Goal: Communication & Community: Answer question/provide support

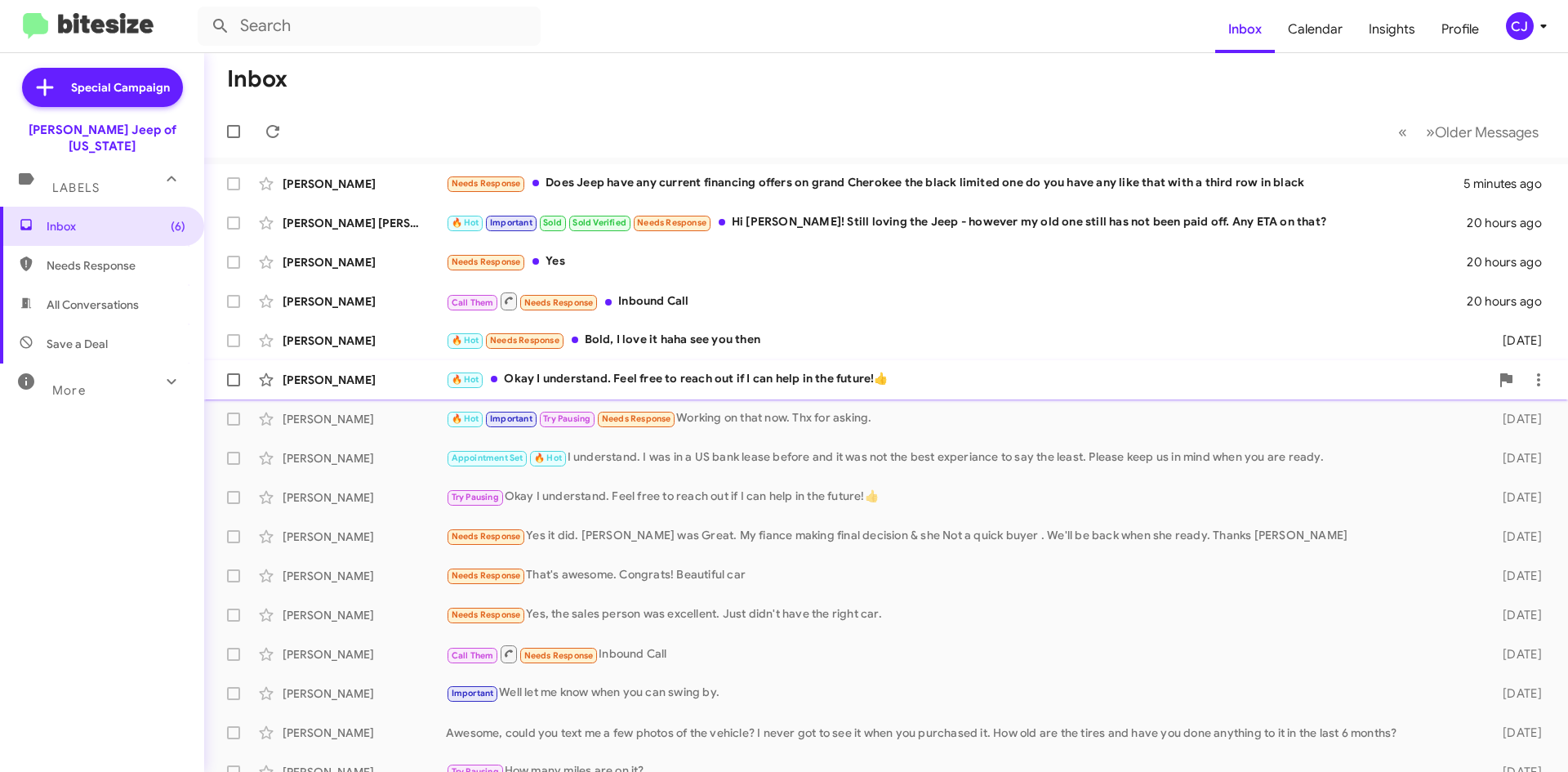
click at [779, 379] on div "🔥 Hot Okay I understand. Feel free to reach out if I can help in the future!👍" at bounding box center [967, 379] width 1043 height 19
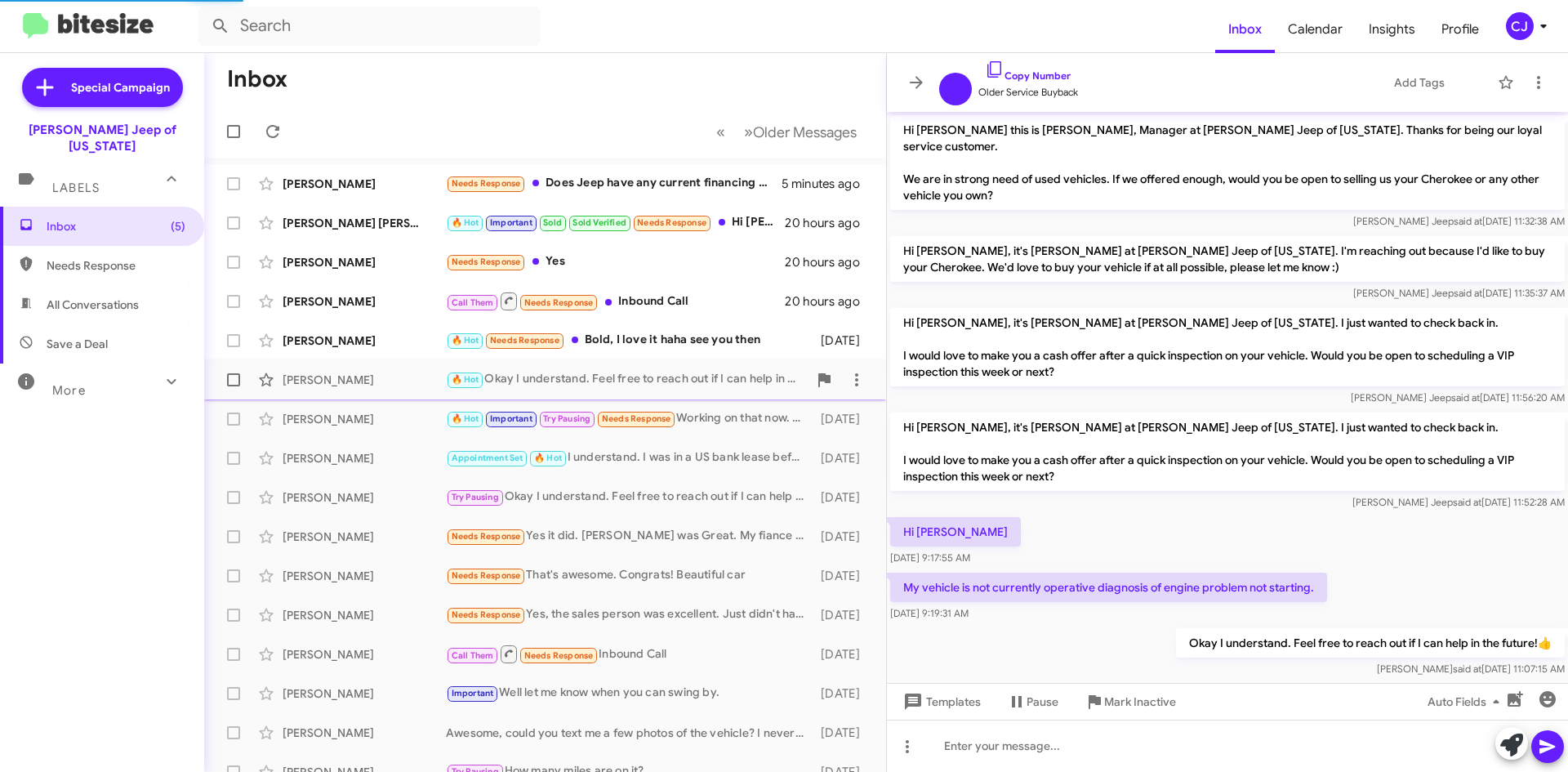
scroll to position [10, 0]
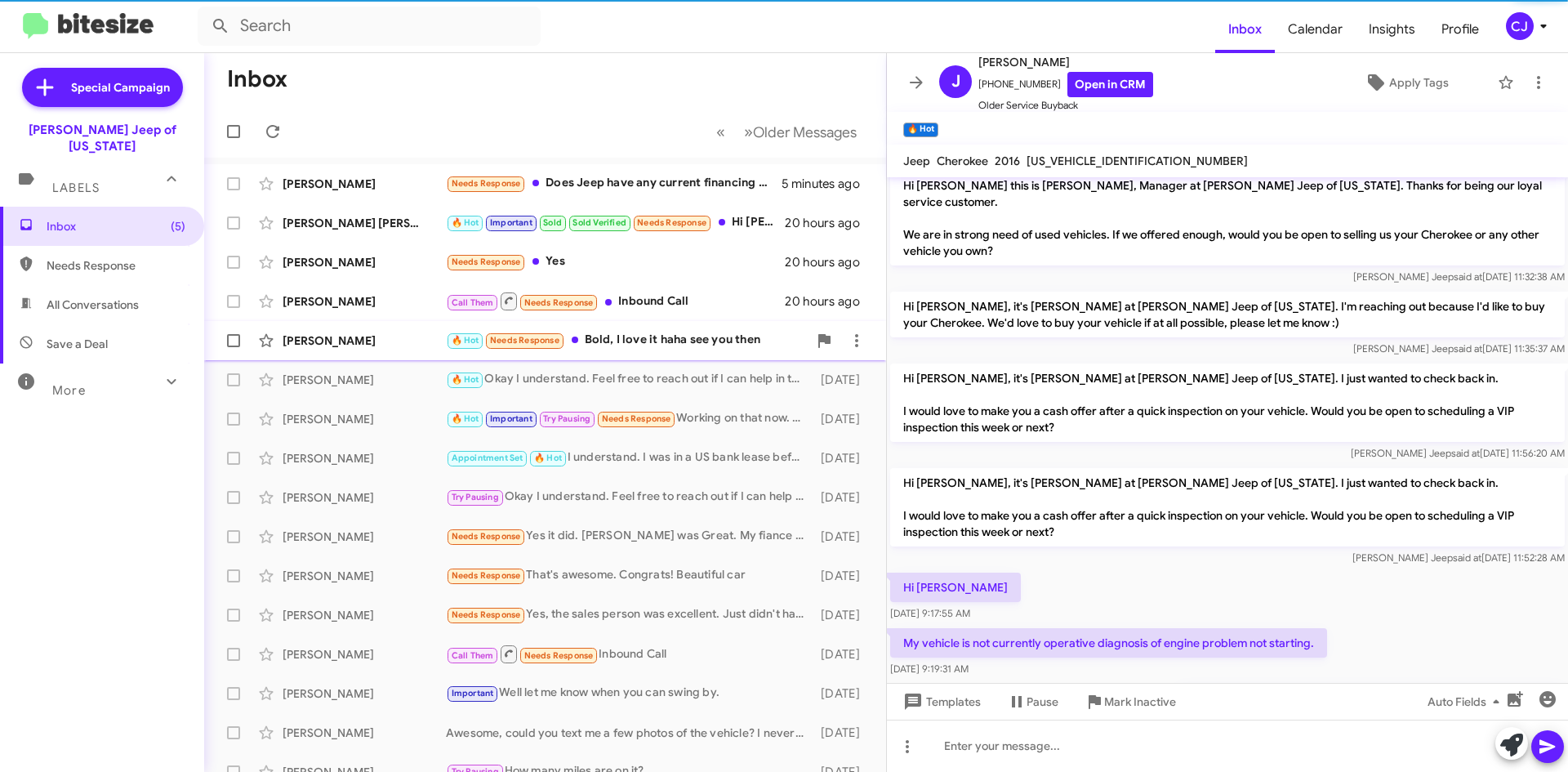
click at [795, 331] on div "🔥 Hot Needs Response Bold, I love it haha see you then" at bounding box center [626, 340] width 362 height 19
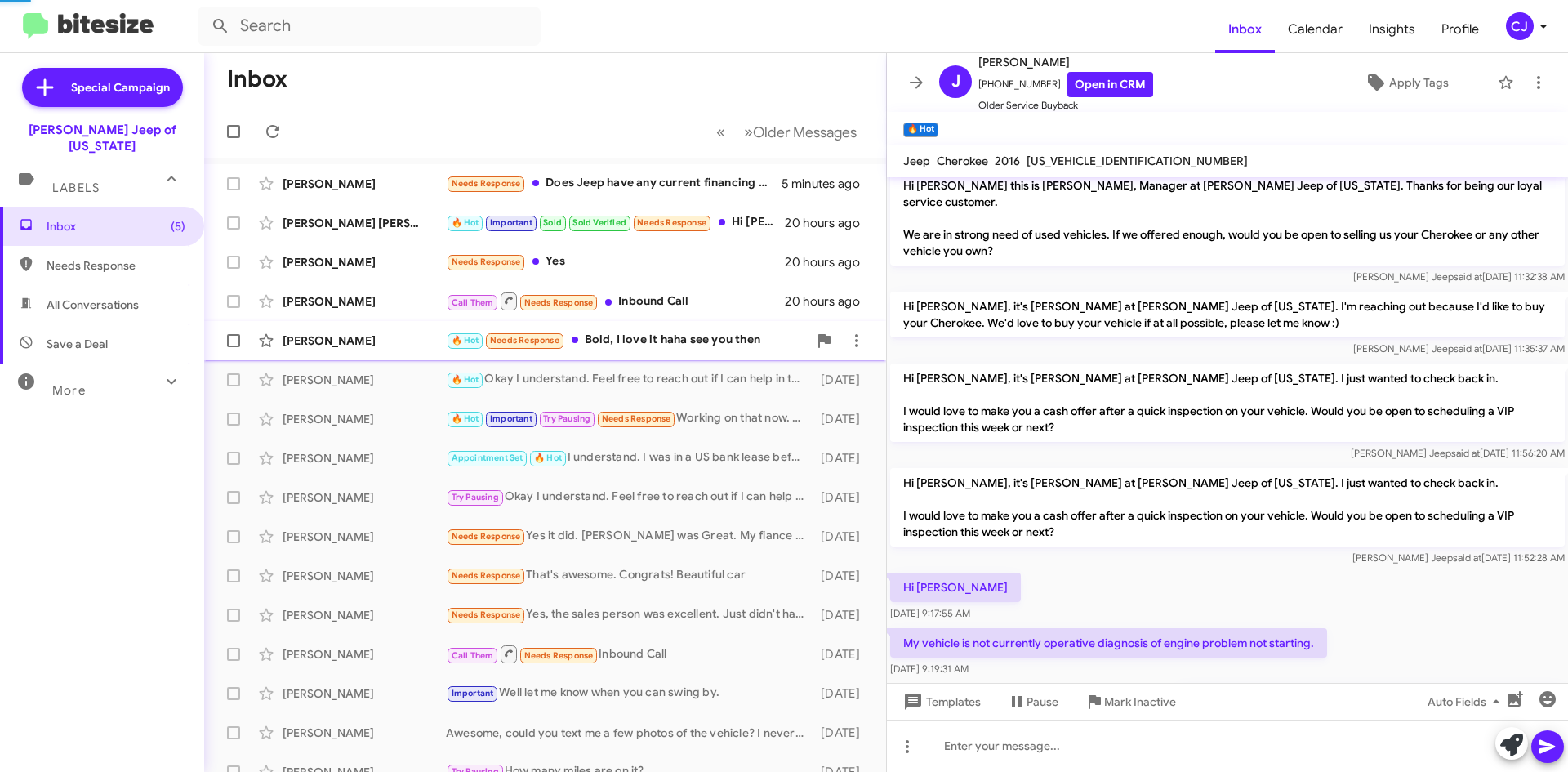
scroll to position [123, 0]
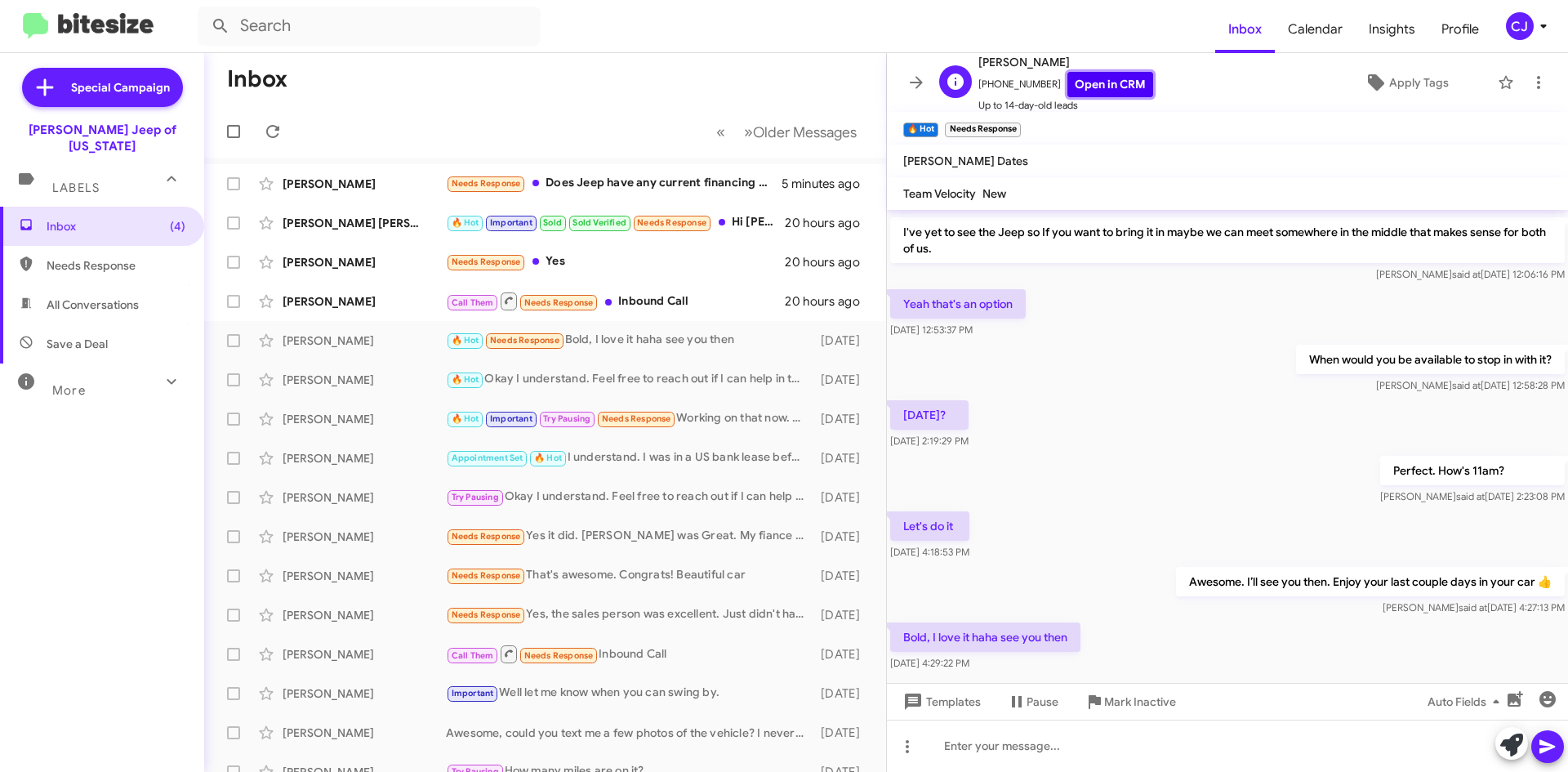
click at [1097, 83] on link "Open in CRM" at bounding box center [1110, 84] width 86 height 25
click at [693, 344] on div "🔥 Hot Needs Response Bold, I love it haha see you then" at bounding box center [626, 340] width 362 height 19
click at [1090, 77] on link "Open in CRM" at bounding box center [1110, 84] width 86 height 25
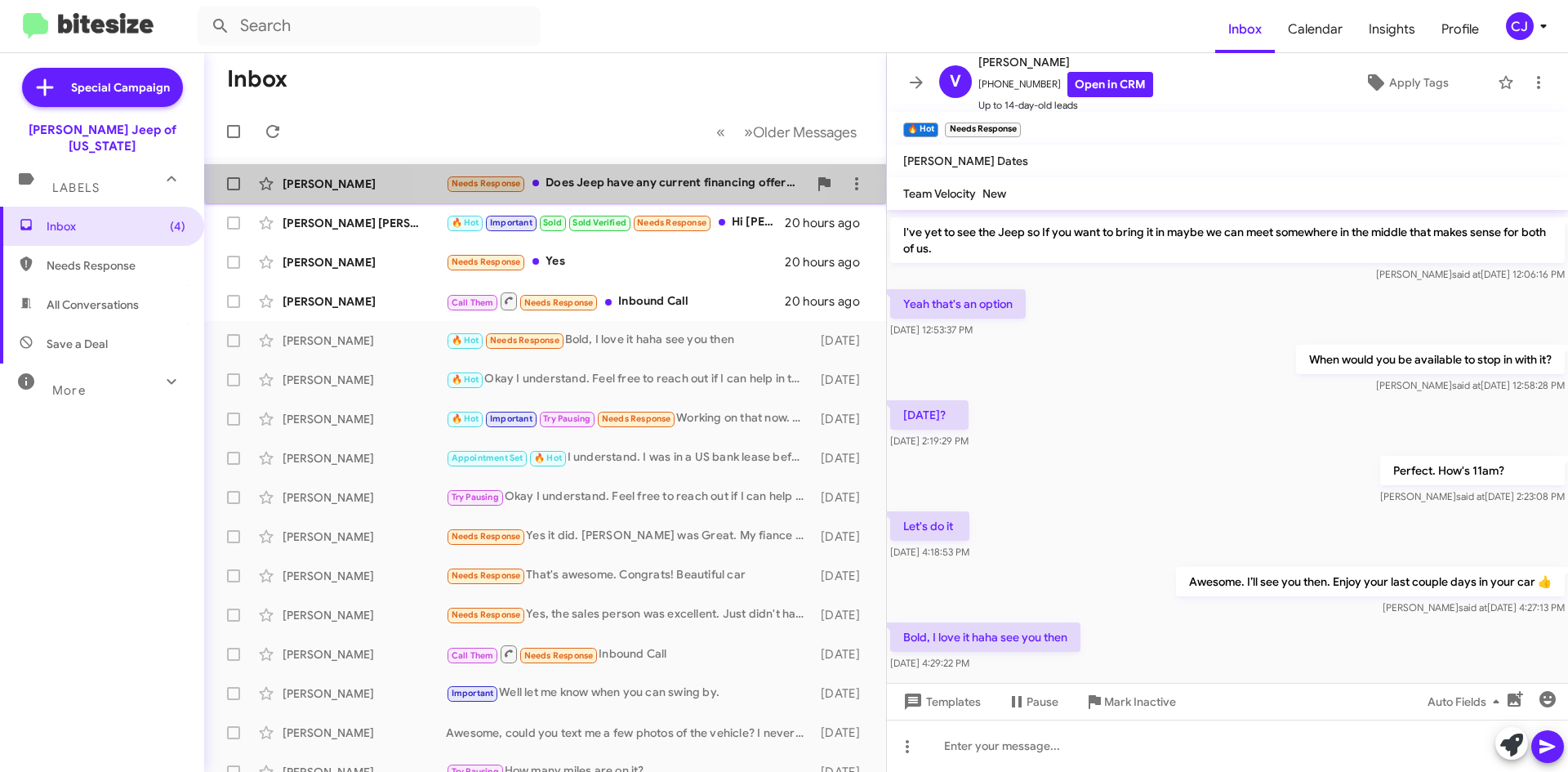
click at [604, 175] on div "Needs Response Does Jeep have any current financing offers on grand Cherokee th…" at bounding box center [626, 183] width 362 height 19
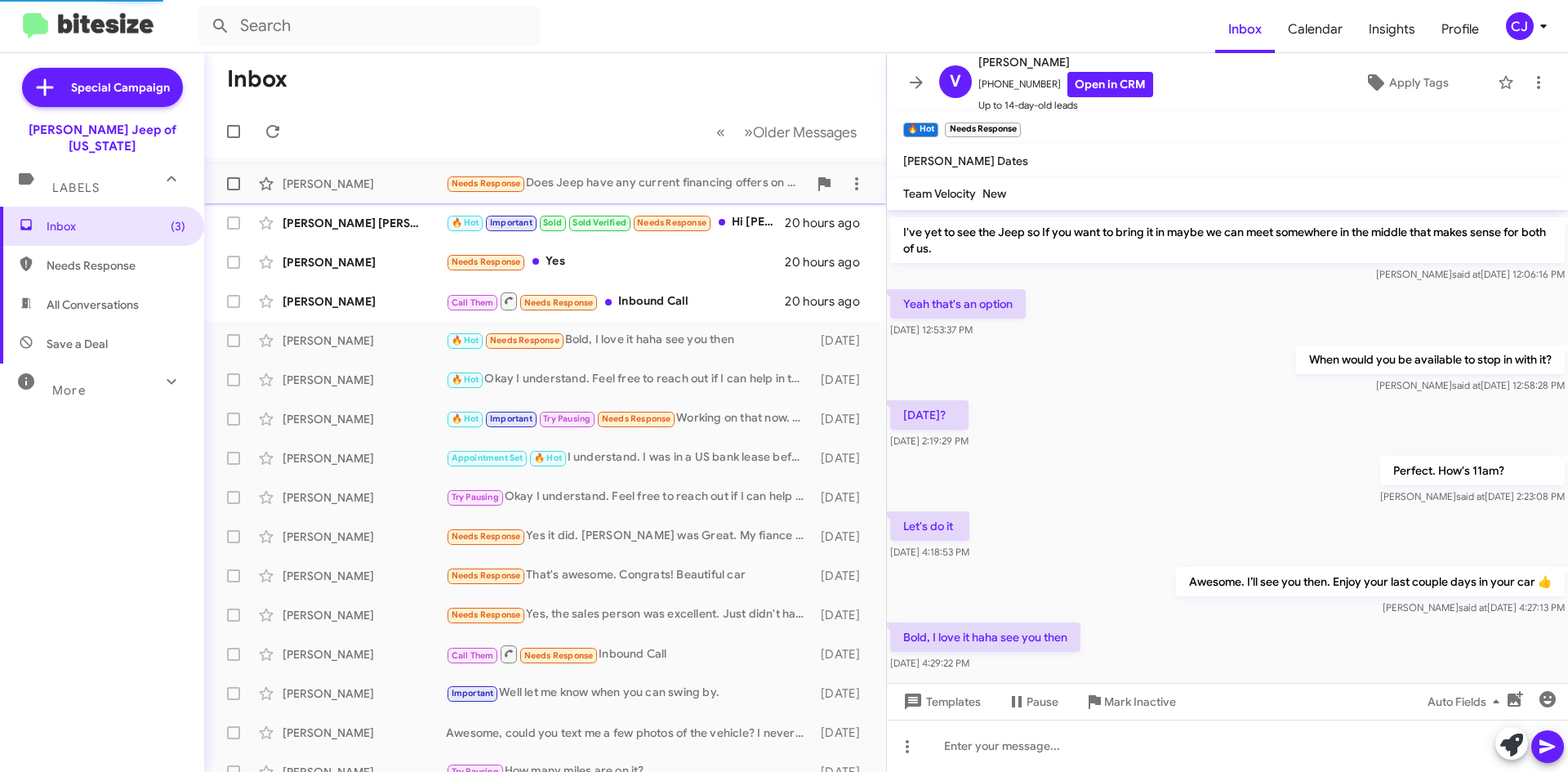
scroll to position [233, 0]
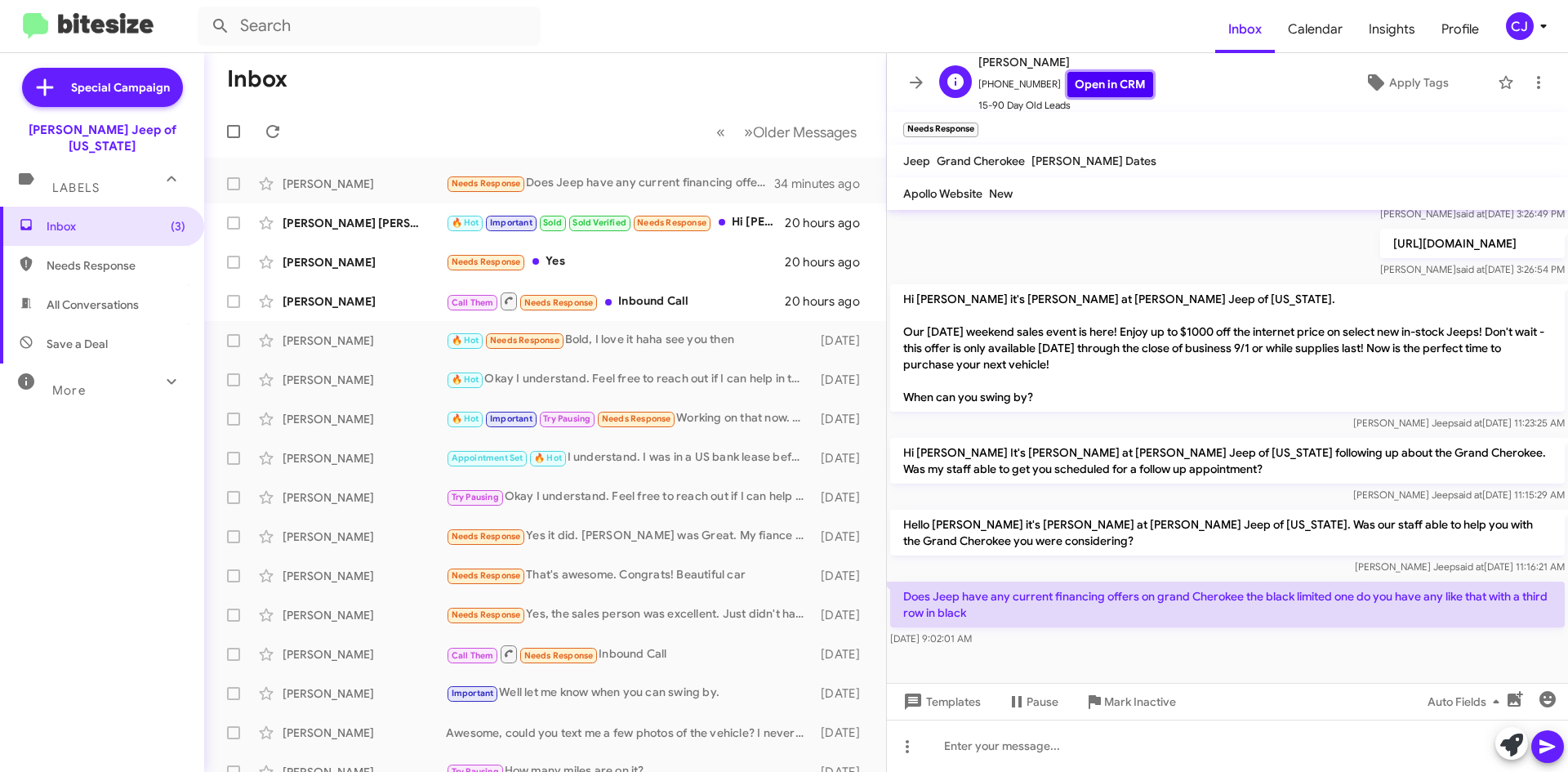
click at [1107, 77] on link "Open in CRM" at bounding box center [1110, 84] width 86 height 25
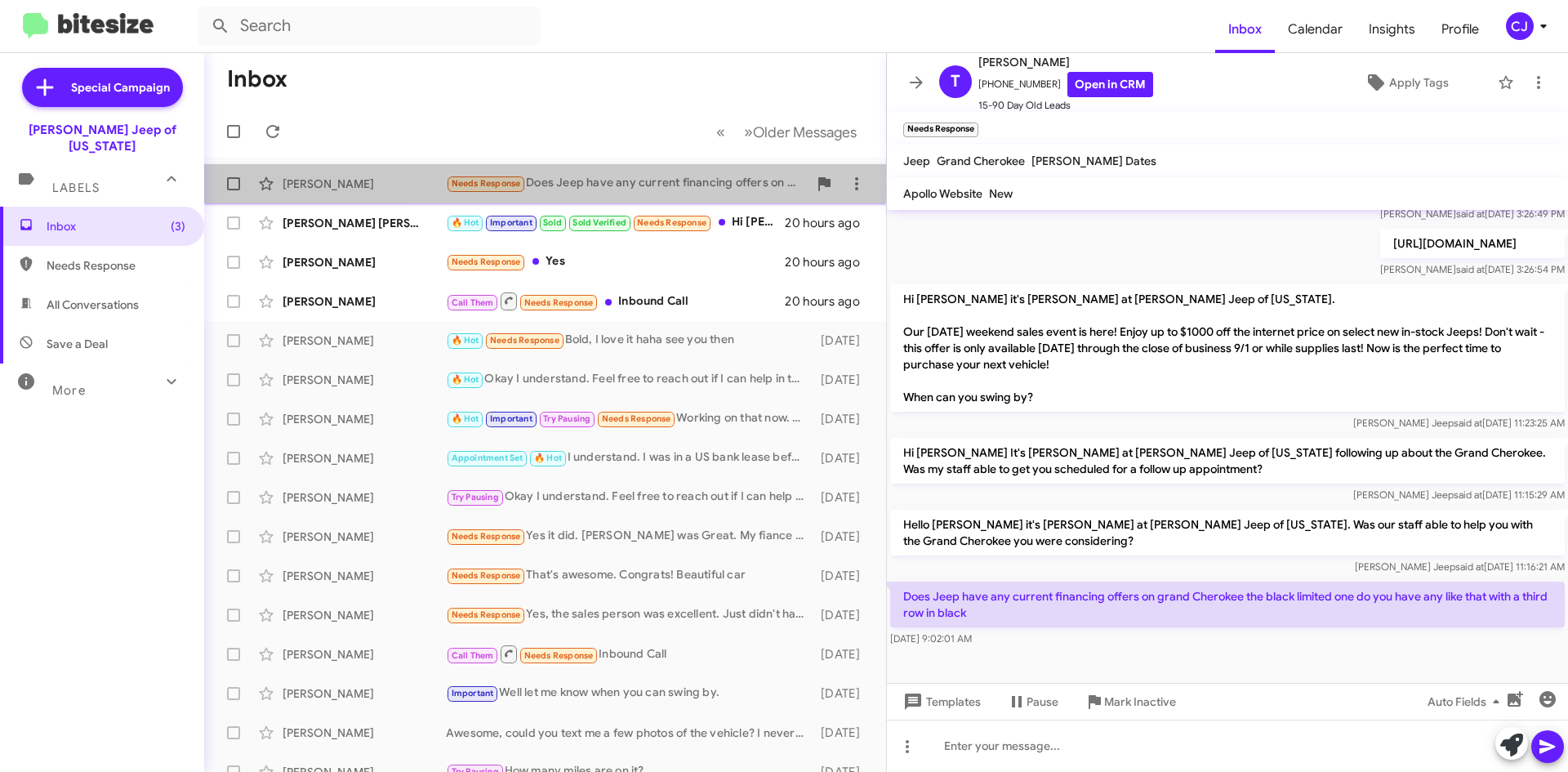
click at [690, 186] on div "Needs Response Does Jeep have any current financing offers on grand Cherokee th…" at bounding box center [626, 183] width 362 height 19
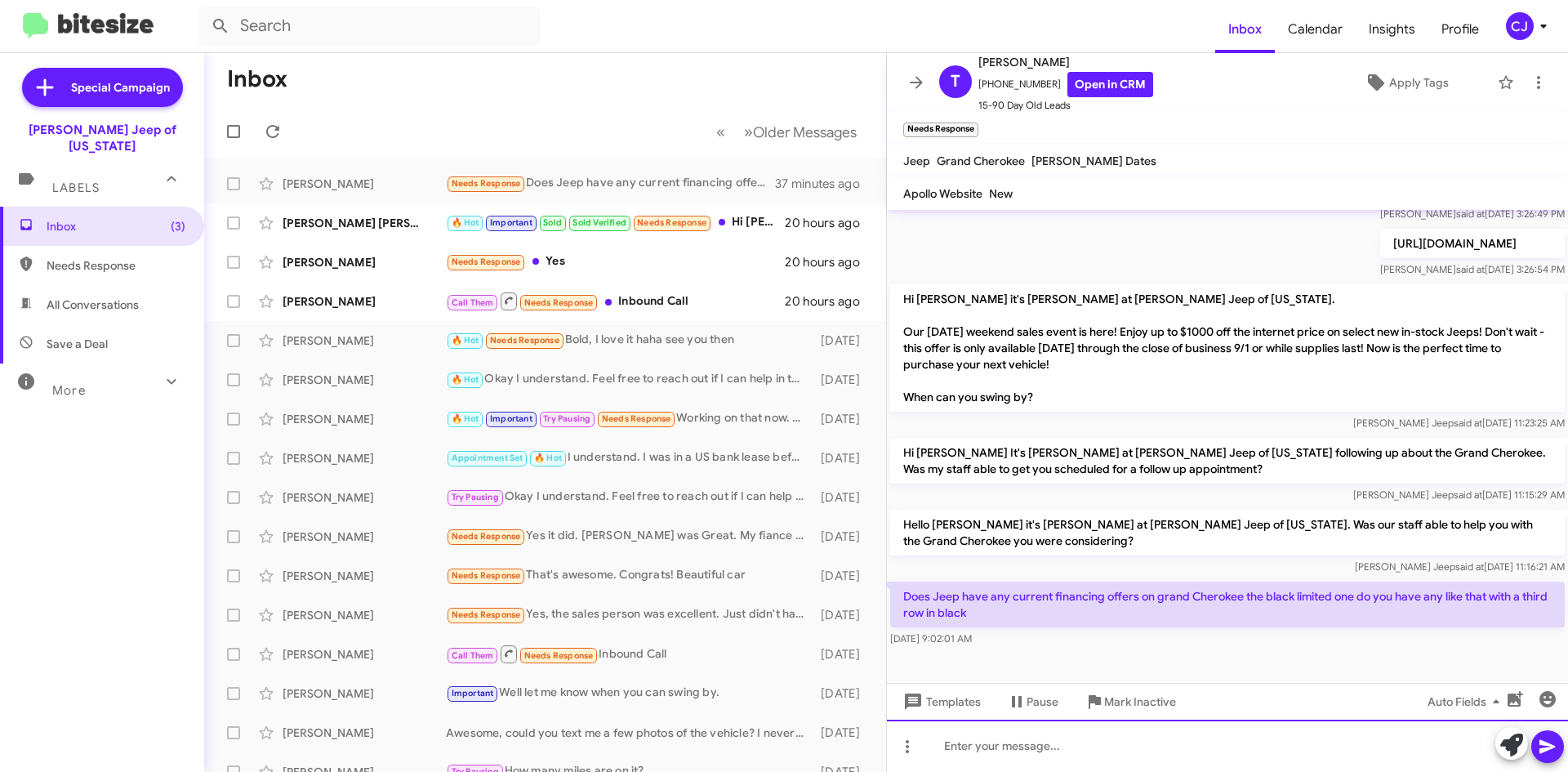
click at [980, 755] on div at bounding box center [1227, 745] width 681 height 52
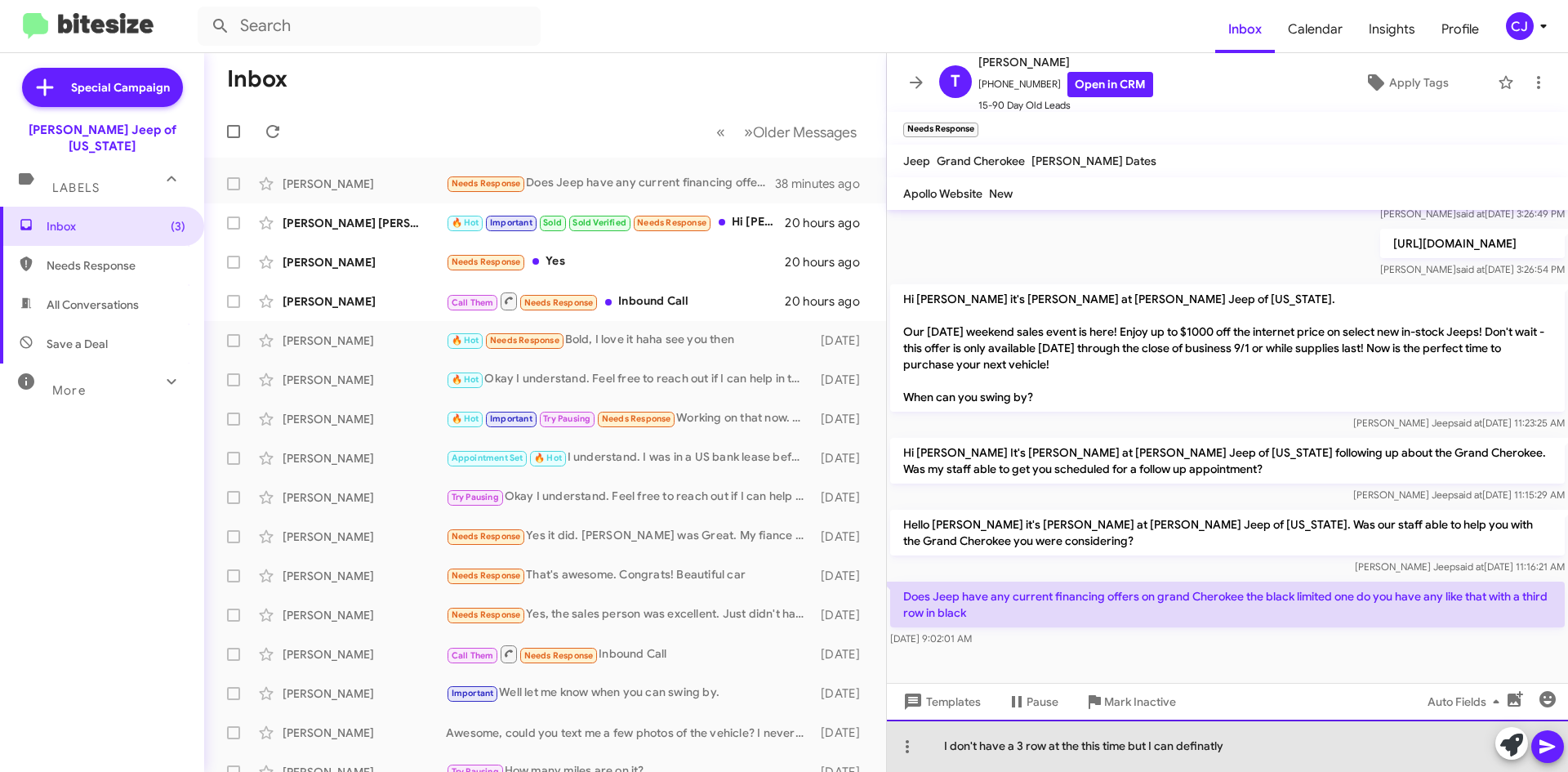
drag, startPoint x: 1213, startPoint y: 752, endPoint x: 1156, endPoint y: 723, distance: 64.0
click at [1156, 723] on div "I don't have a 3 row at the this time but I can definatly" at bounding box center [1227, 745] width 681 height 52
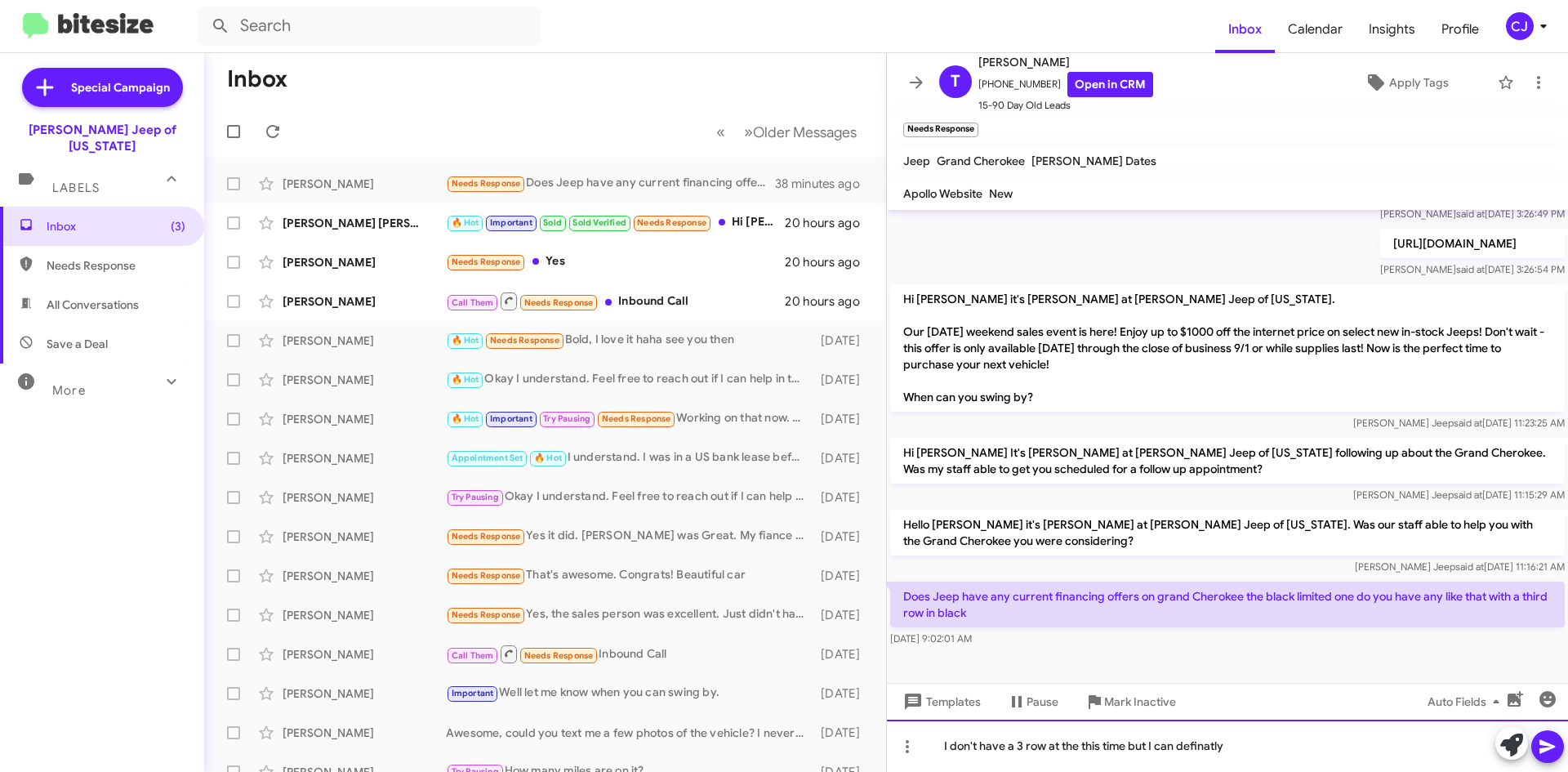
click at [1228, 745] on div "I don't have a 3 row at the this time but I can definatly" at bounding box center [1227, 745] width 681 height 52
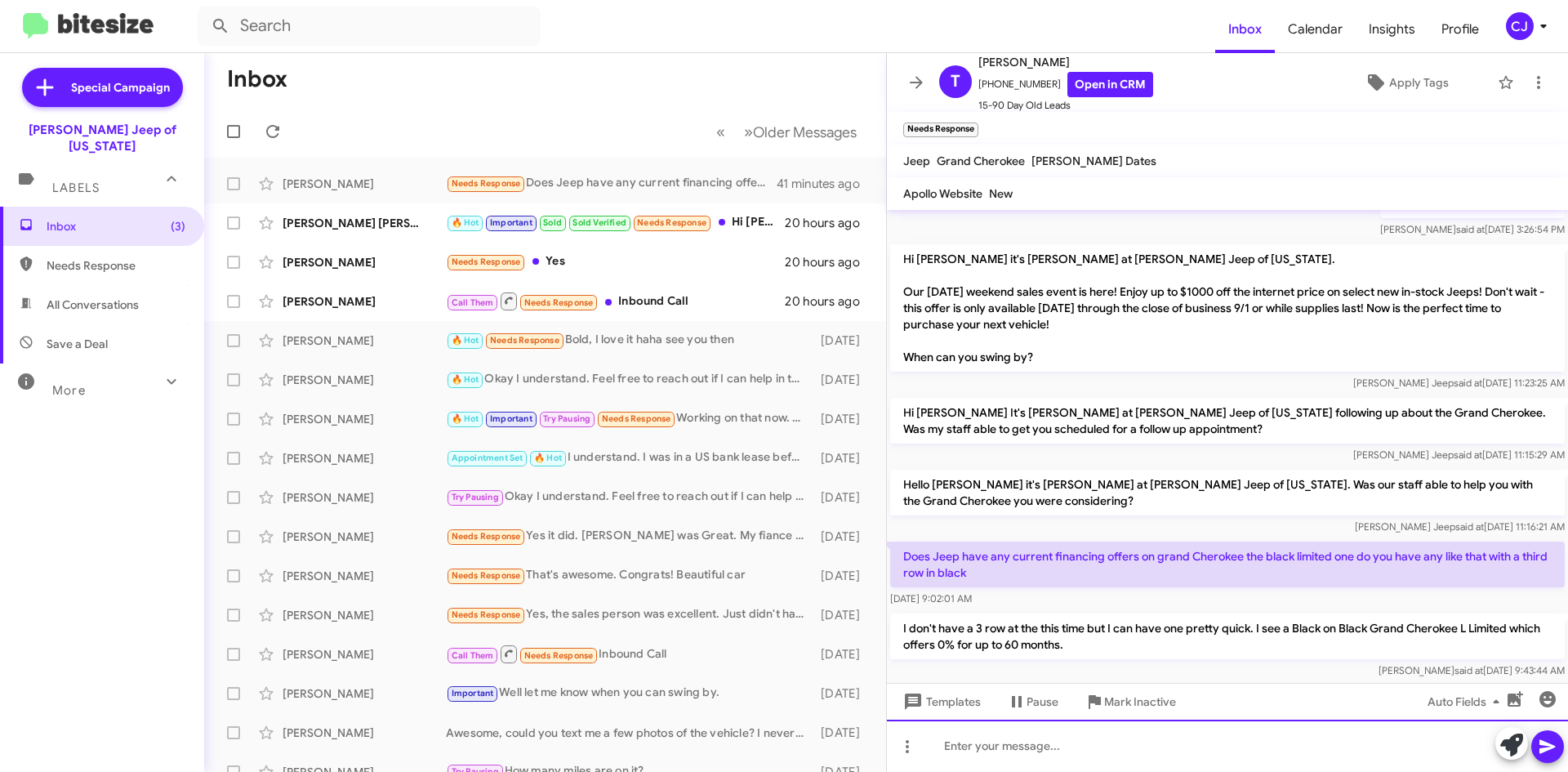
scroll to position [309, 0]
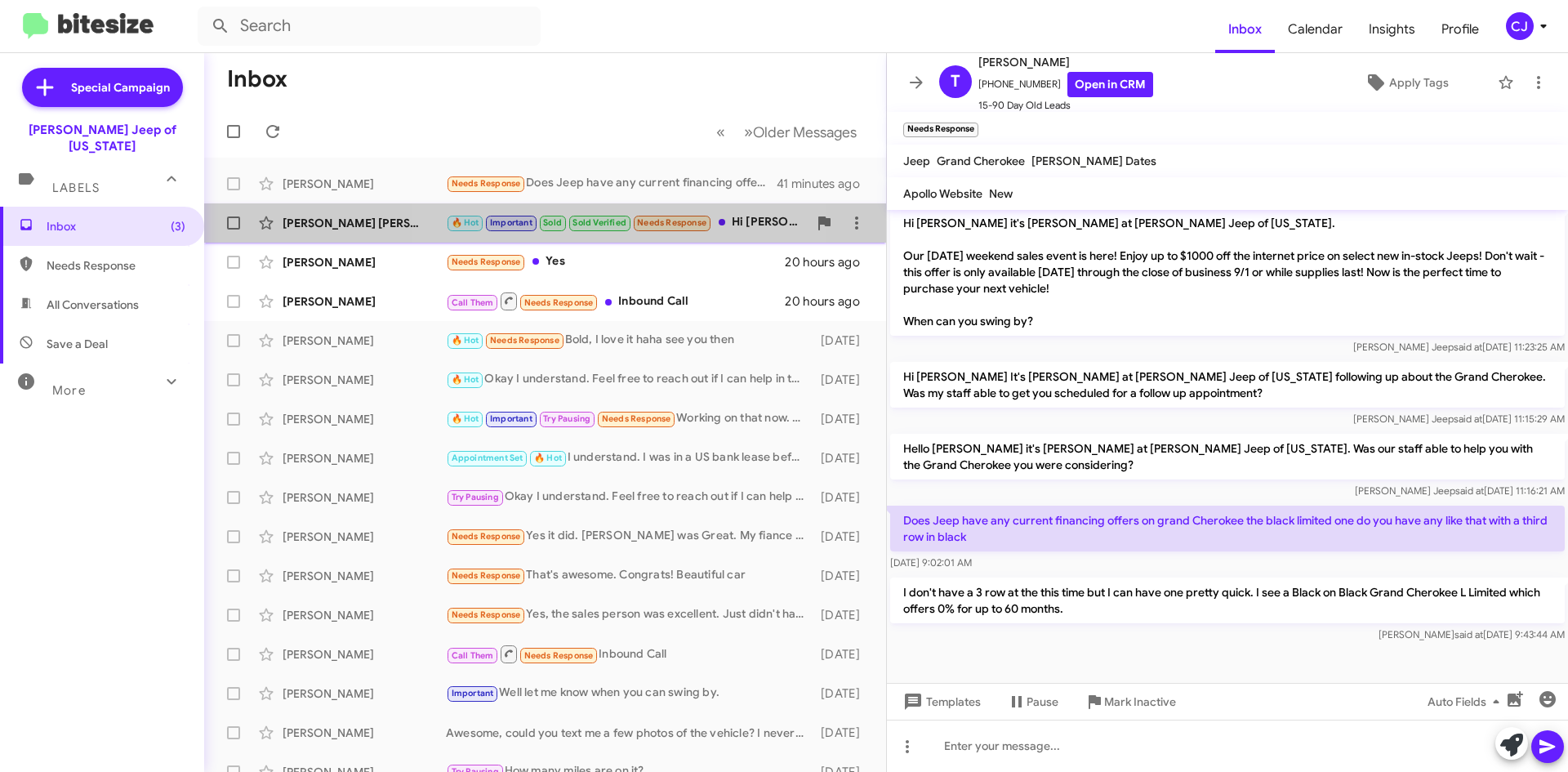
click at [626, 219] on span "Sold Verified" at bounding box center [599, 222] width 54 height 11
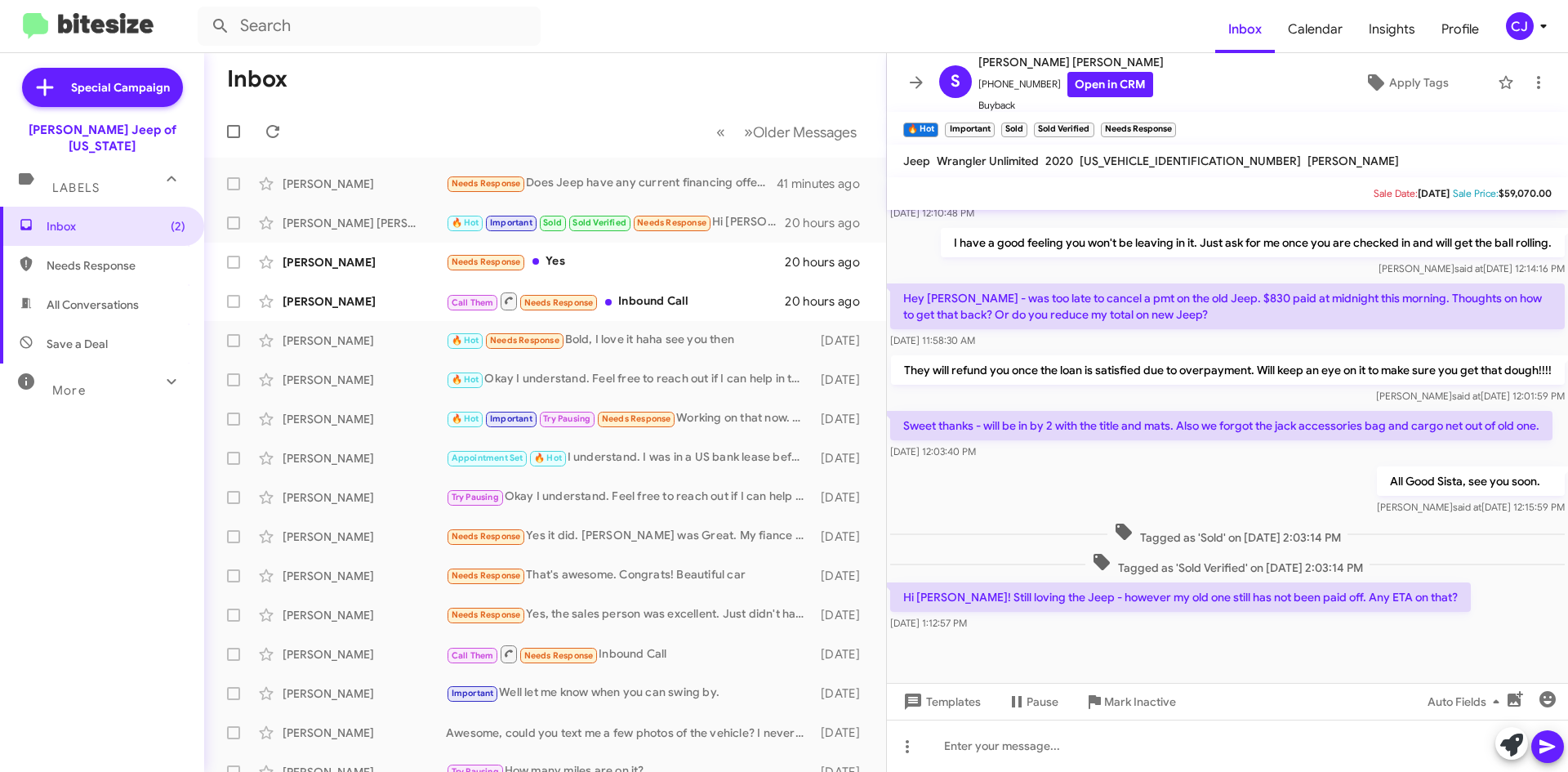
scroll to position [448, 0]
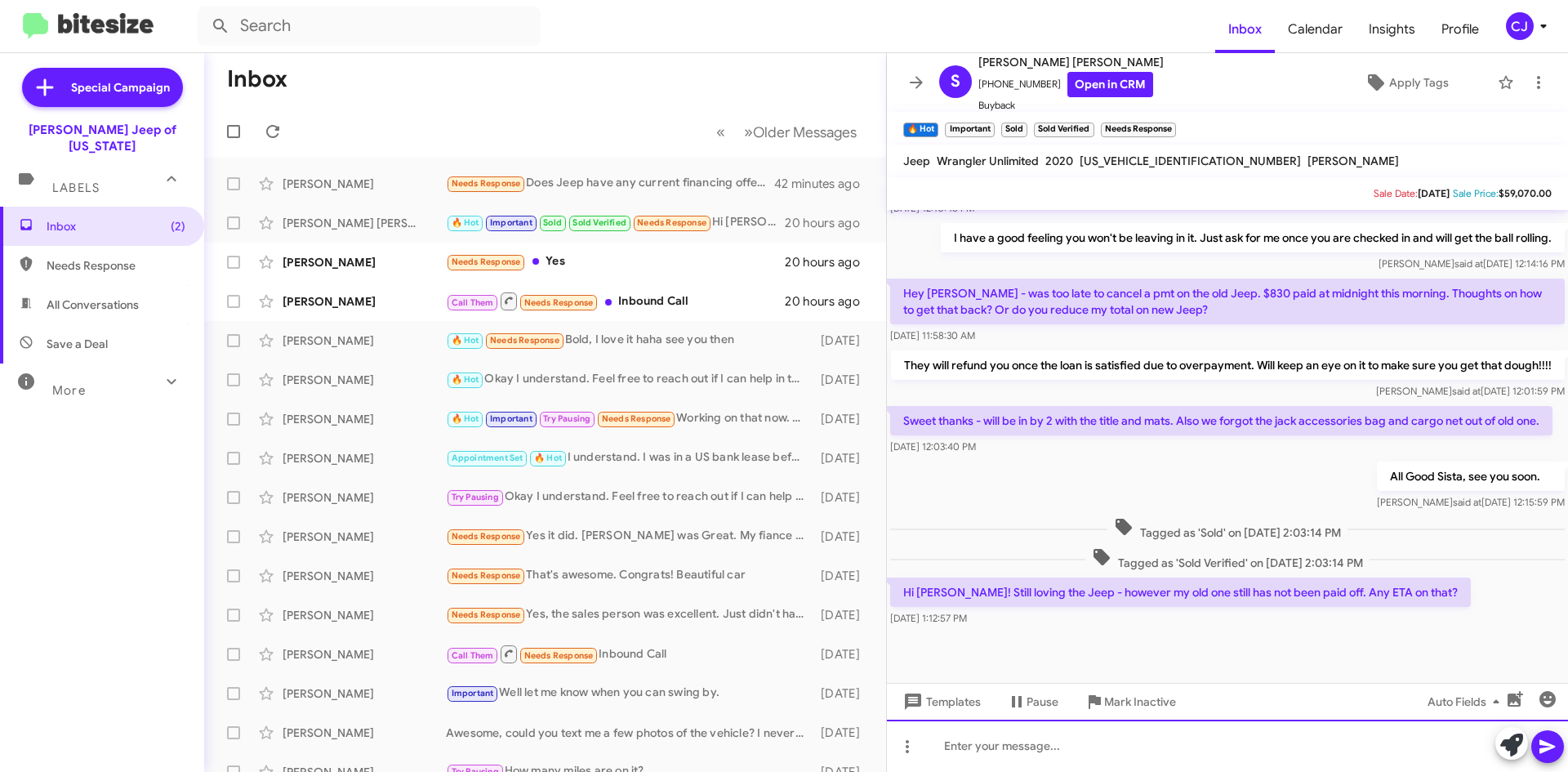
click at [978, 750] on div at bounding box center [1227, 745] width 681 height 52
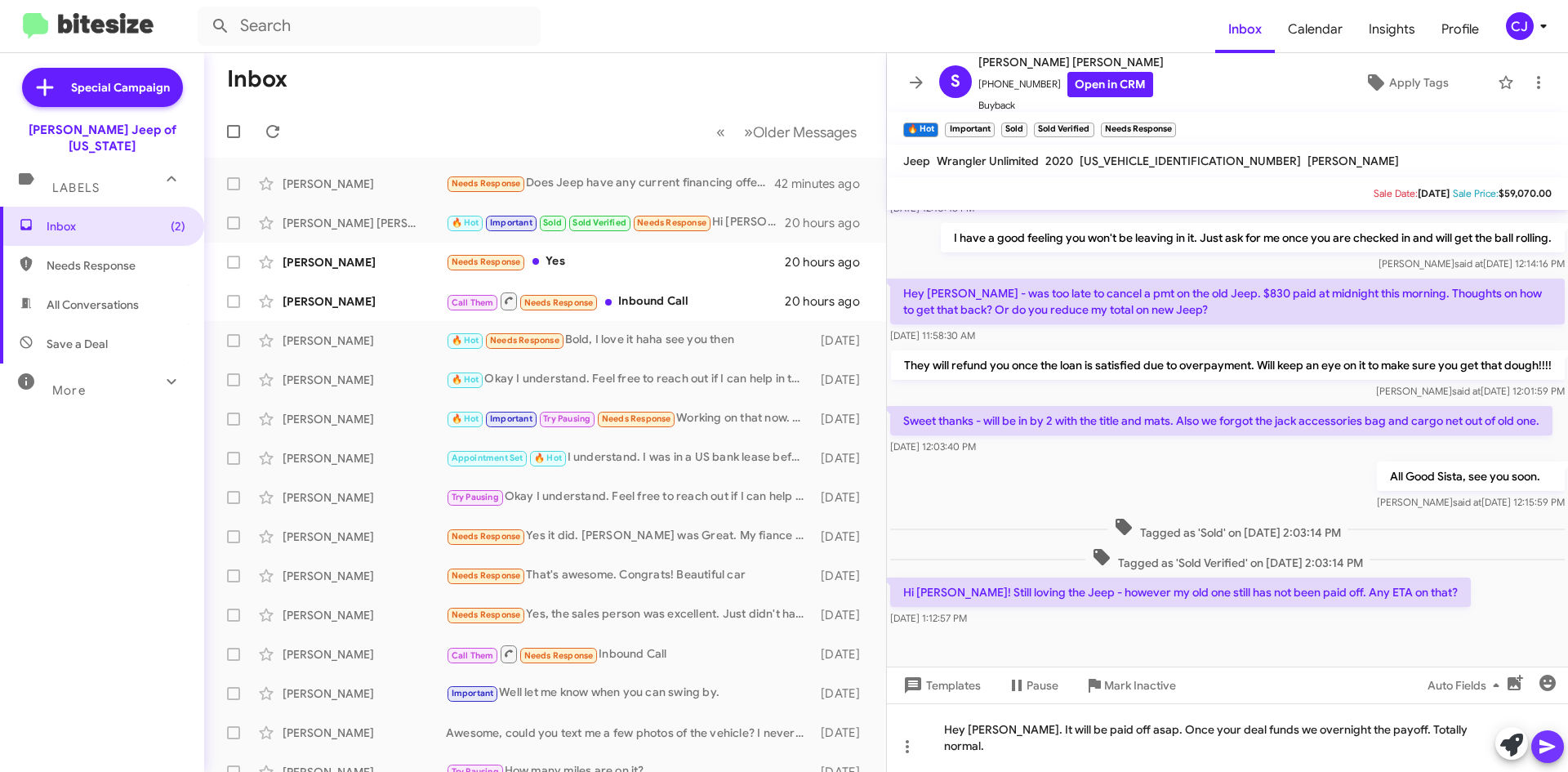
click at [1562, 744] on button at bounding box center [1546, 746] width 32 height 32
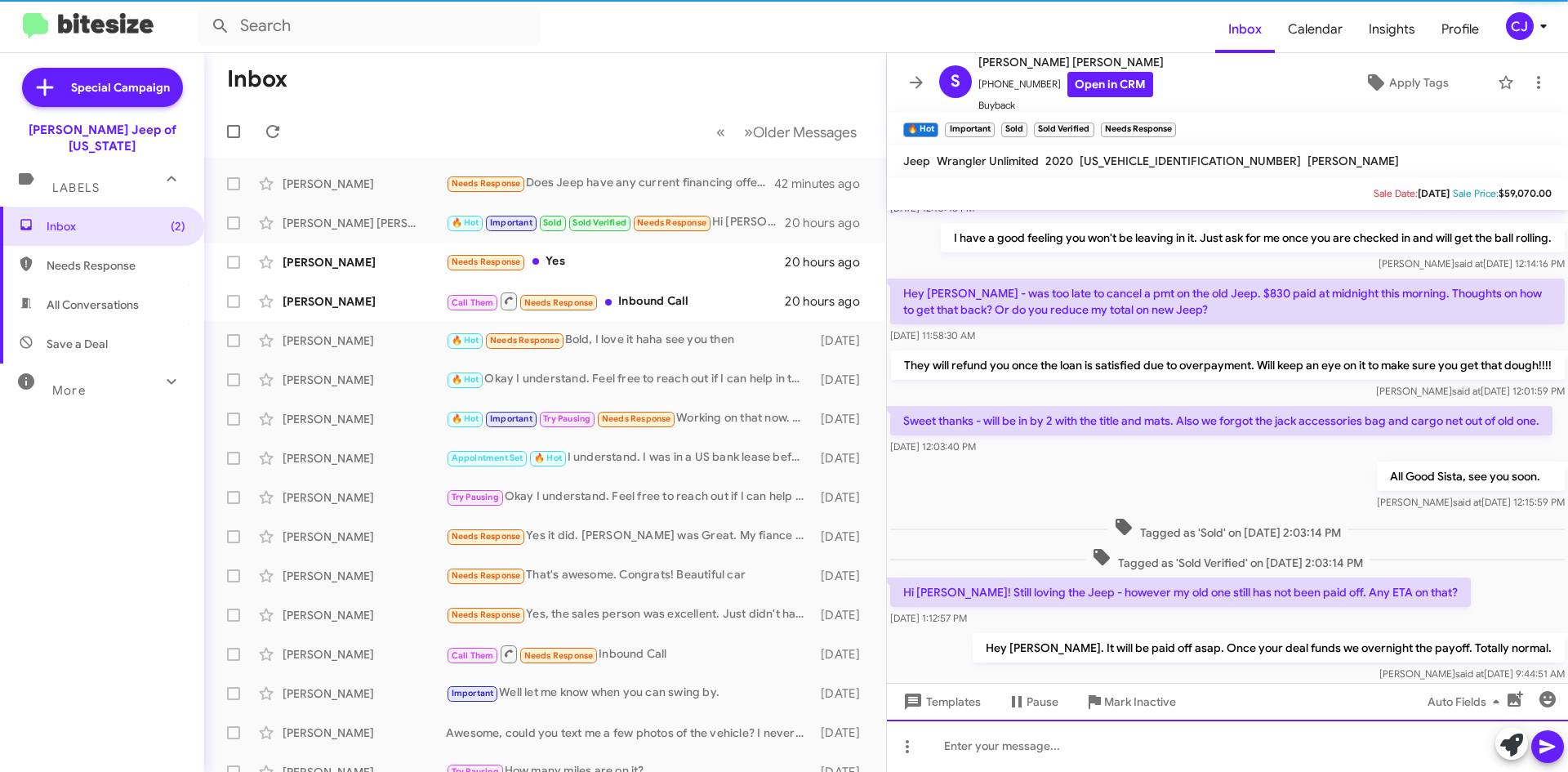
scroll to position [0, 0]
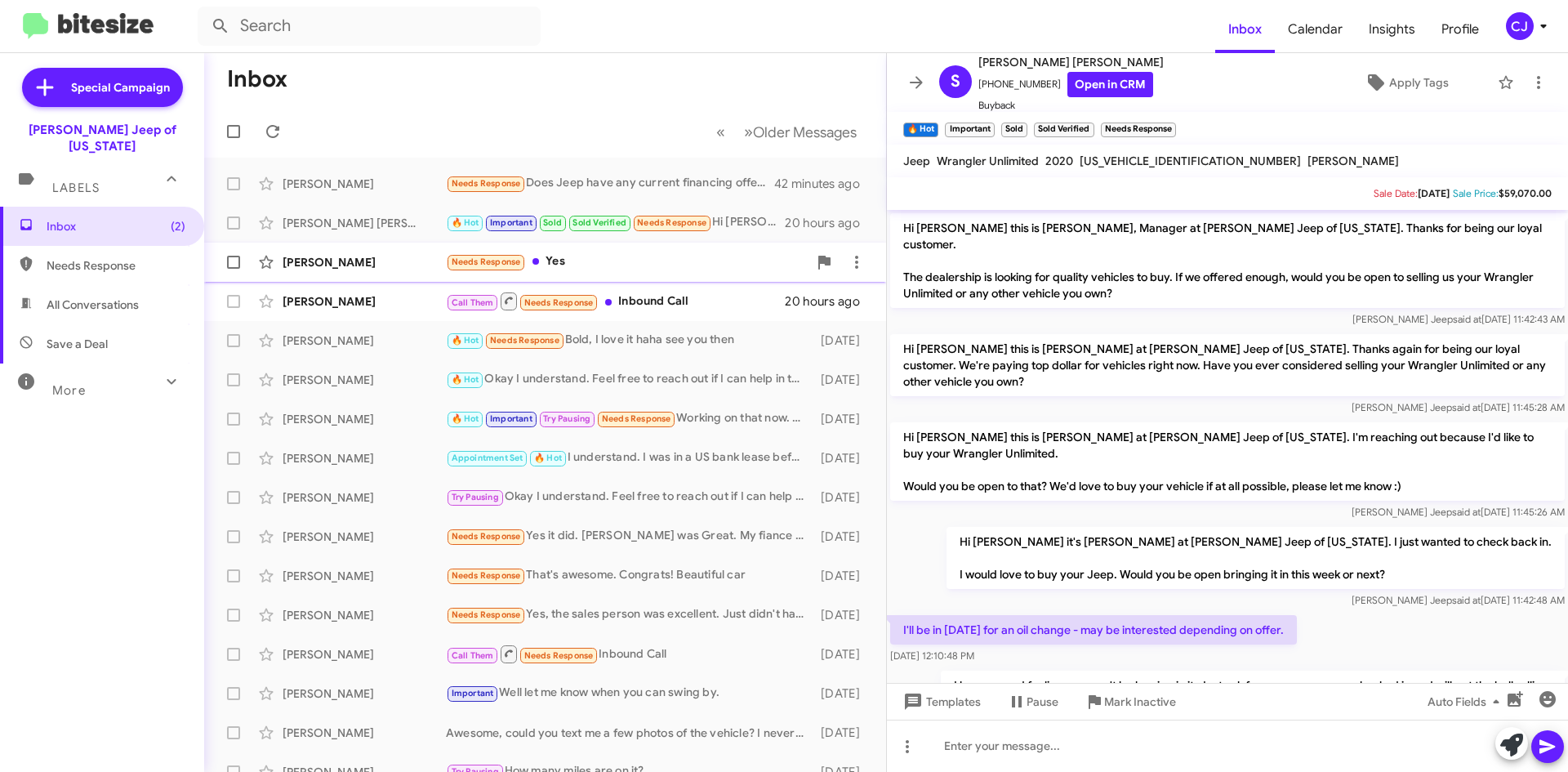
click at [620, 271] on div "Needs Response Yes" at bounding box center [626, 261] width 362 height 19
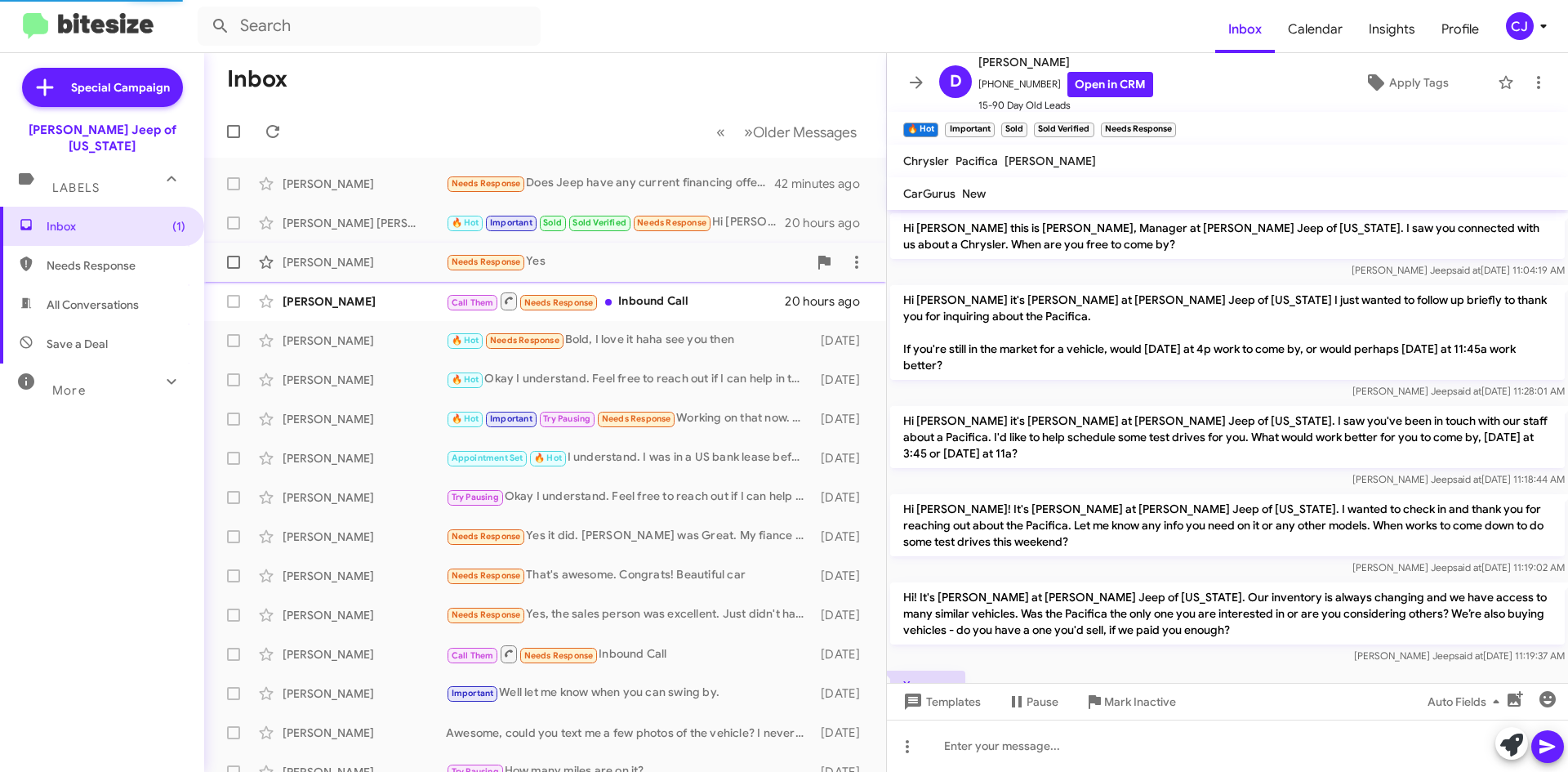
scroll to position [65, 0]
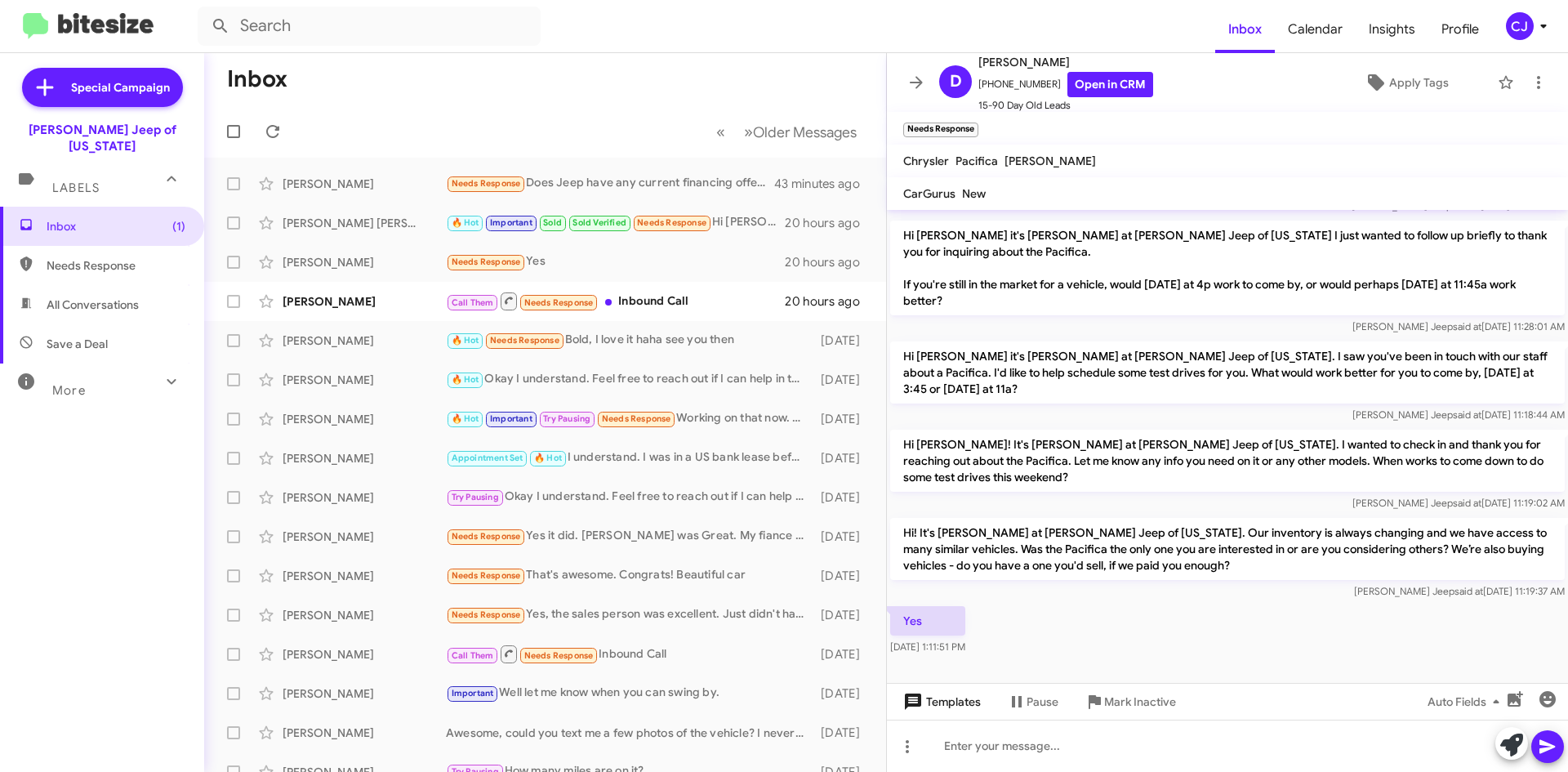
click at [960, 701] on span "Templates" at bounding box center [939, 701] width 81 height 29
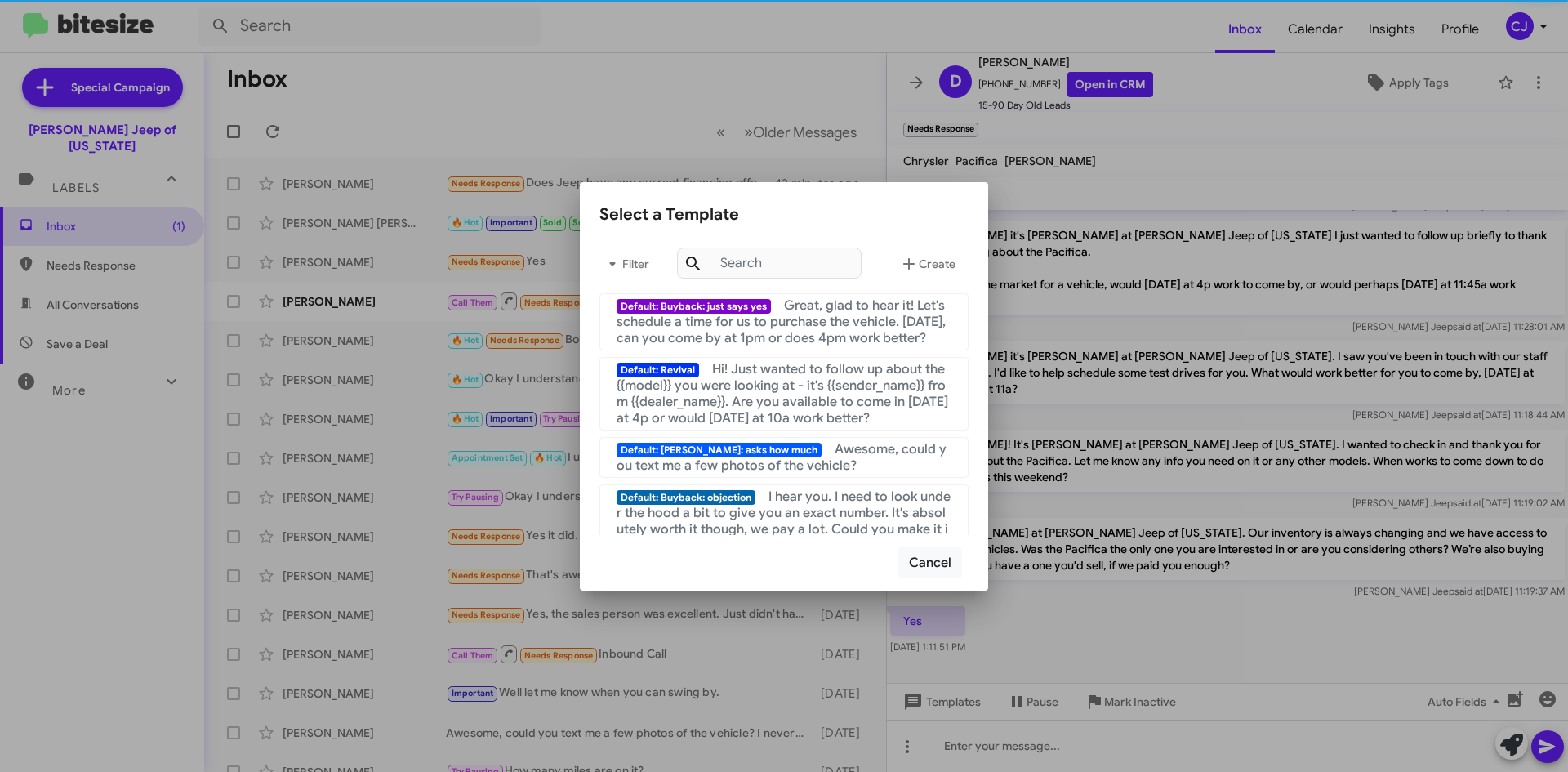
scroll to position [572, 0]
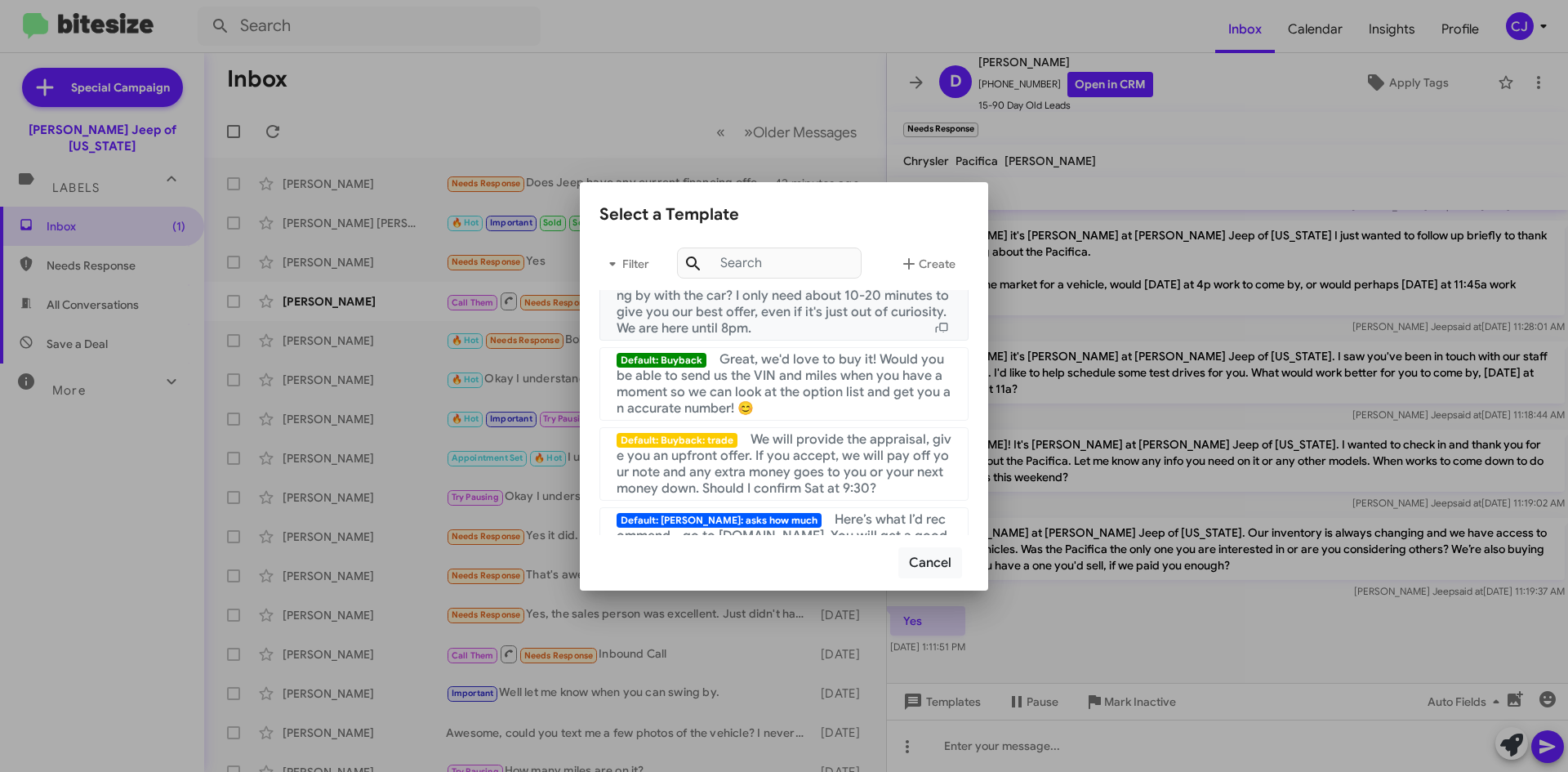
click at [849, 312] on span "Do you have some time to swing by with the car? I only need about 10-20 minutes…" at bounding box center [783, 304] width 335 height 66
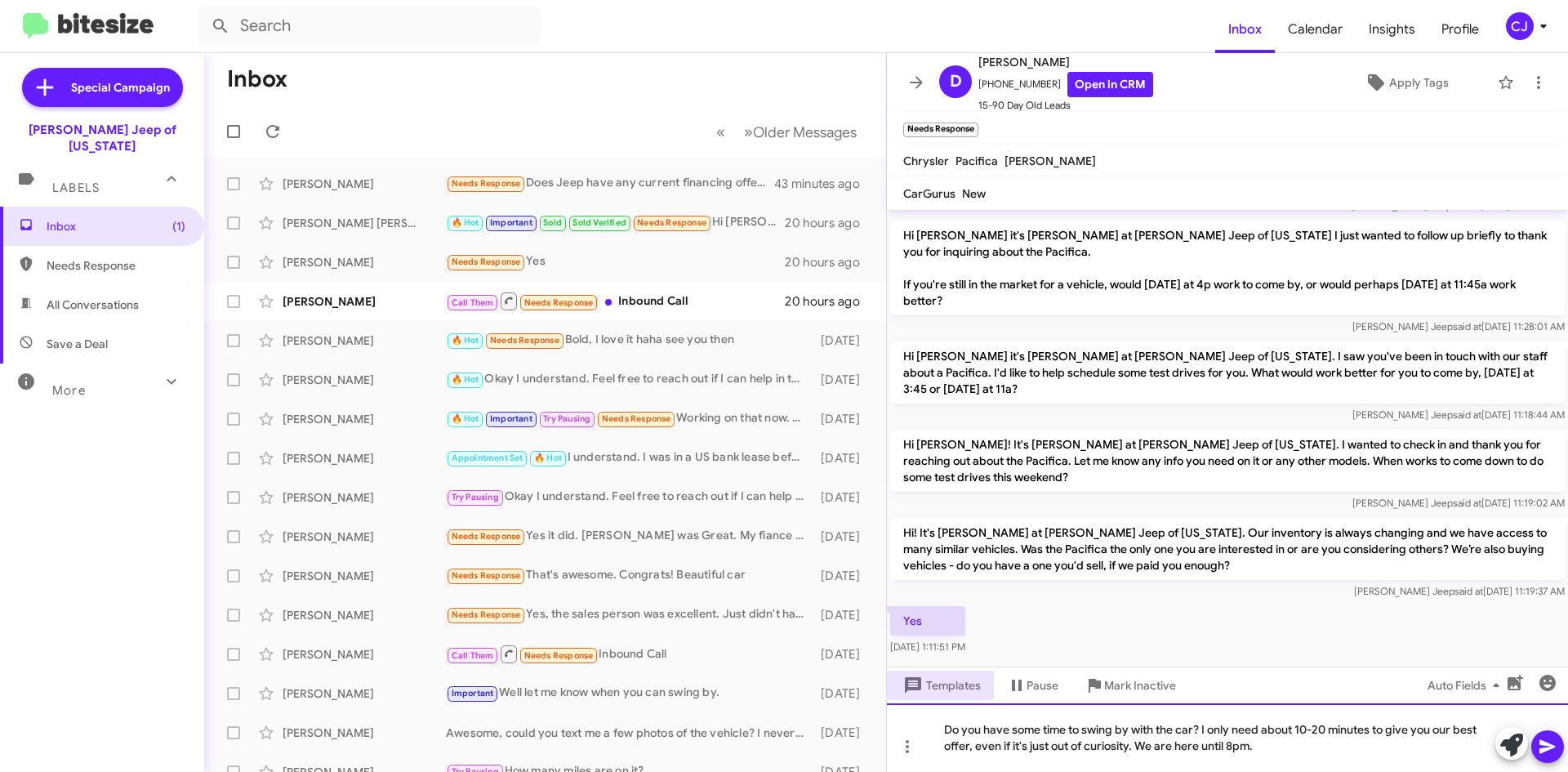
click at [1234, 747] on div "Do you have some time to swing by with the car? I only need about 10-20 minutes…" at bounding box center [1227, 738] width 681 height 68
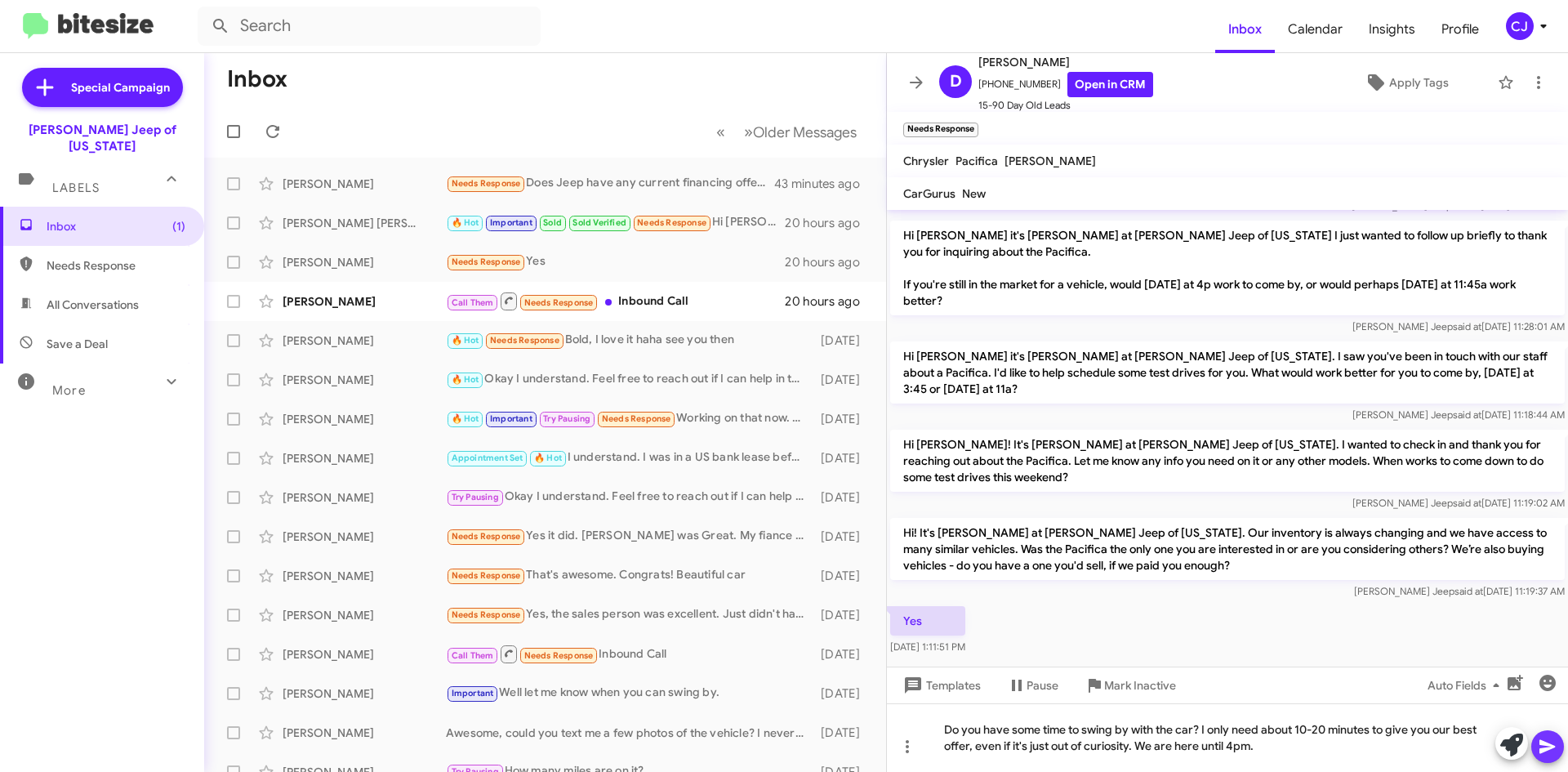
click at [1541, 749] on icon at bounding box center [1546, 747] width 16 height 14
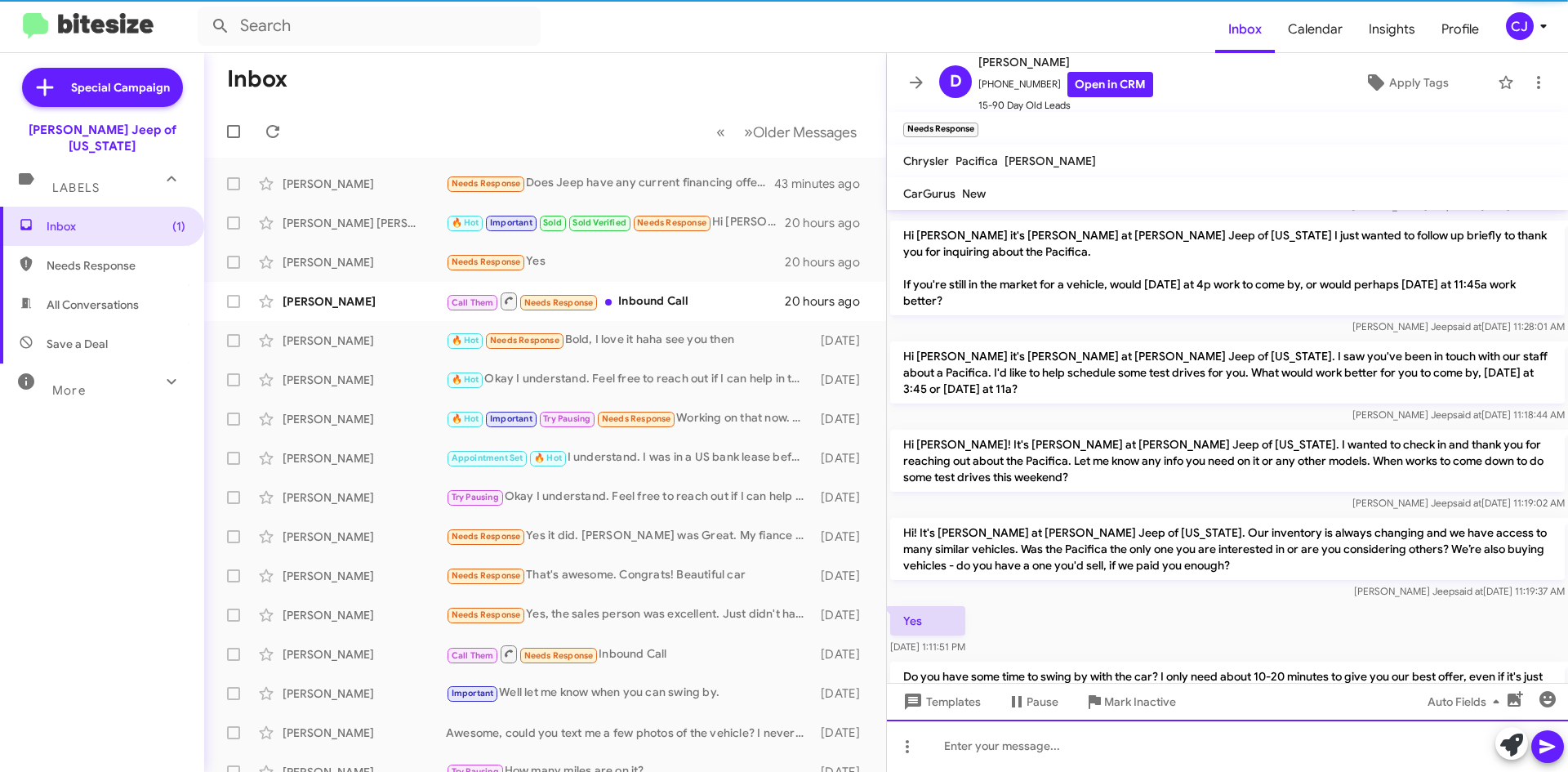
scroll to position [141, 0]
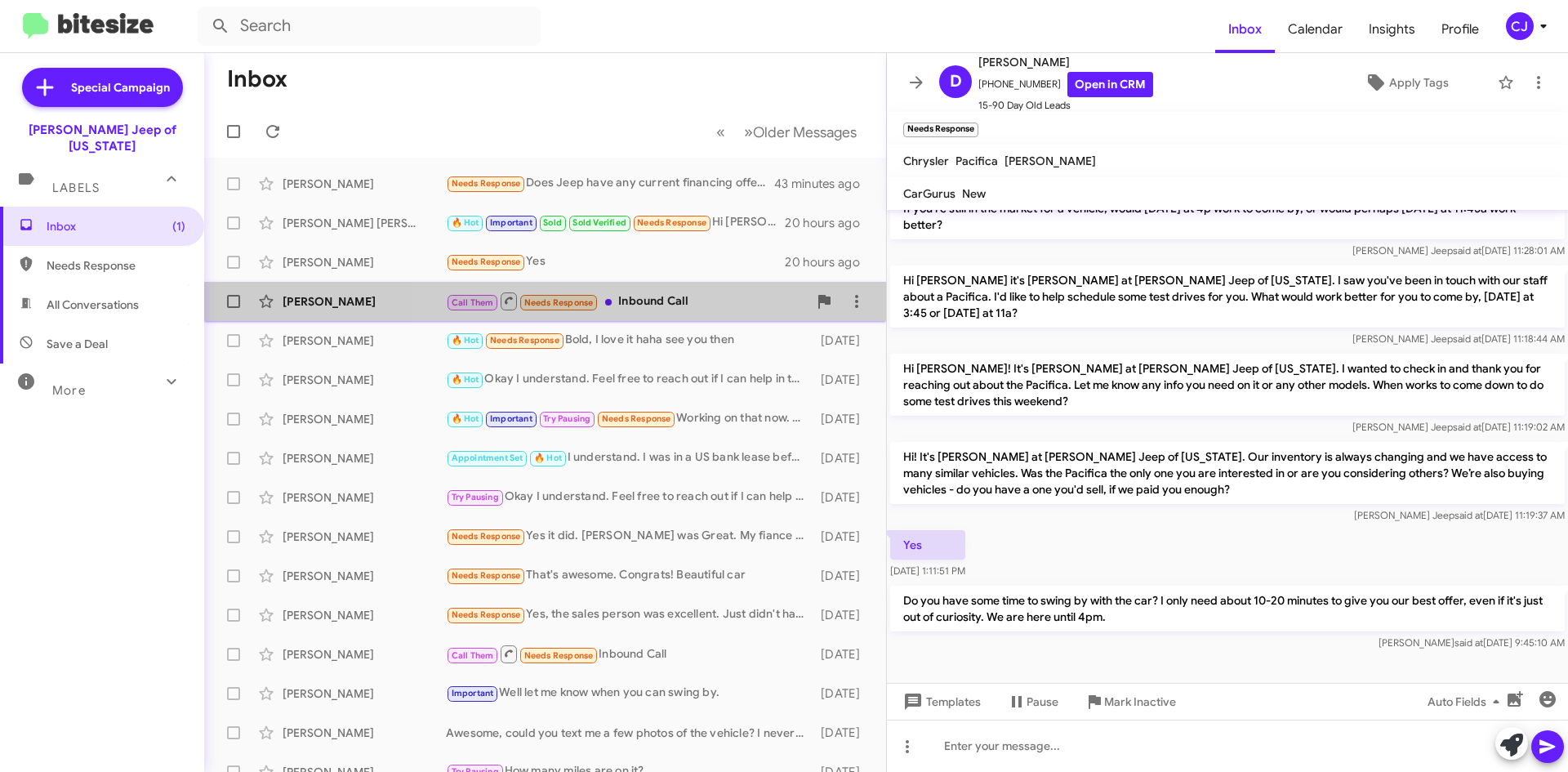
click at [689, 299] on div "Call Them Needs Response Inbound Call" at bounding box center [626, 301] width 362 height 21
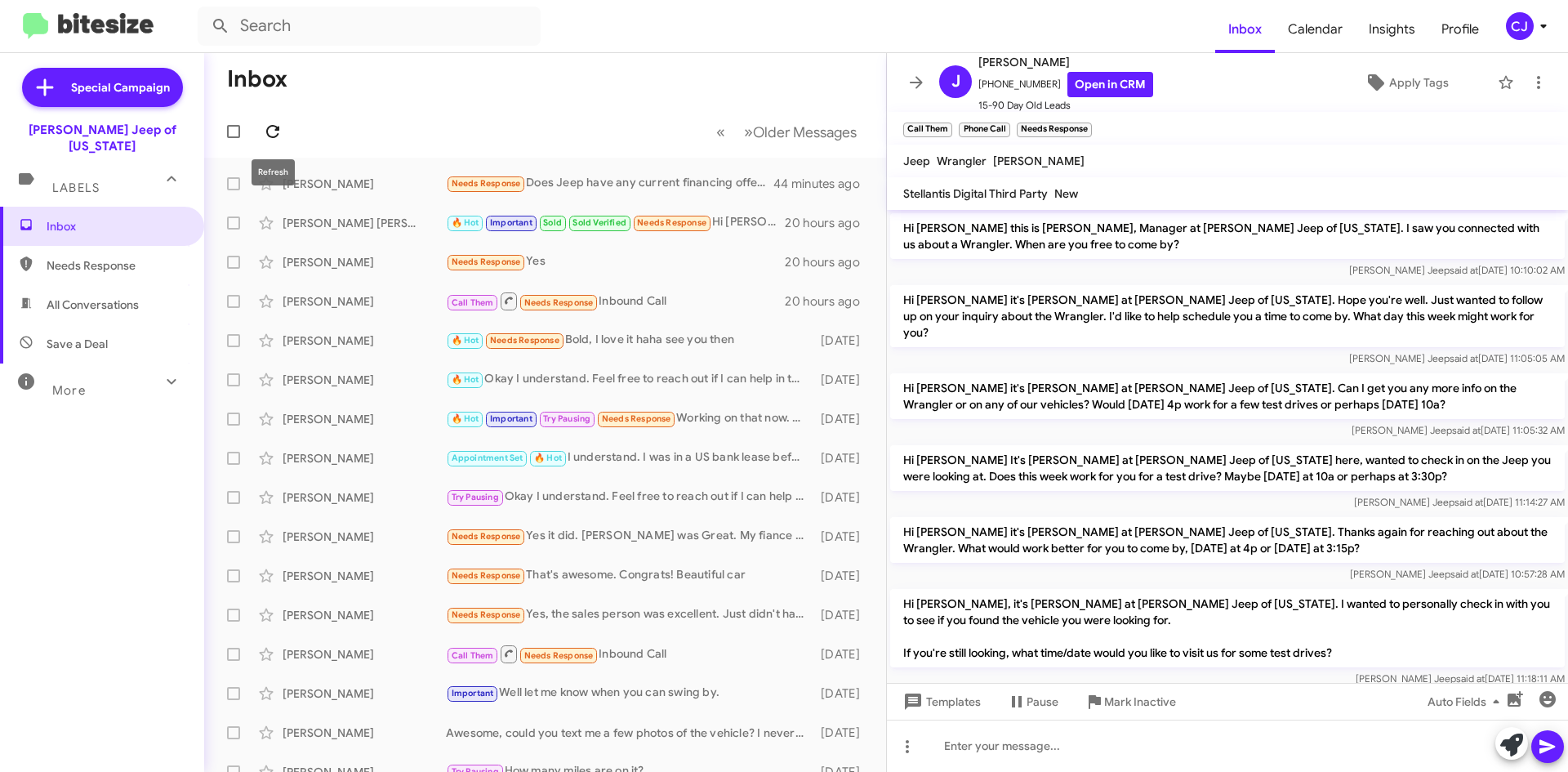
click at [270, 126] on icon at bounding box center [273, 131] width 13 height 13
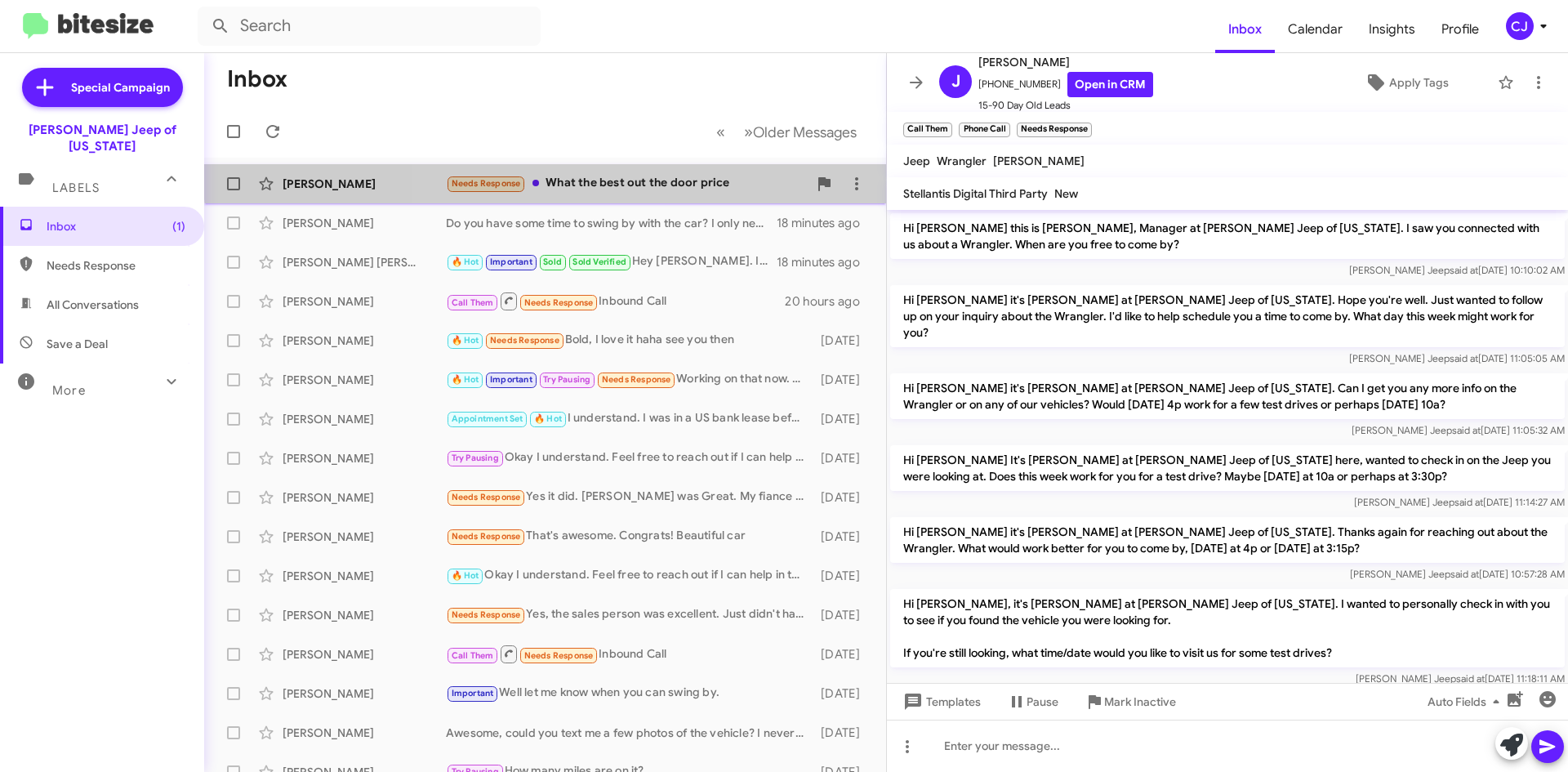
click at [670, 173] on div "[PERSON_NAME] Needs Response What the best out the door price 6 minutes ago" at bounding box center [545, 183] width 656 height 32
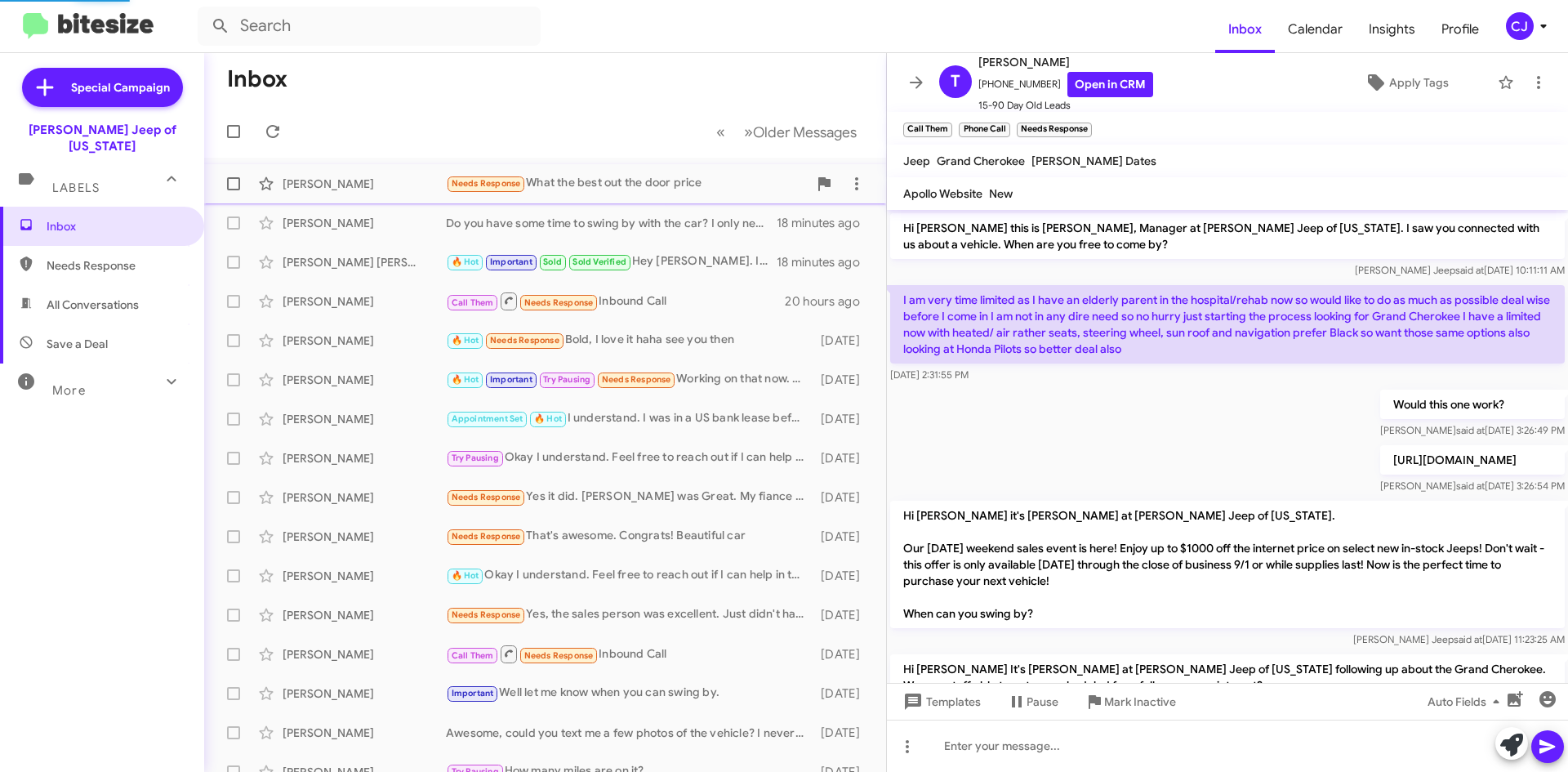
scroll to position [369, 0]
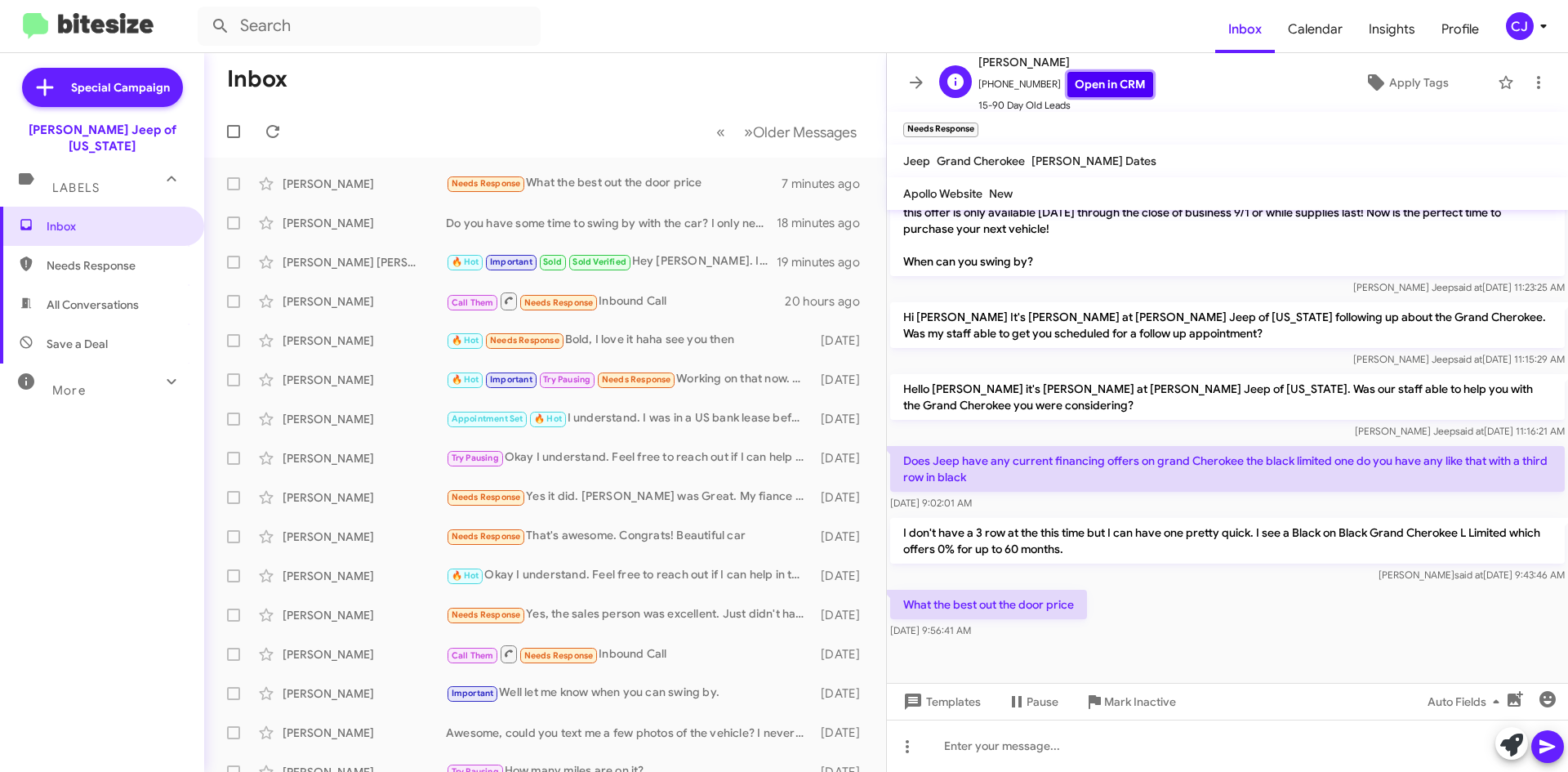
click at [1097, 82] on link "Open in CRM" at bounding box center [1110, 84] width 86 height 25
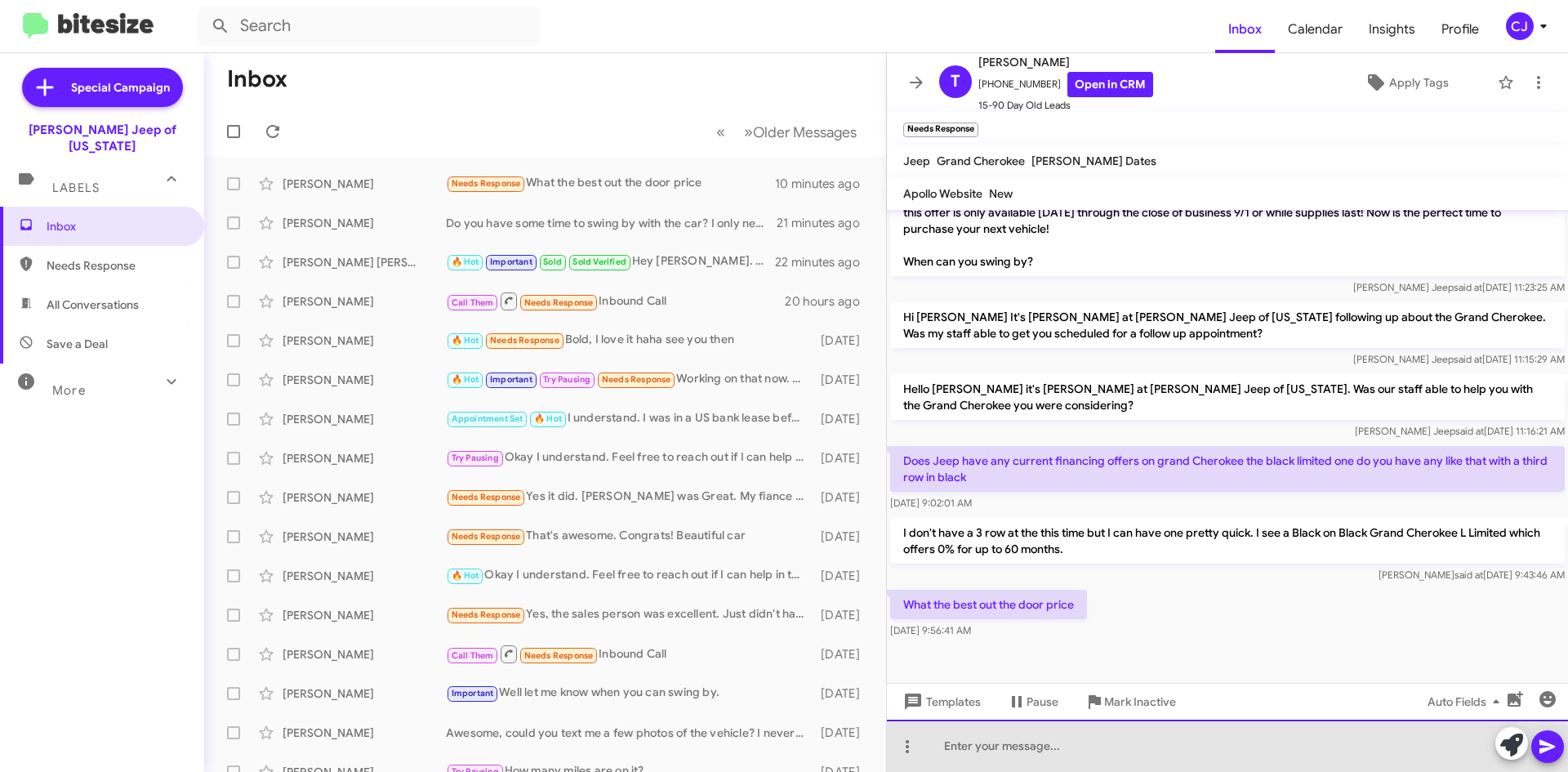
click at [1008, 755] on div at bounding box center [1227, 745] width 681 height 52
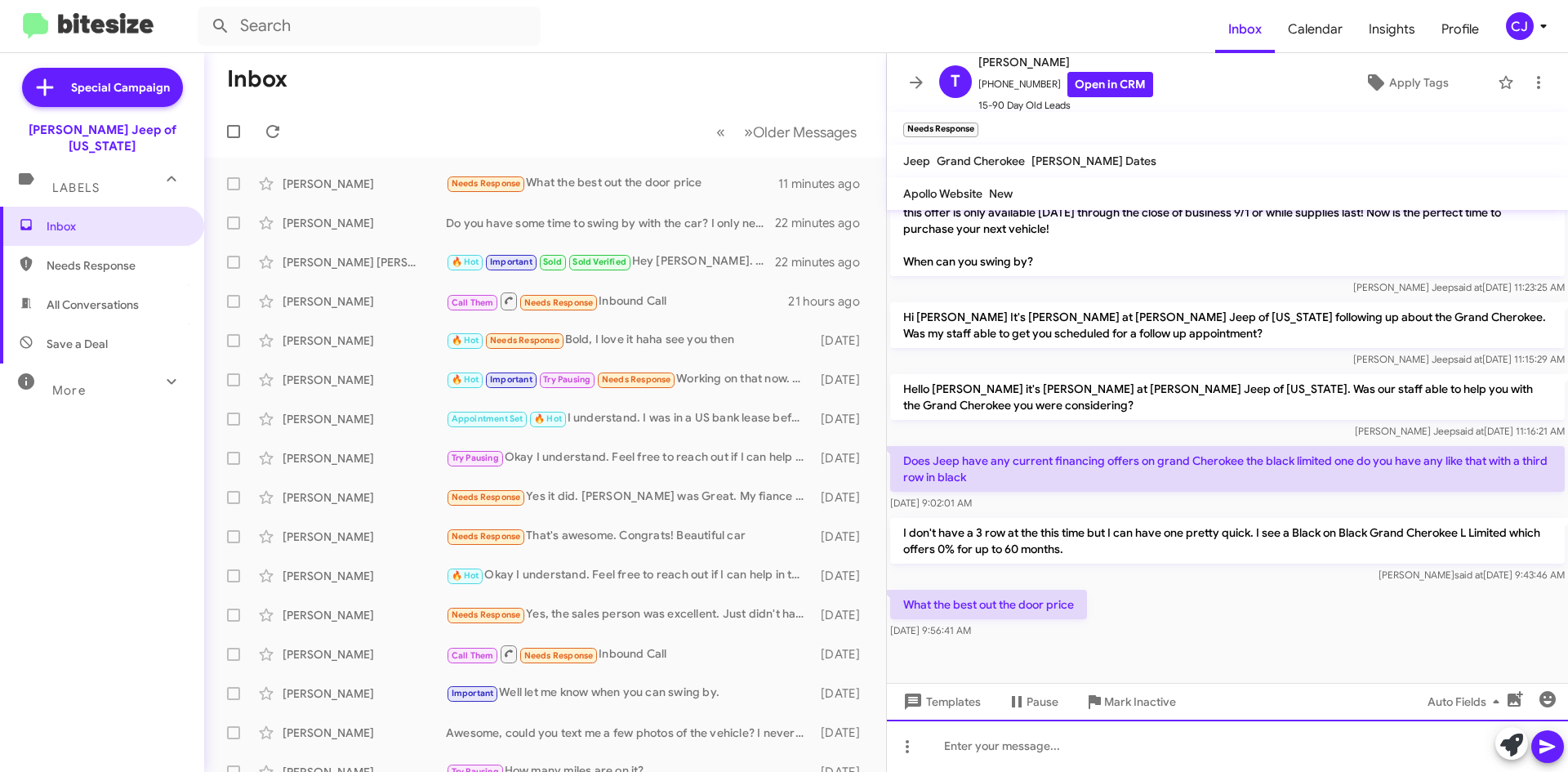
click at [980, 751] on div at bounding box center [1227, 745] width 681 height 52
click at [1179, 751] on div "With the rebate or the special financing" at bounding box center [1227, 745] width 681 height 52
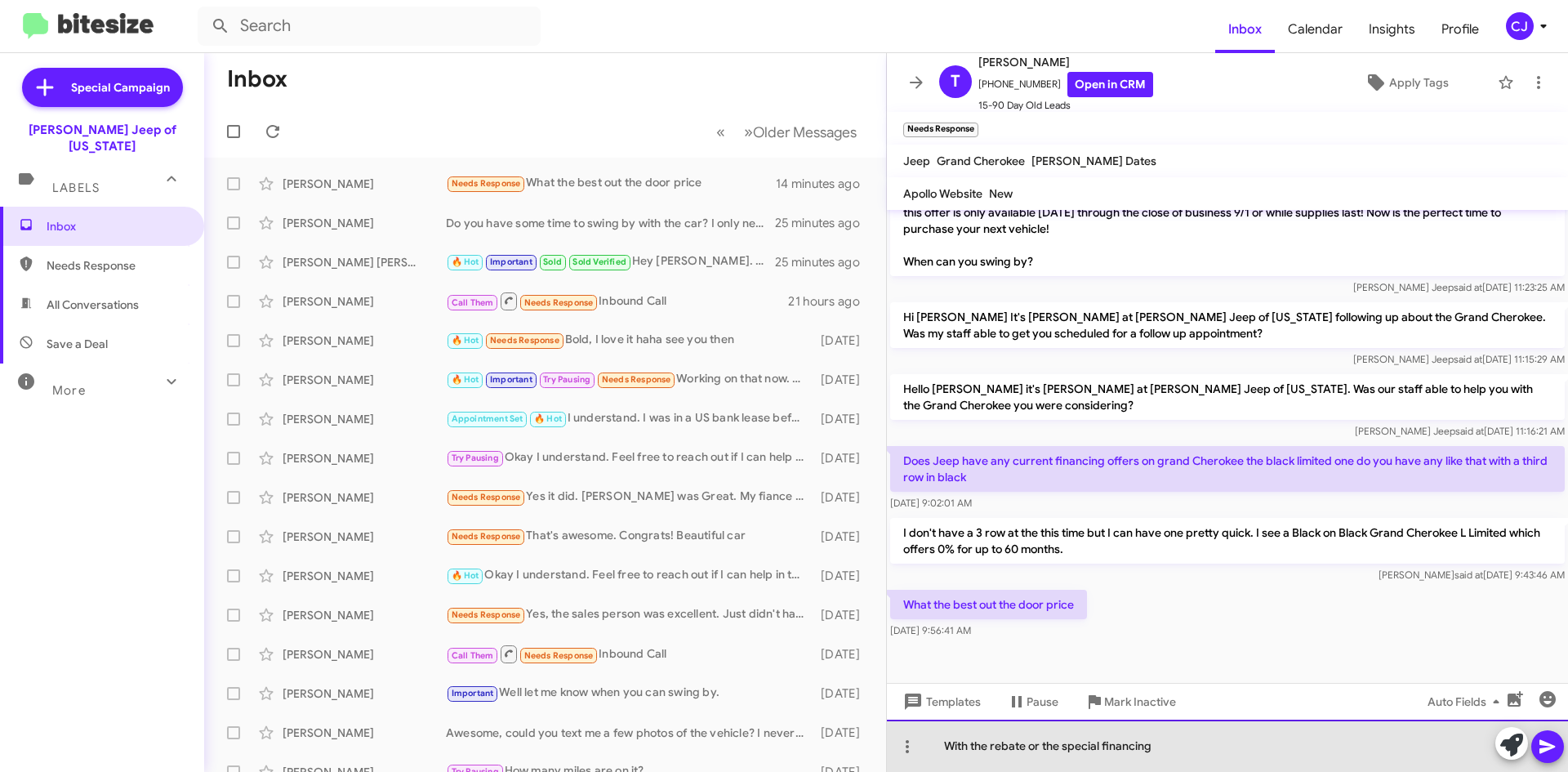
click at [1160, 757] on div "With the rebate or the special financing" at bounding box center [1227, 745] width 681 height 52
click at [1288, 748] on div "With the rebate or the special financing? The MSRP is $52,120" at bounding box center [1227, 745] width 681 height 52
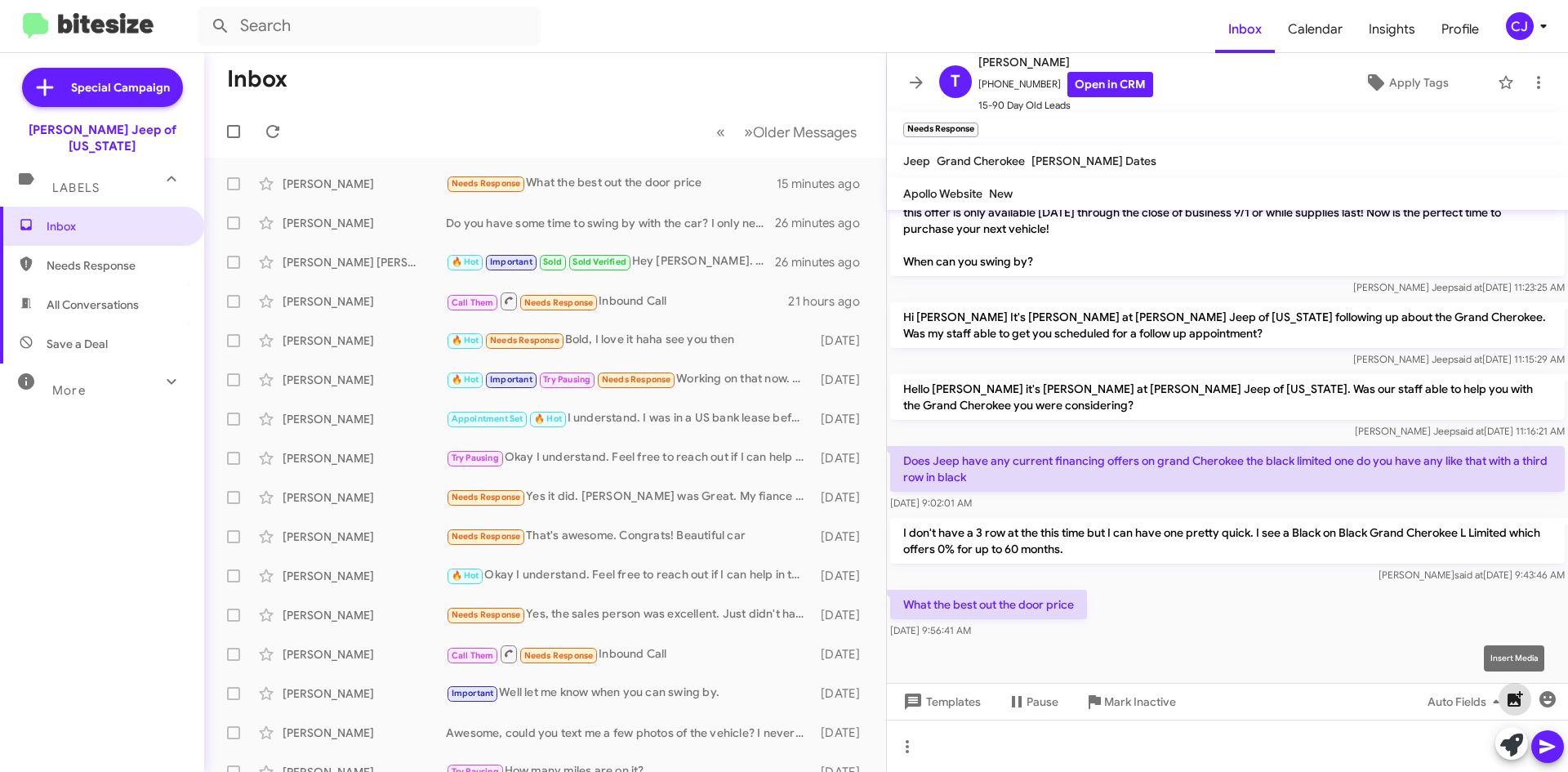
click at [1509, 698] on icon "button" at bounding box center [1515, 699] width 16 height 16
click at [1521, 697] on icon "button" at bounding box center [1515, 699] width 16 height 16
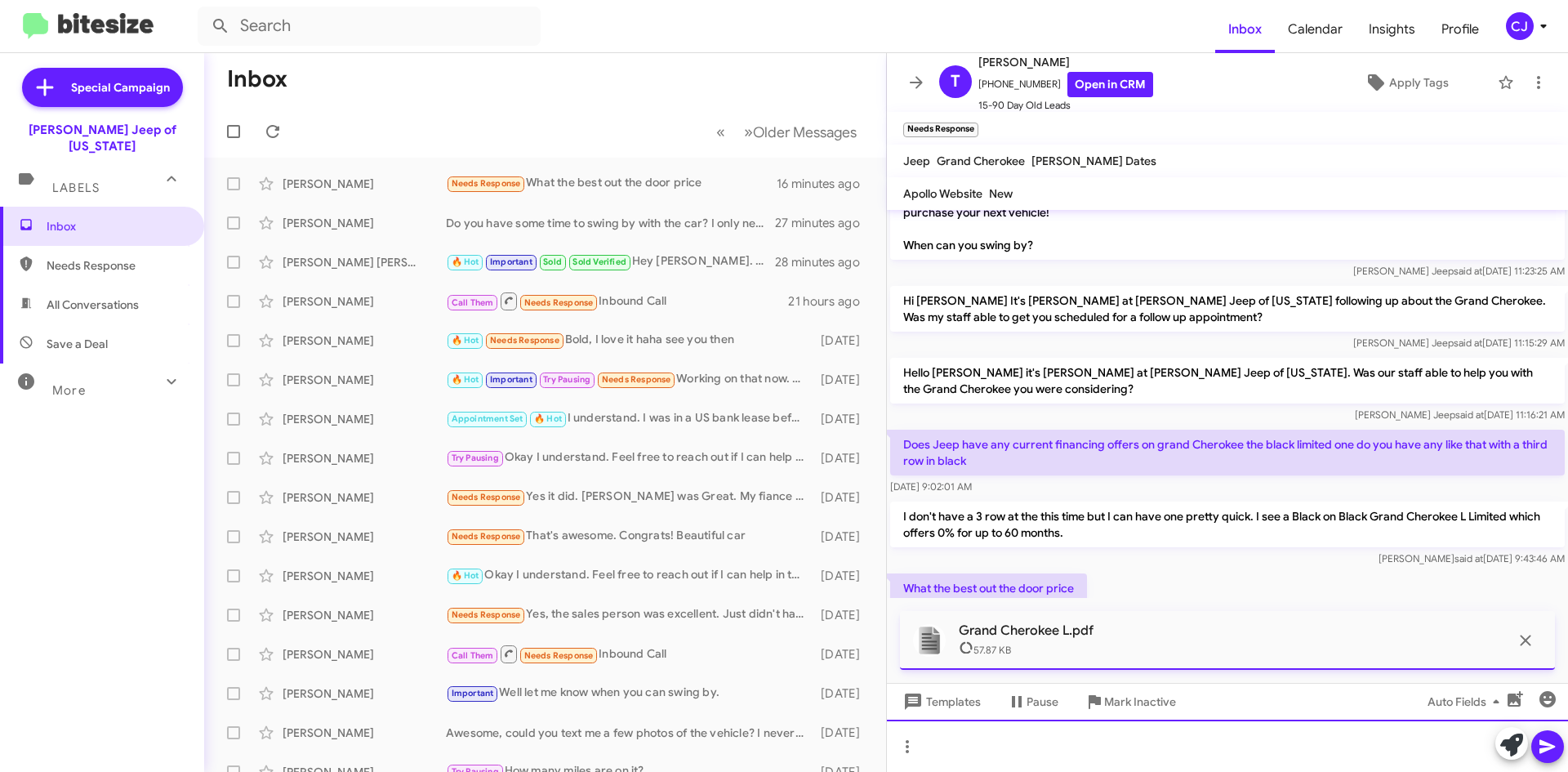
click at [974, 742] on div at bounding box center [1227, 745] width 681 height 52
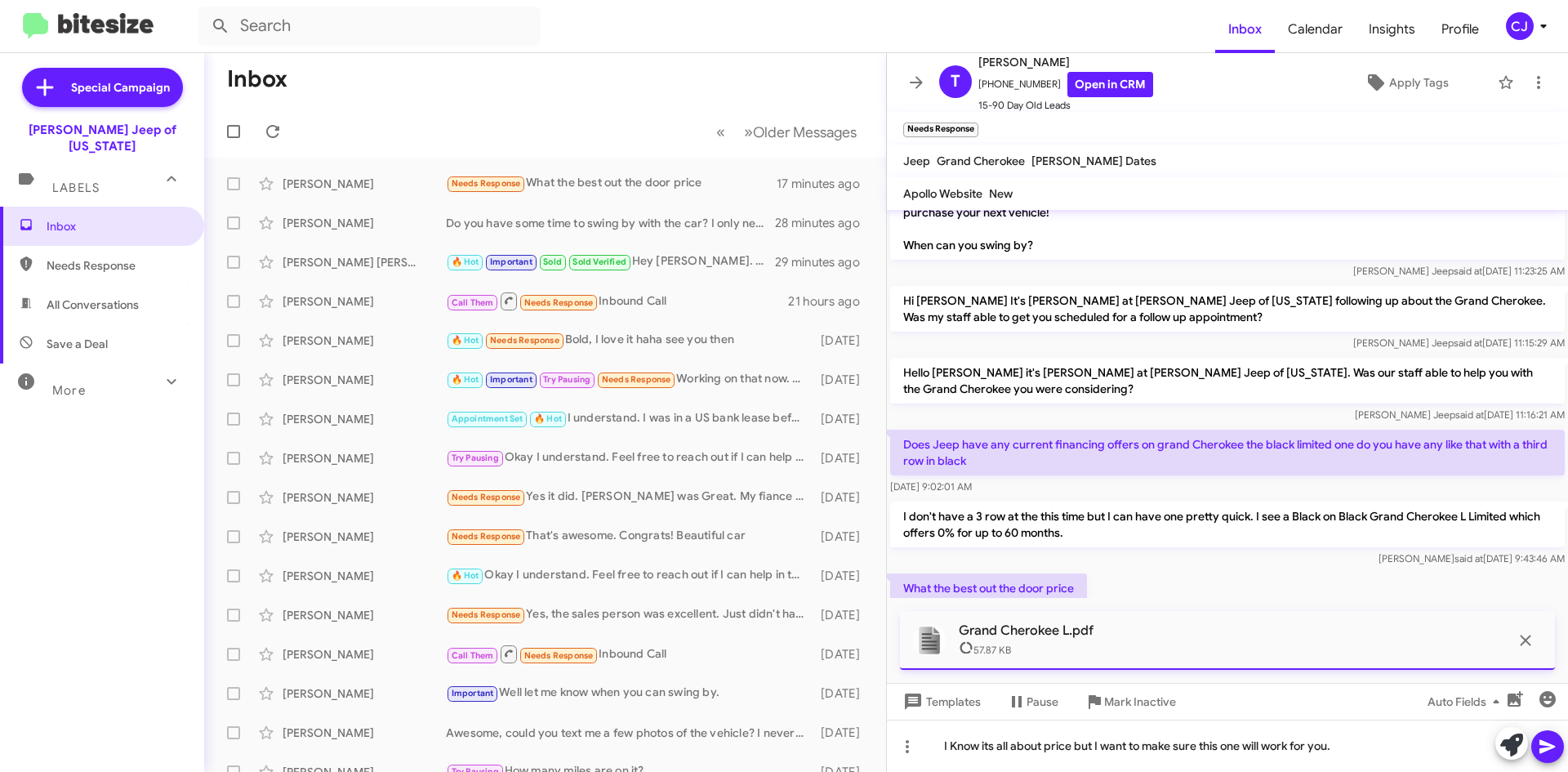
click at [1549, 750] on icon at bounding box center [1546, 747] width 16 height 14
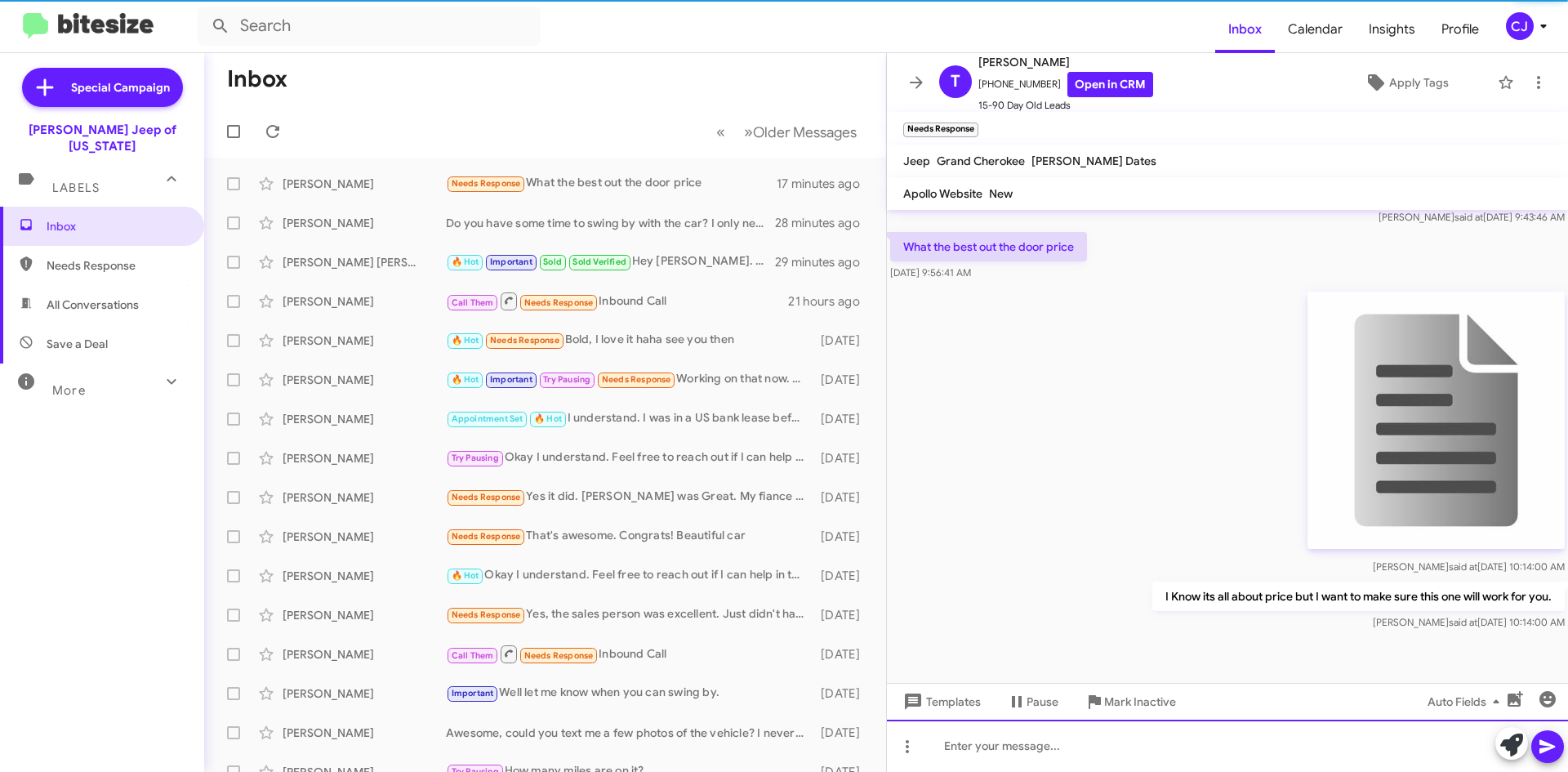
scroll to position [726, 0]
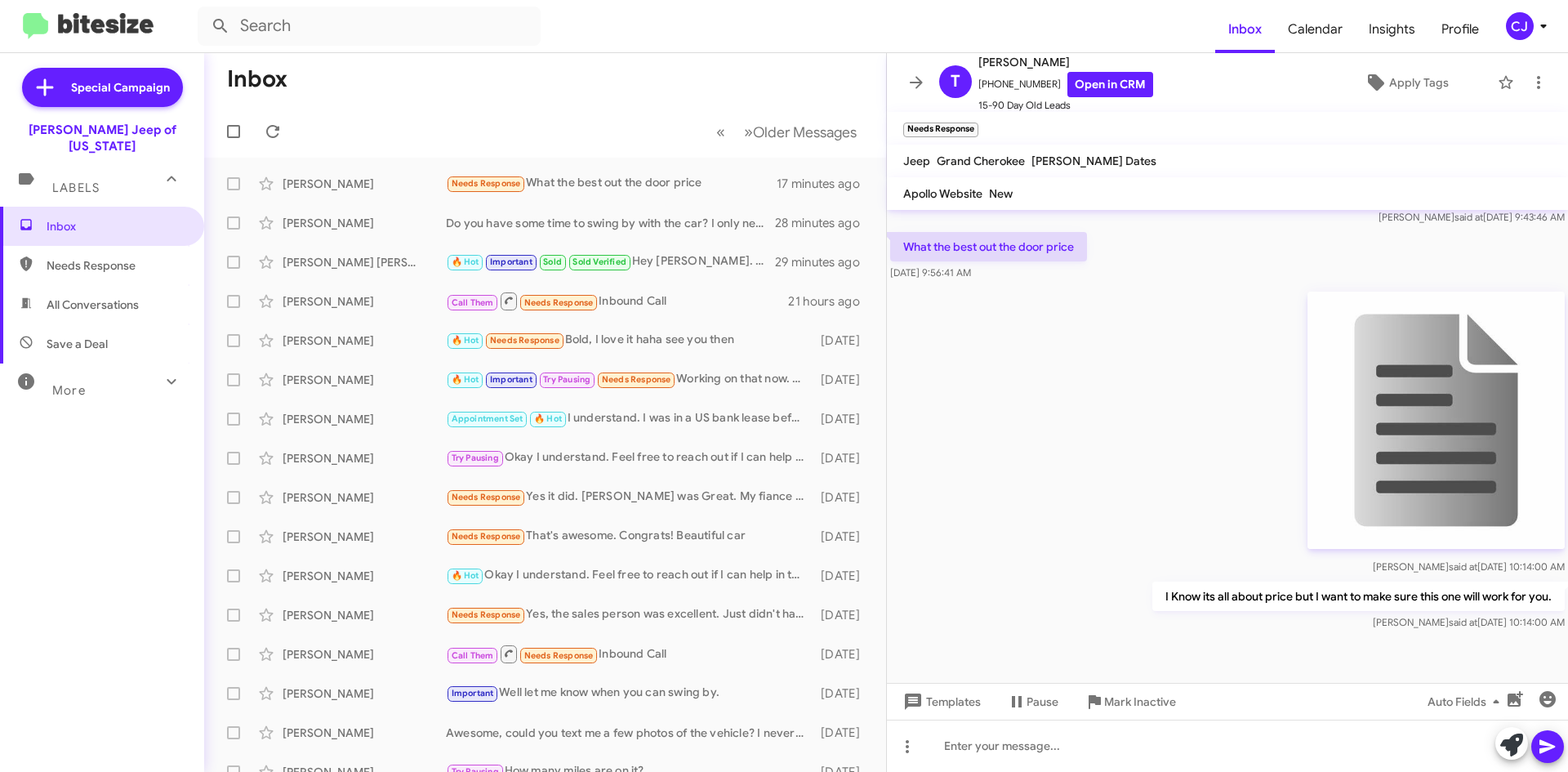
click at [1415, 438] on img at bounding box center [1435, 420] width 257 height 257
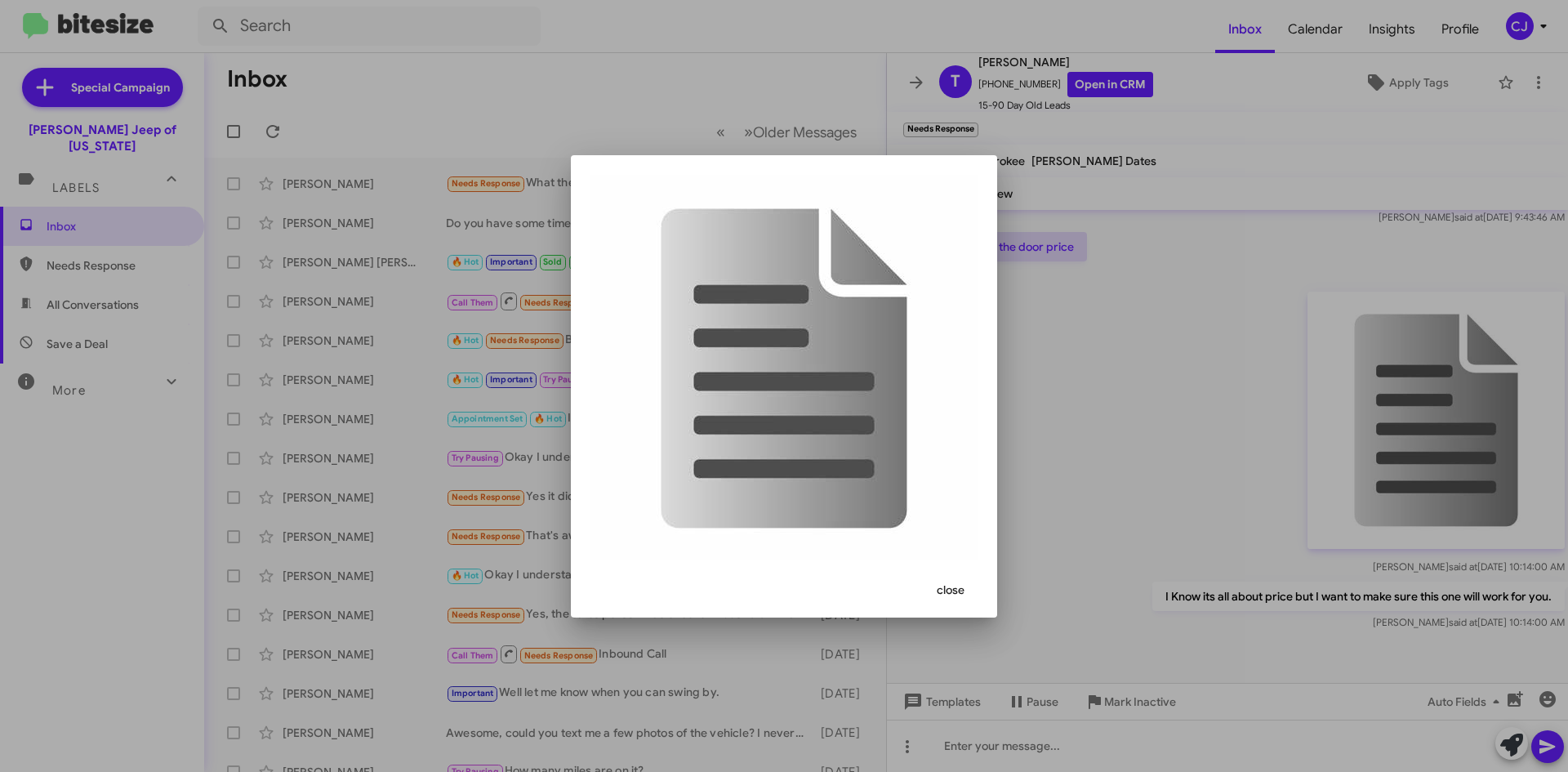
click at [1415, 438] on div at bounding box center [784, 386] width 1568 height 772
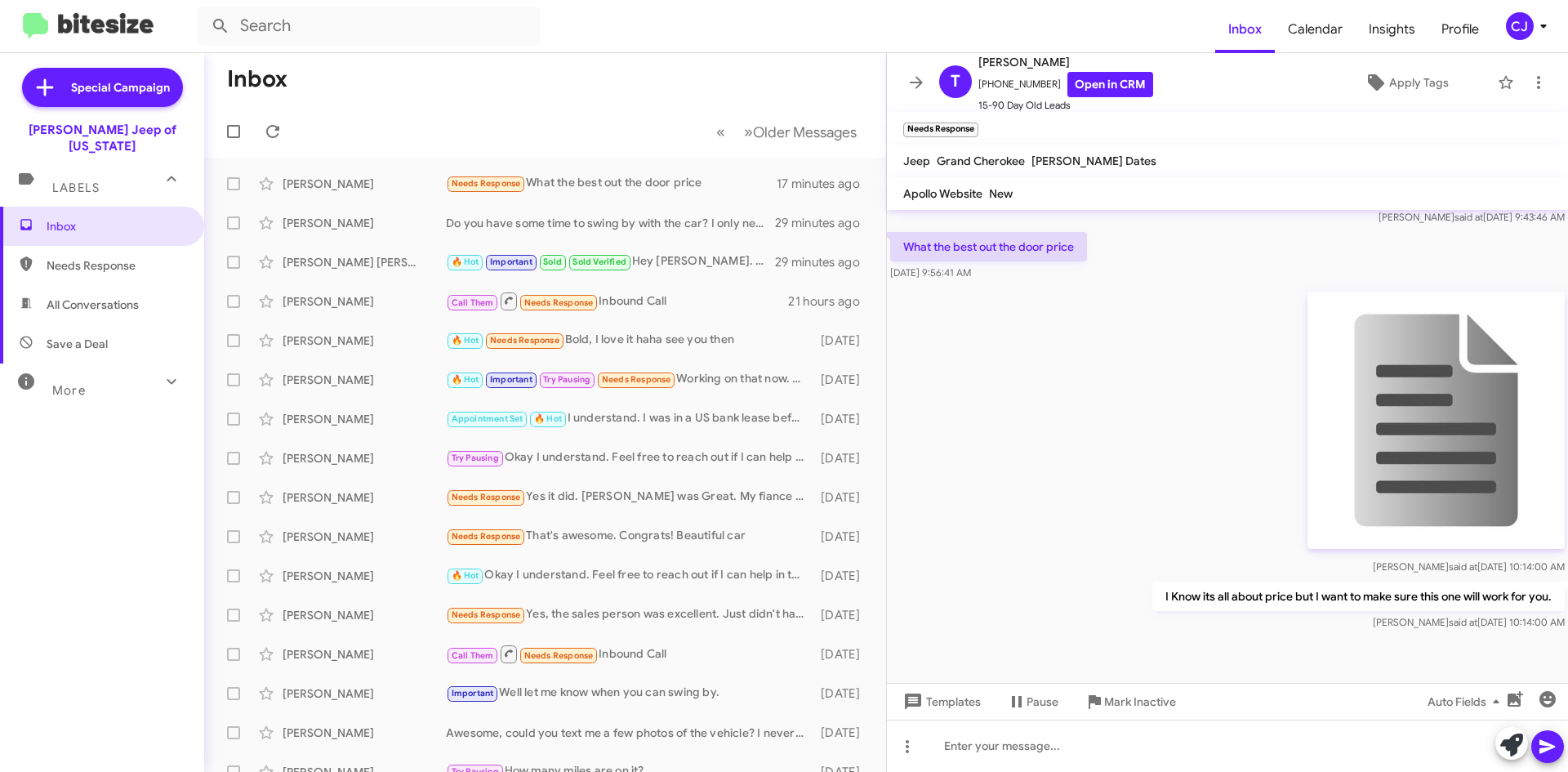
click at [1415, 438] on img at bounding box center [1435, 420] width 257 height 257
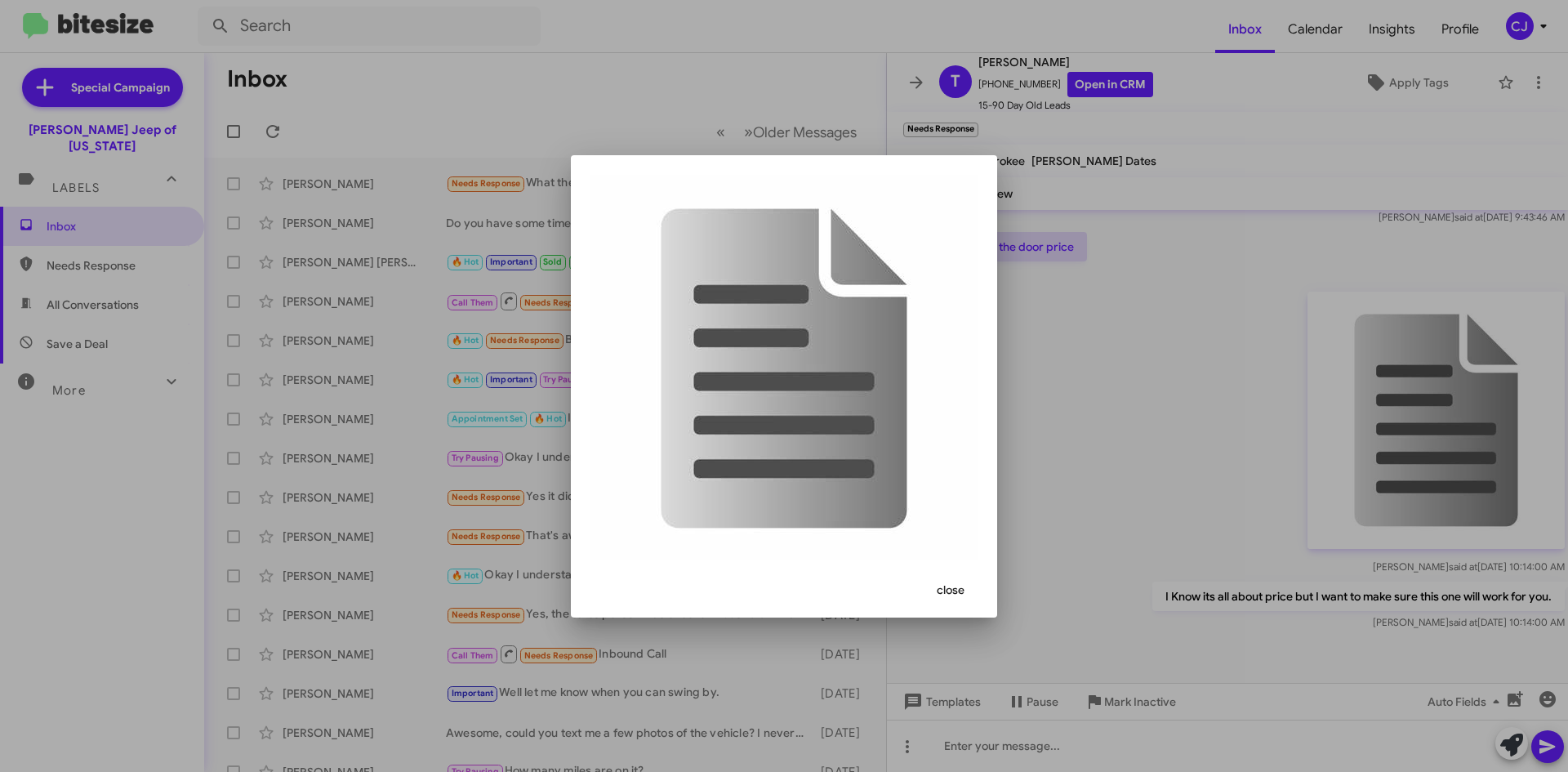
click at [777, 436] on img at bounding box center [783, 368] width 387 height 387
click at [778, 435] on img at bounding box center [783, 368] width 387 height 387
click at [1399, 422] on div at bounding box center [784, 386] width 1568 height 772
click at [1399, 422] on img at bounding box center [1435, 420] width 257 height 257
click at [1145, 512] on div at bounding box center [784, 386] width 1568 height 772
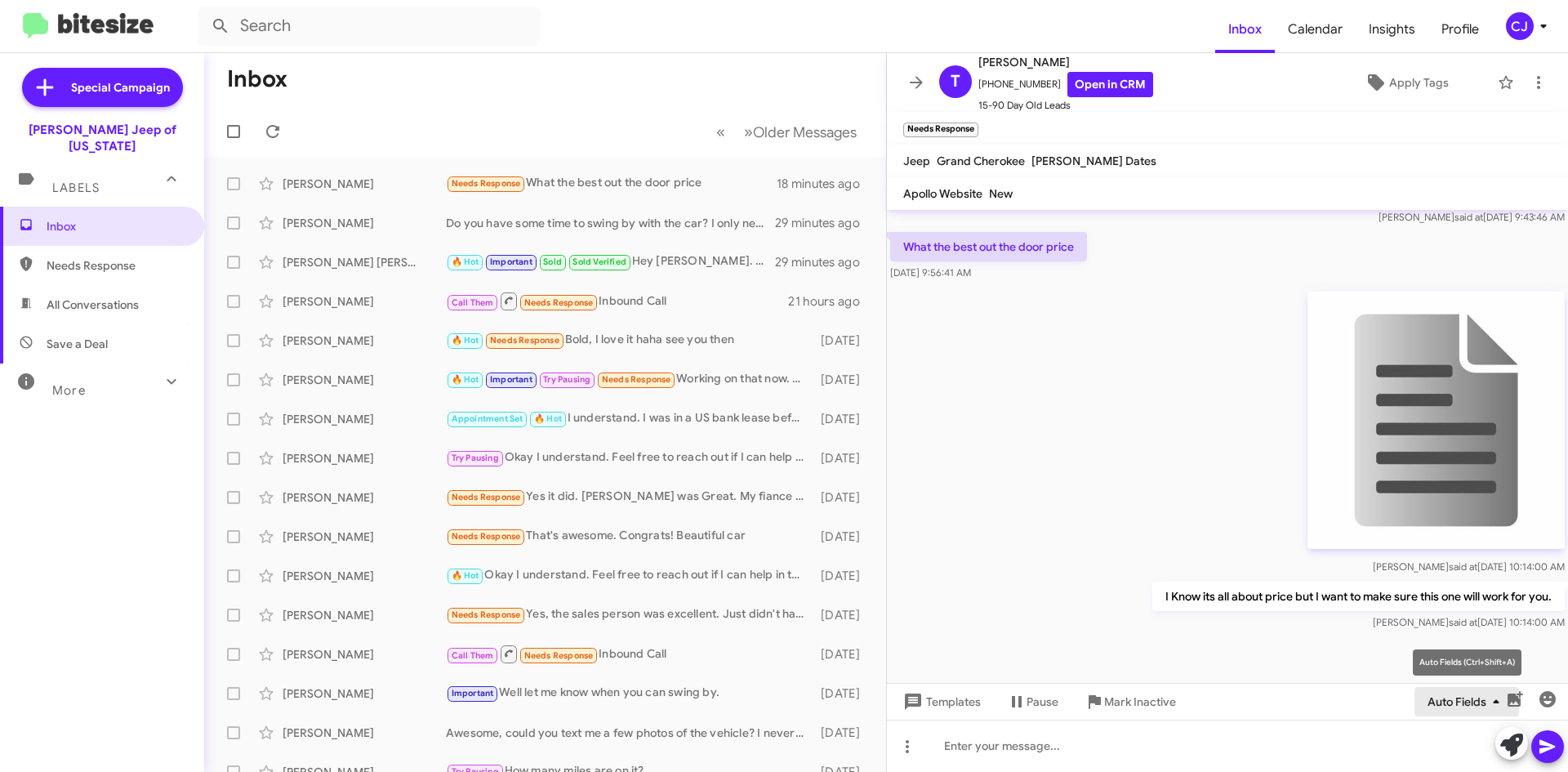
click at [1469, 705] on span "Auto Fields" at bounding box center [1467, 701] width 78 height 29
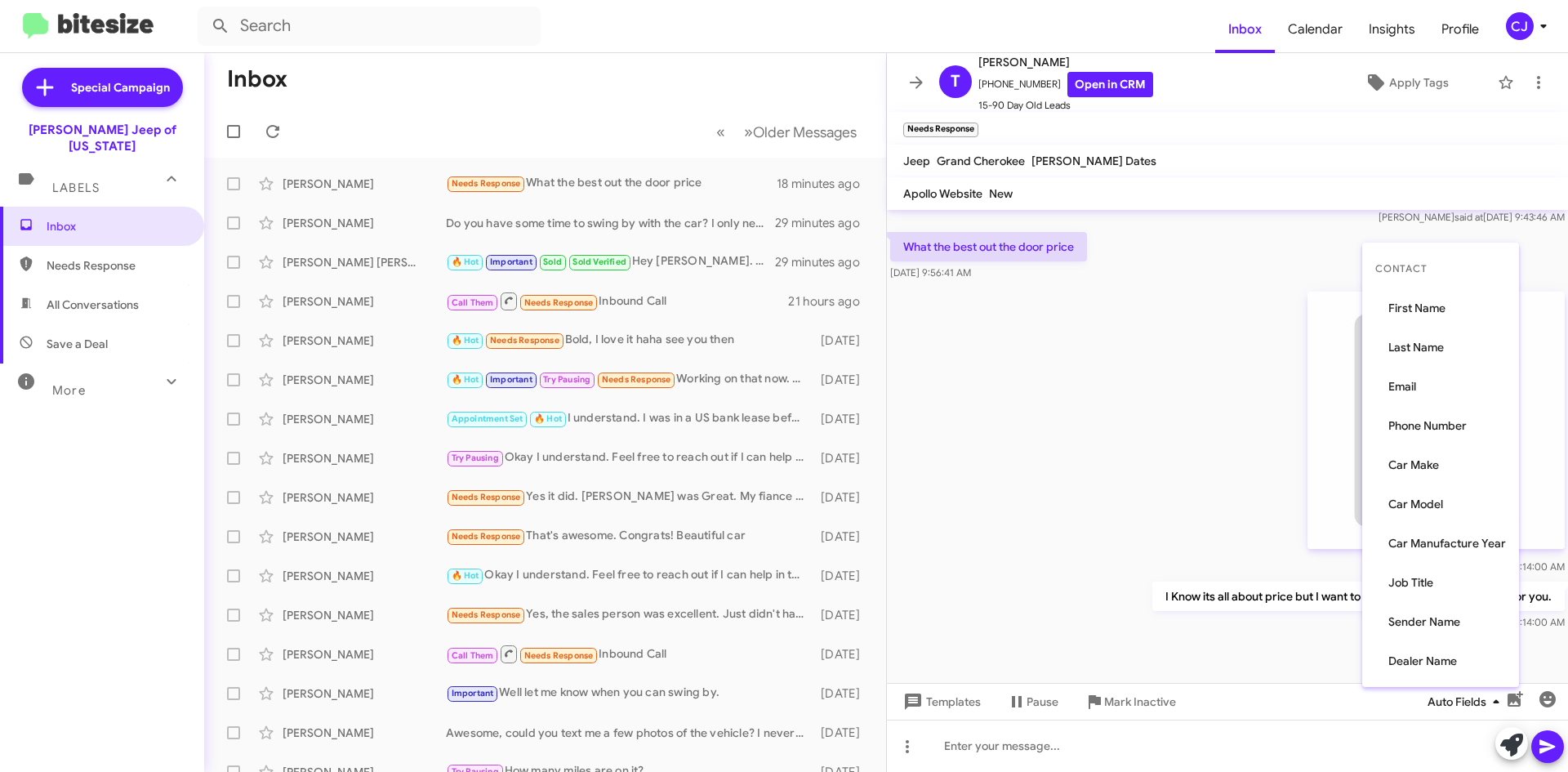
click at [1469, 705] on div at bounding box center [784, 386] width 1568 height 772
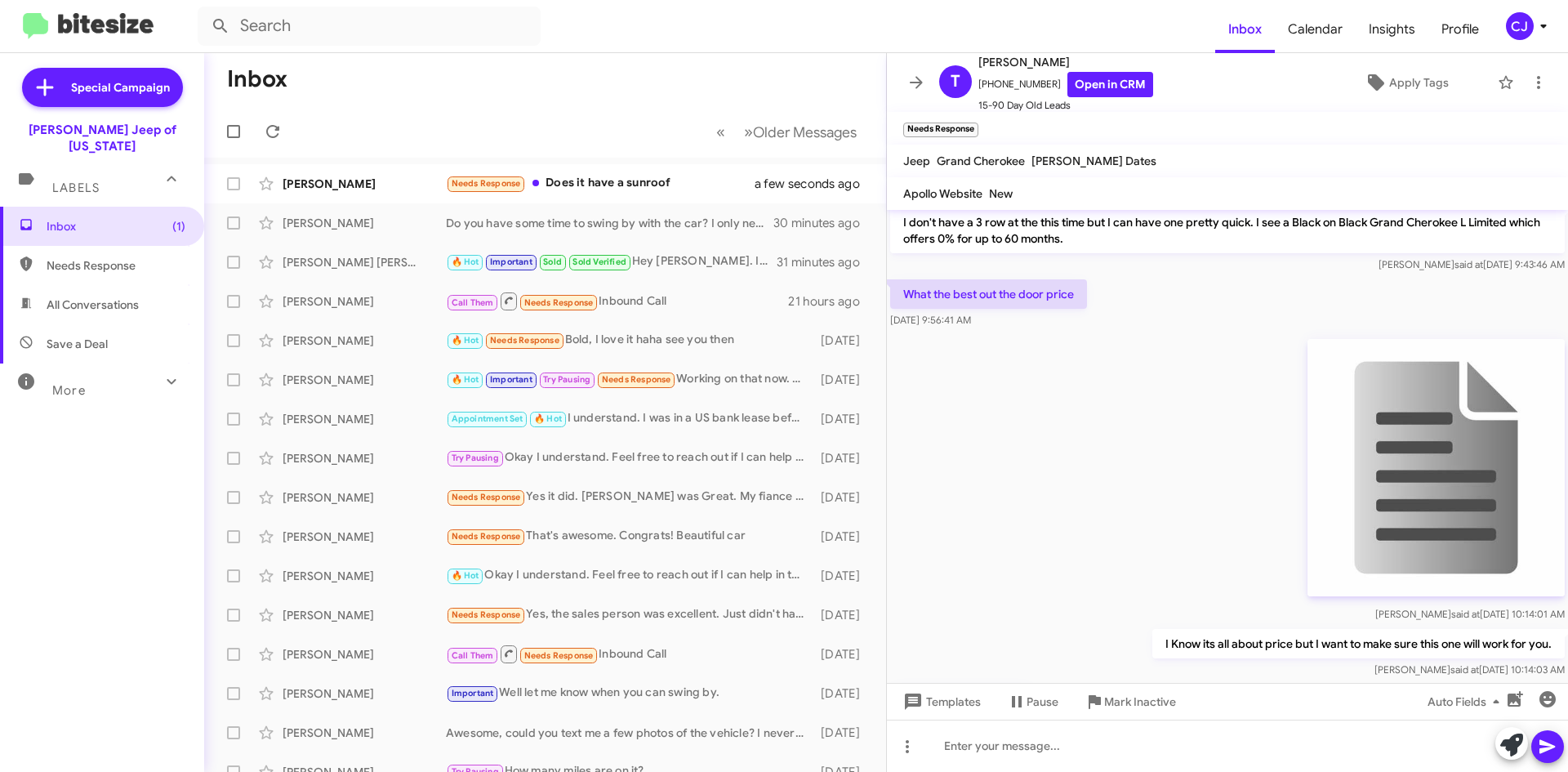
scroll to position [786, 0]
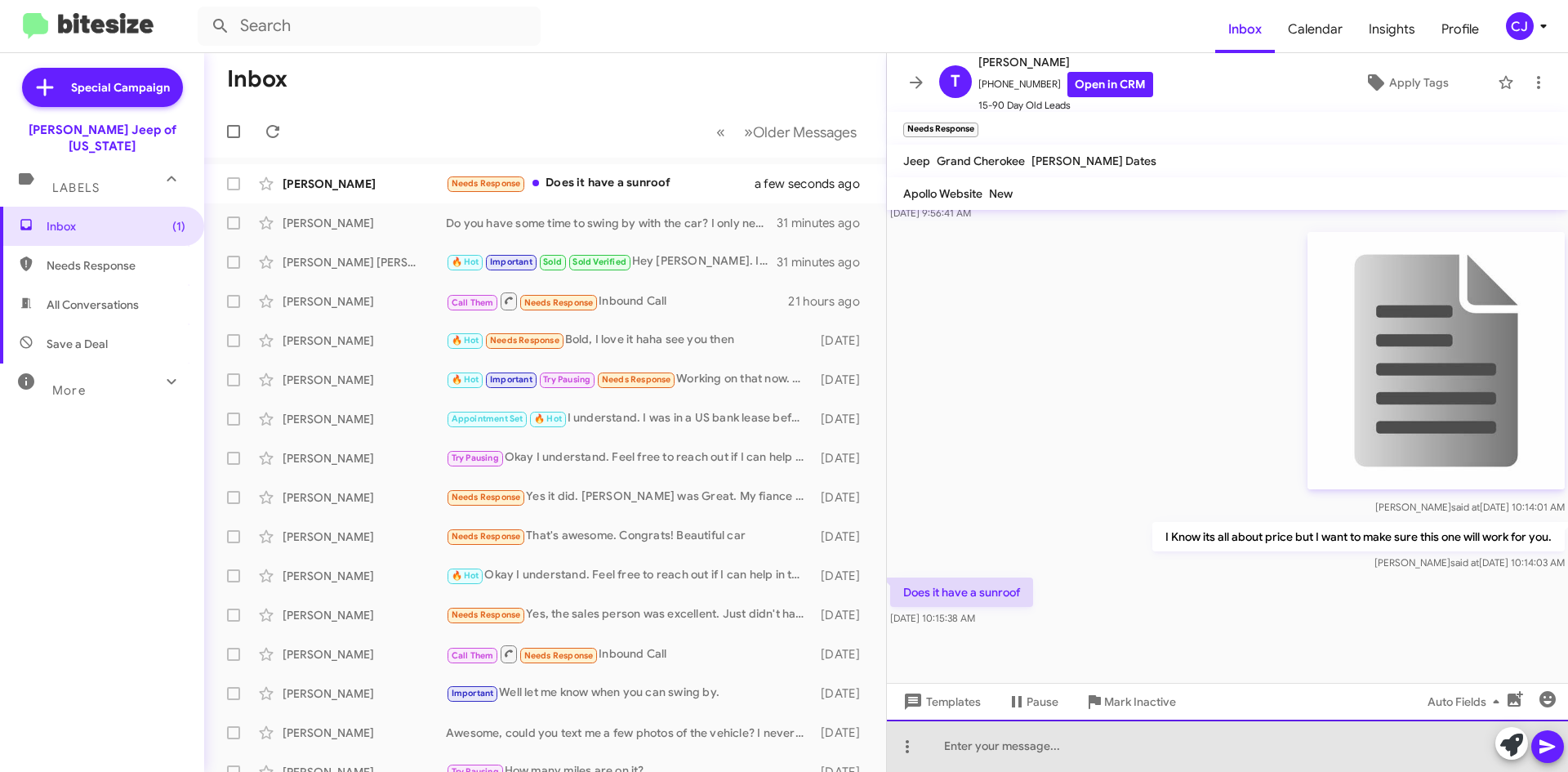
click at [1008, 757] on div at bounding box center [1227, 745] width 681 height 52
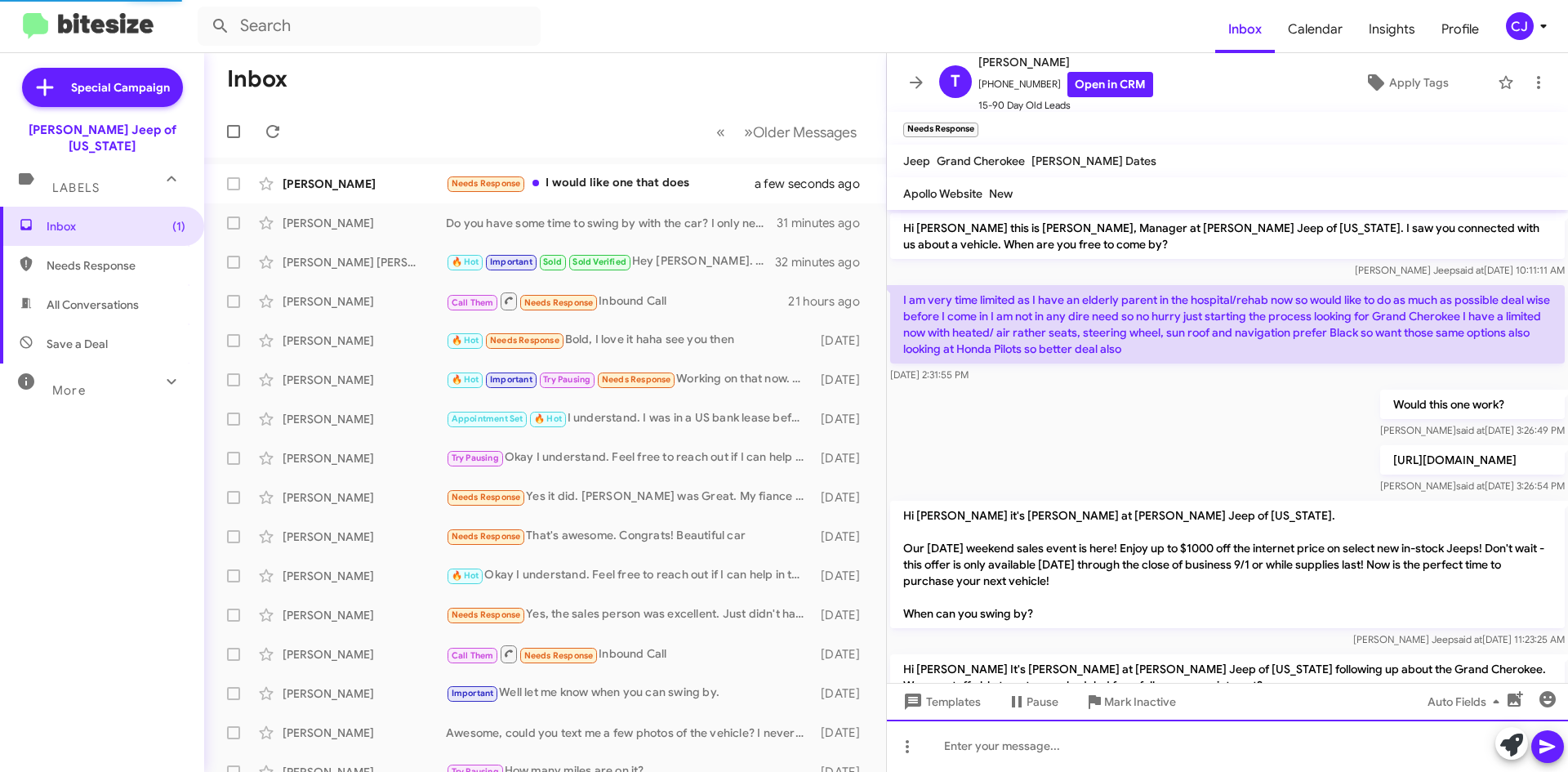
scroll to position [905, 0]
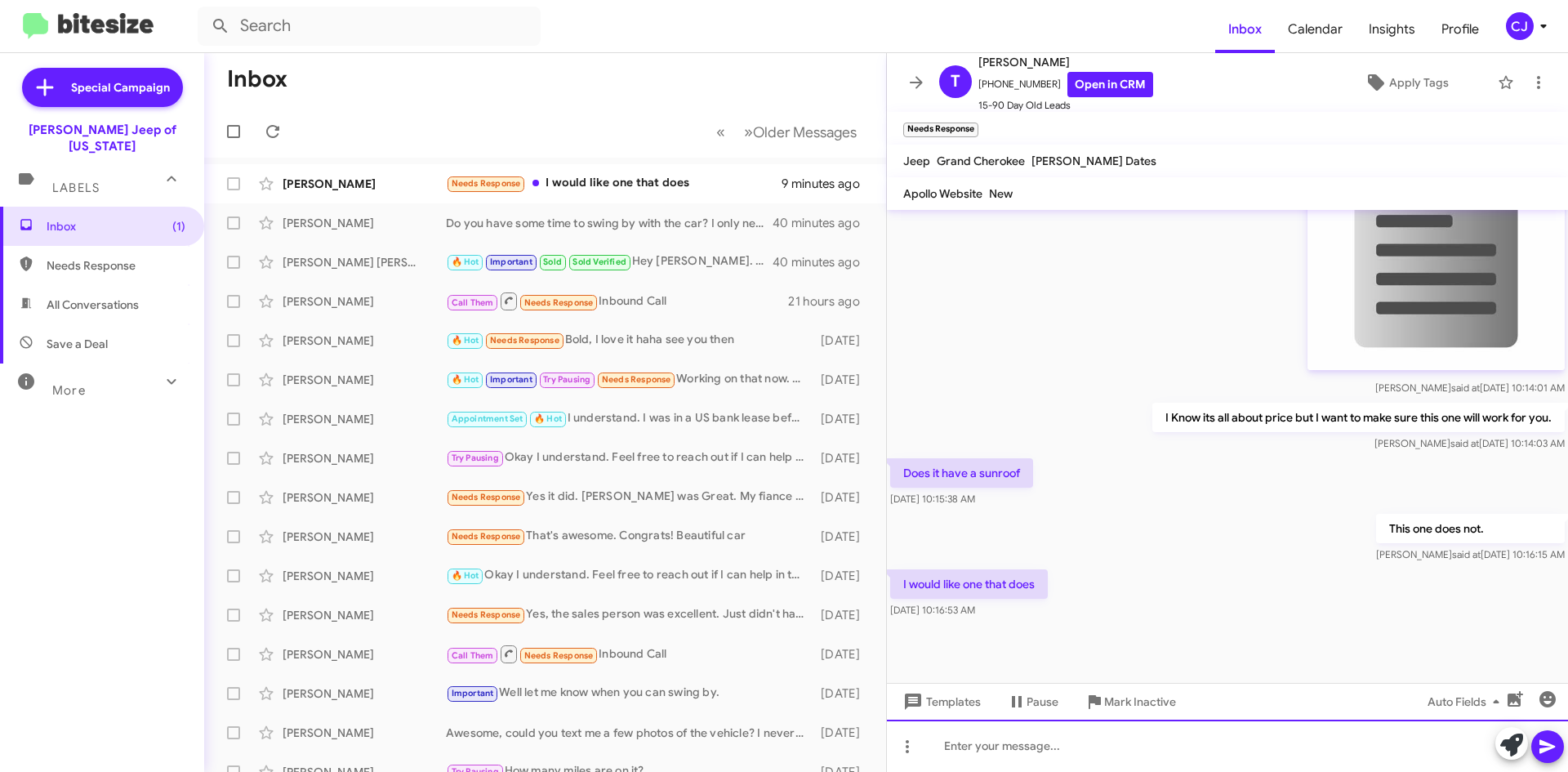
click at [945, 746] on div at bounding box center [1227, 745] width 681 height 52
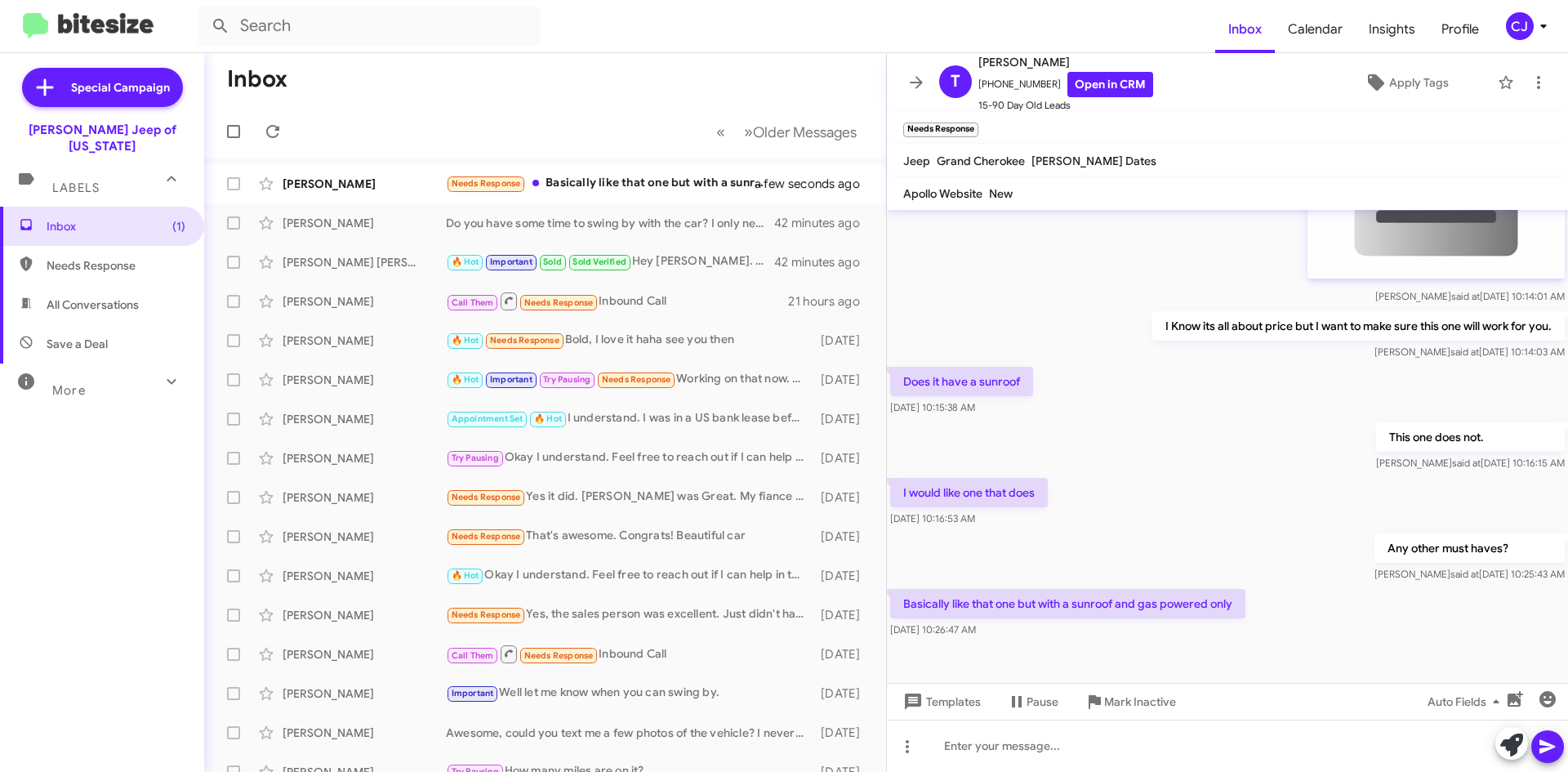
scroll to position [1024, 0]
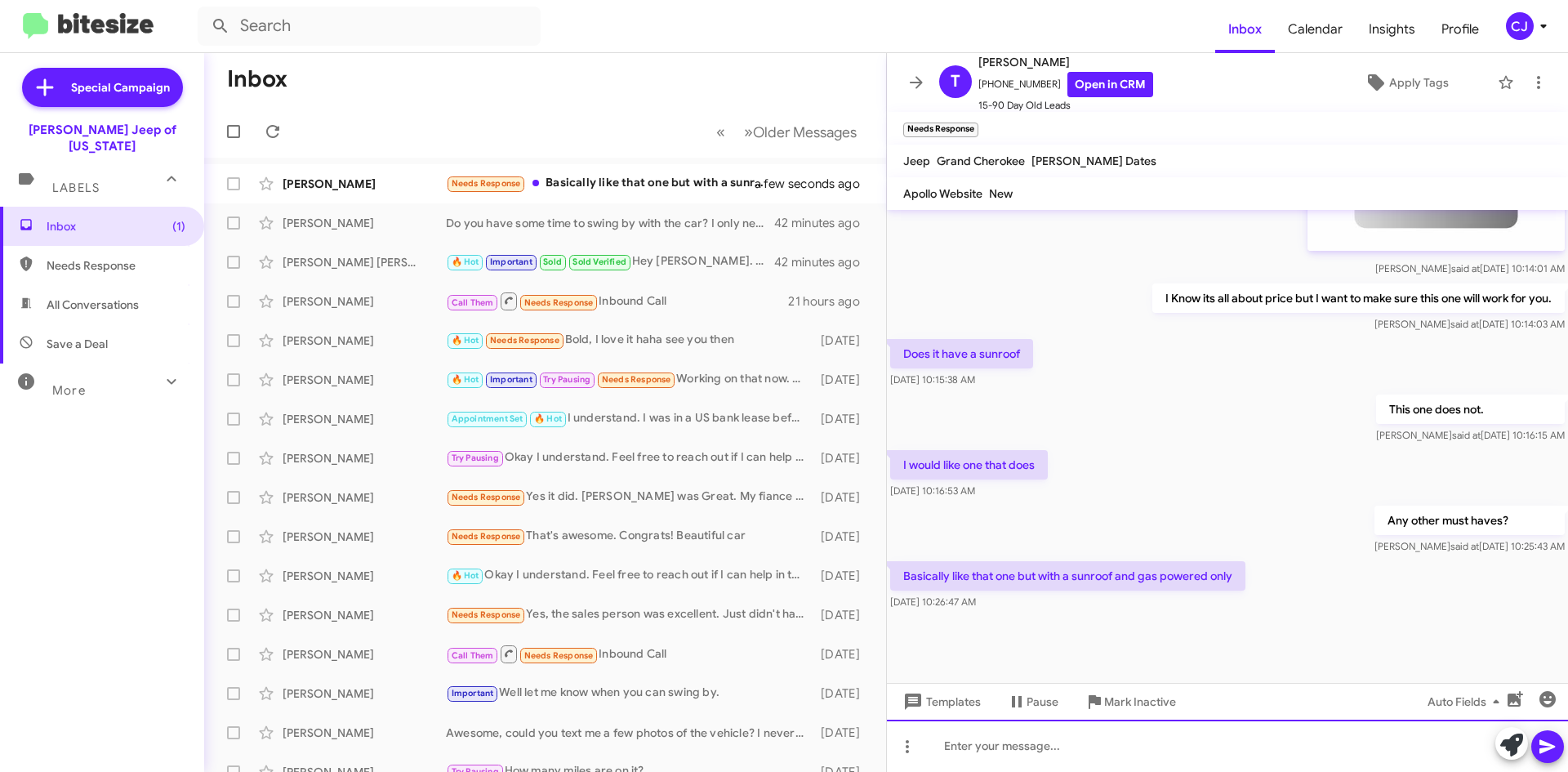
click at [1023, 744] on div at bounding box center [1227, 745] width 681 height 52
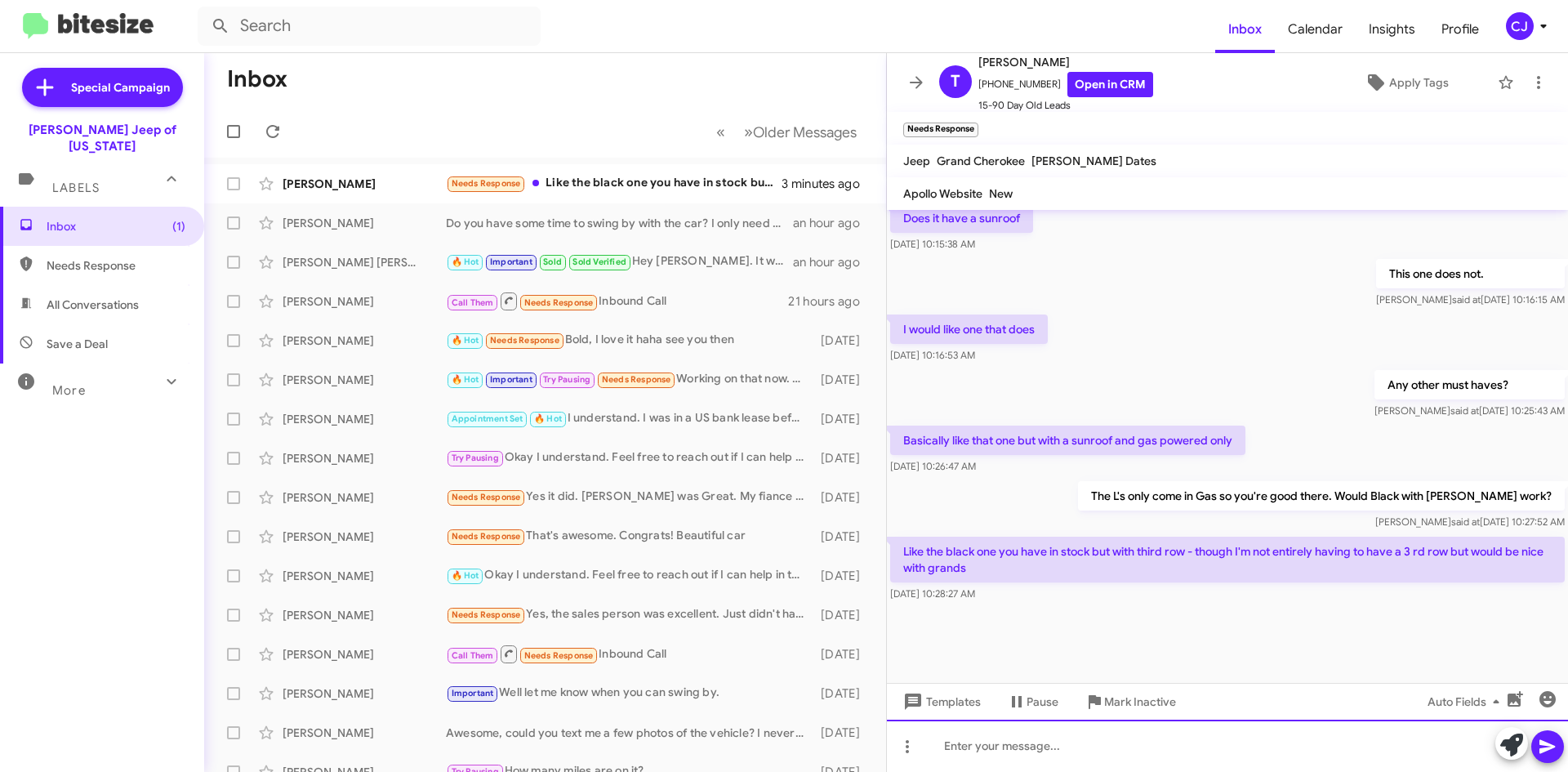
scroll to position [1160, 0]
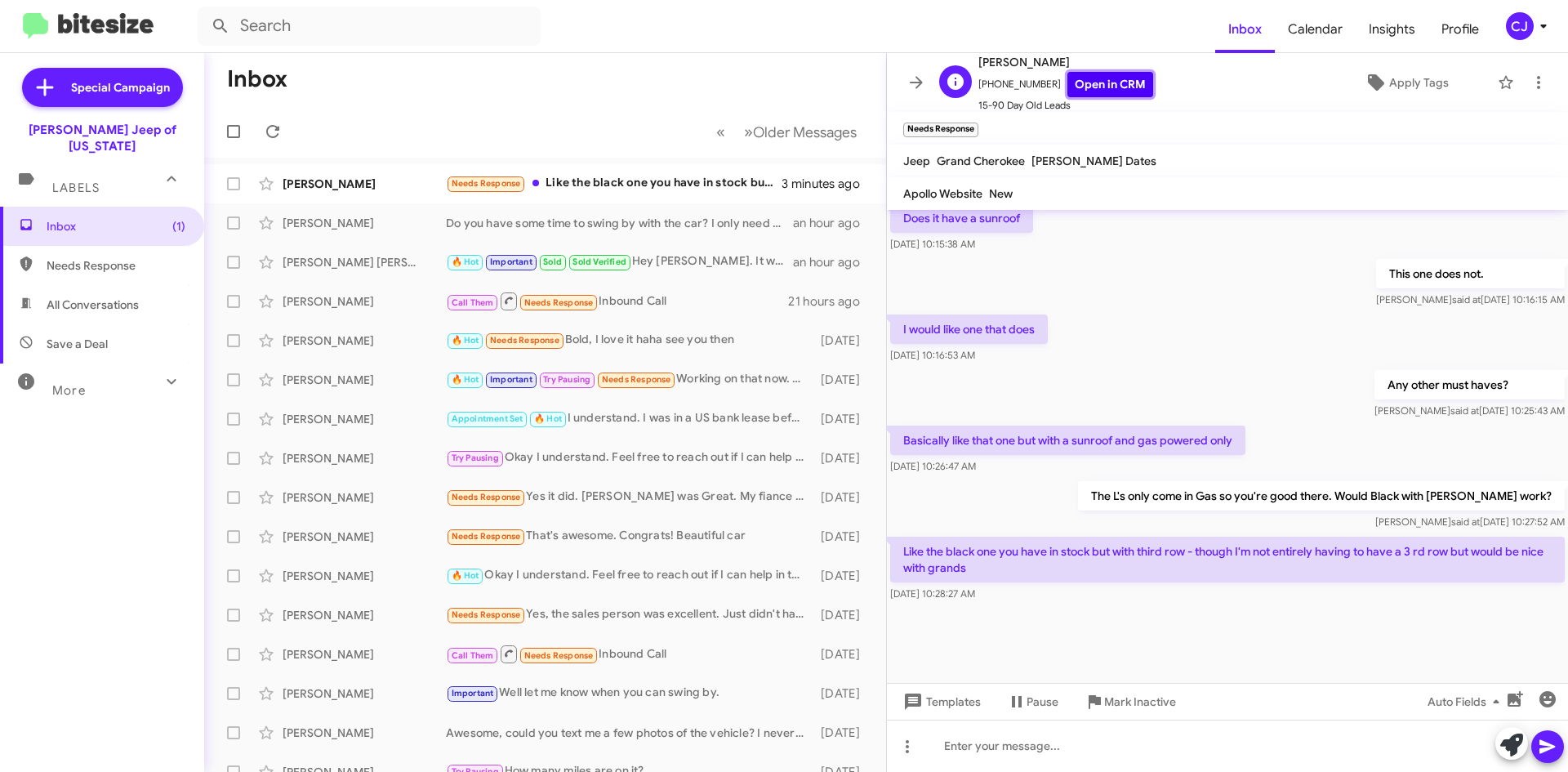
click at [1107, 82] on link "Open in CRM" at bounding box center [1110, 84] width 86 height 25
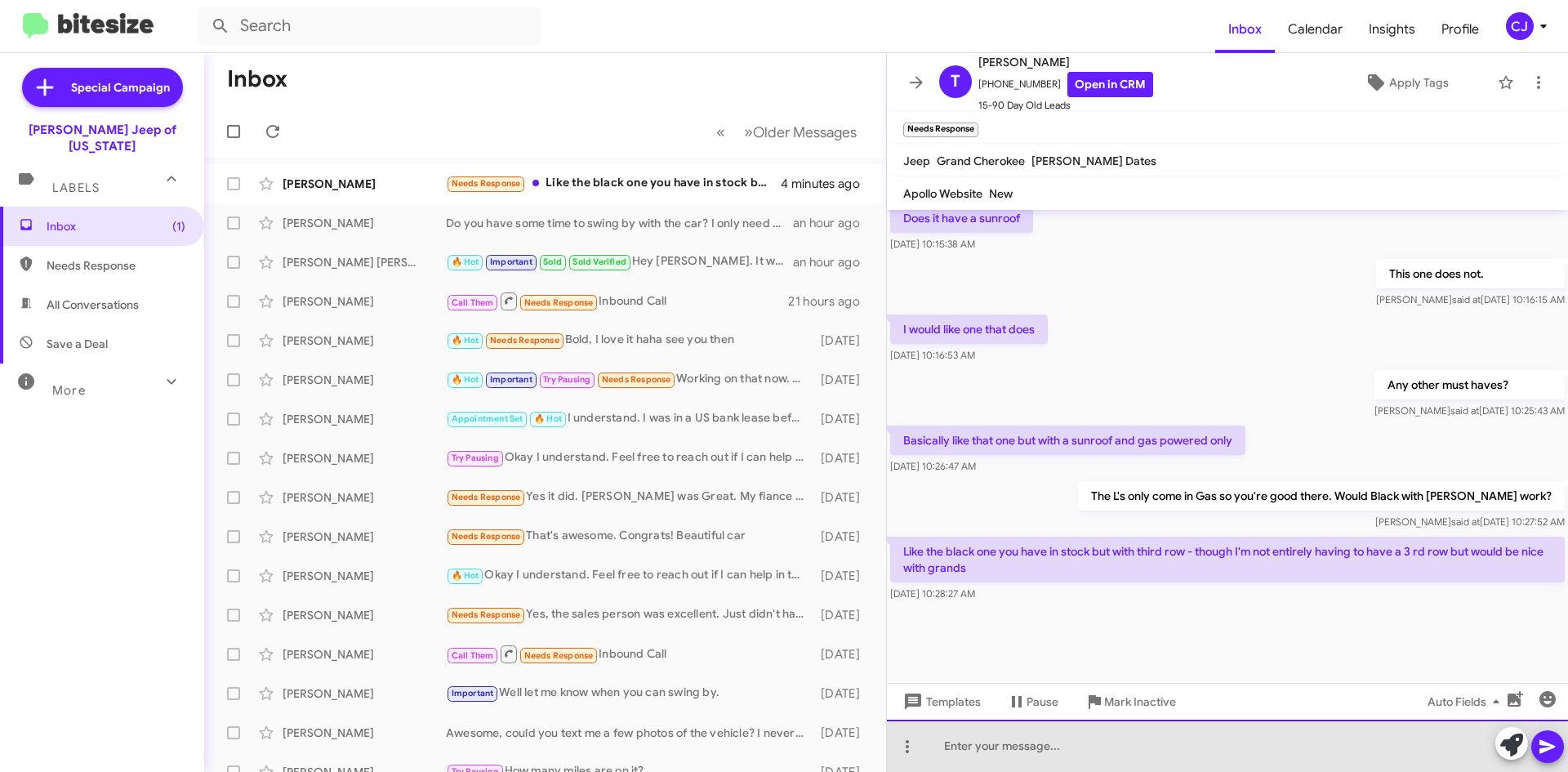
click at [1015, 755] on div at bounding box center [1227, 745] width 681 height 52
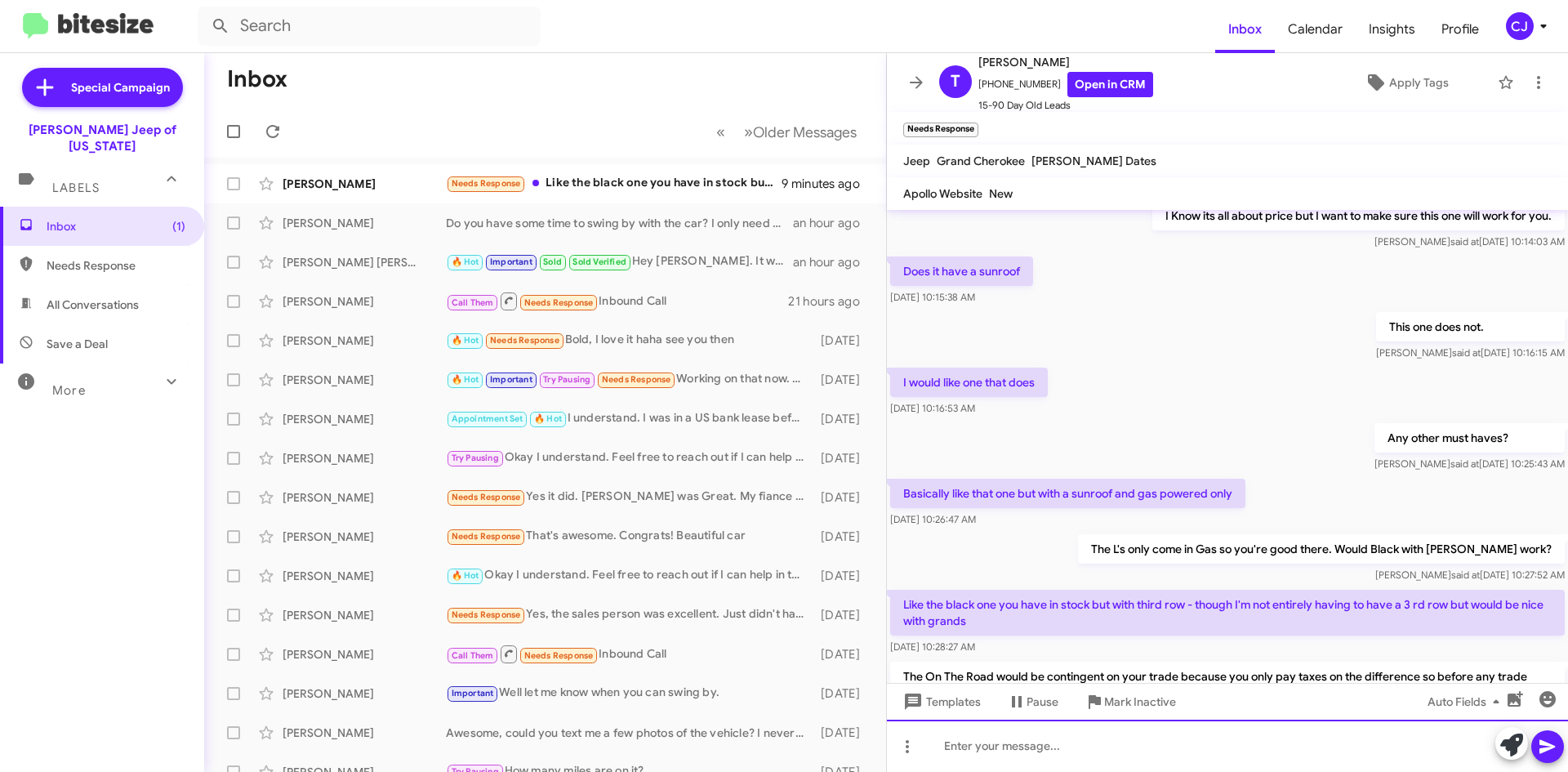
scroll to position [1252, 0]
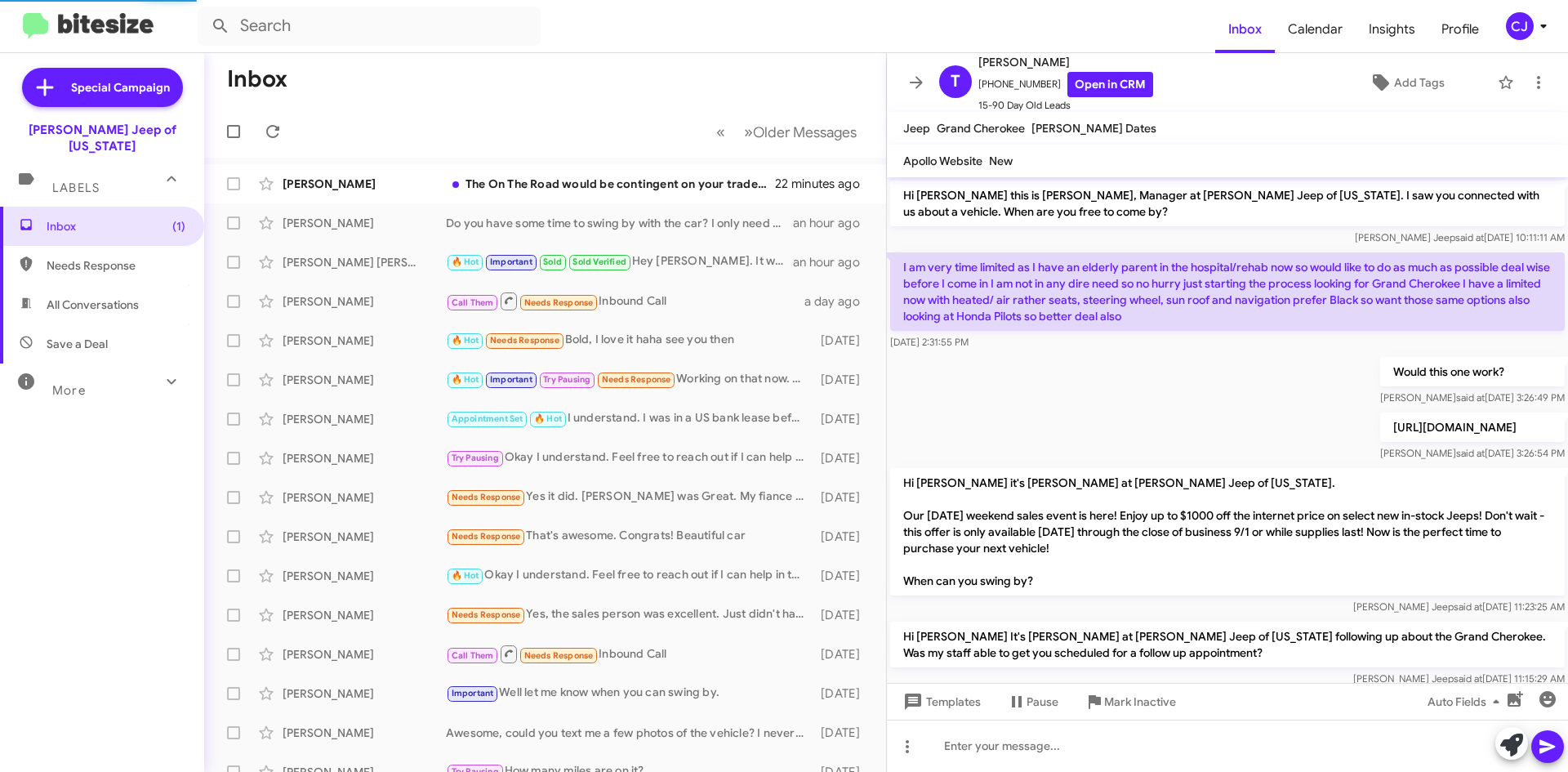
scroll to position [1220, 0]
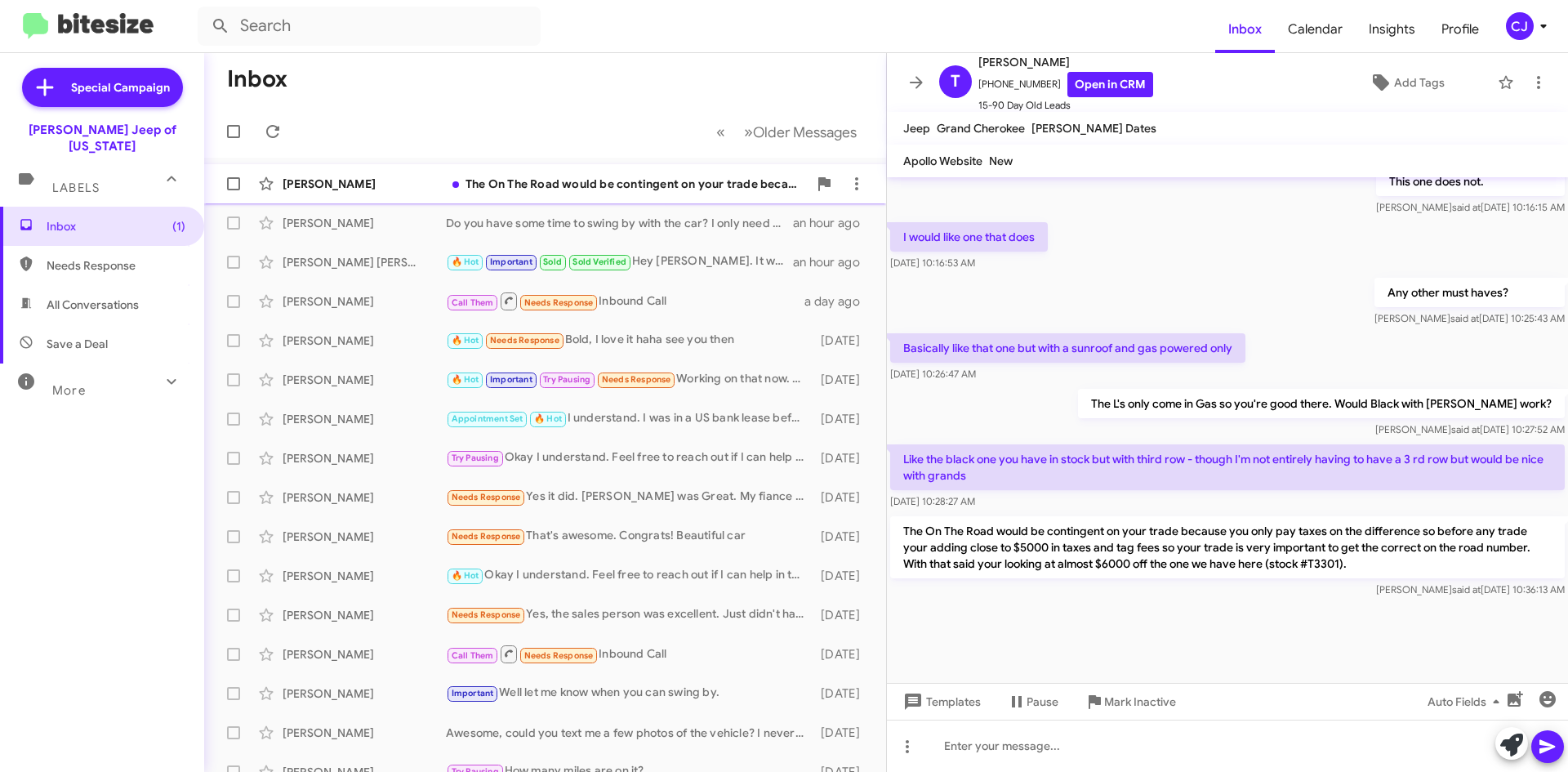
click at [594, 180] on div "The On The Road would be contingent on your trade because you only pay taxes on…" at bounding box center [626, 184] width 362 height 17
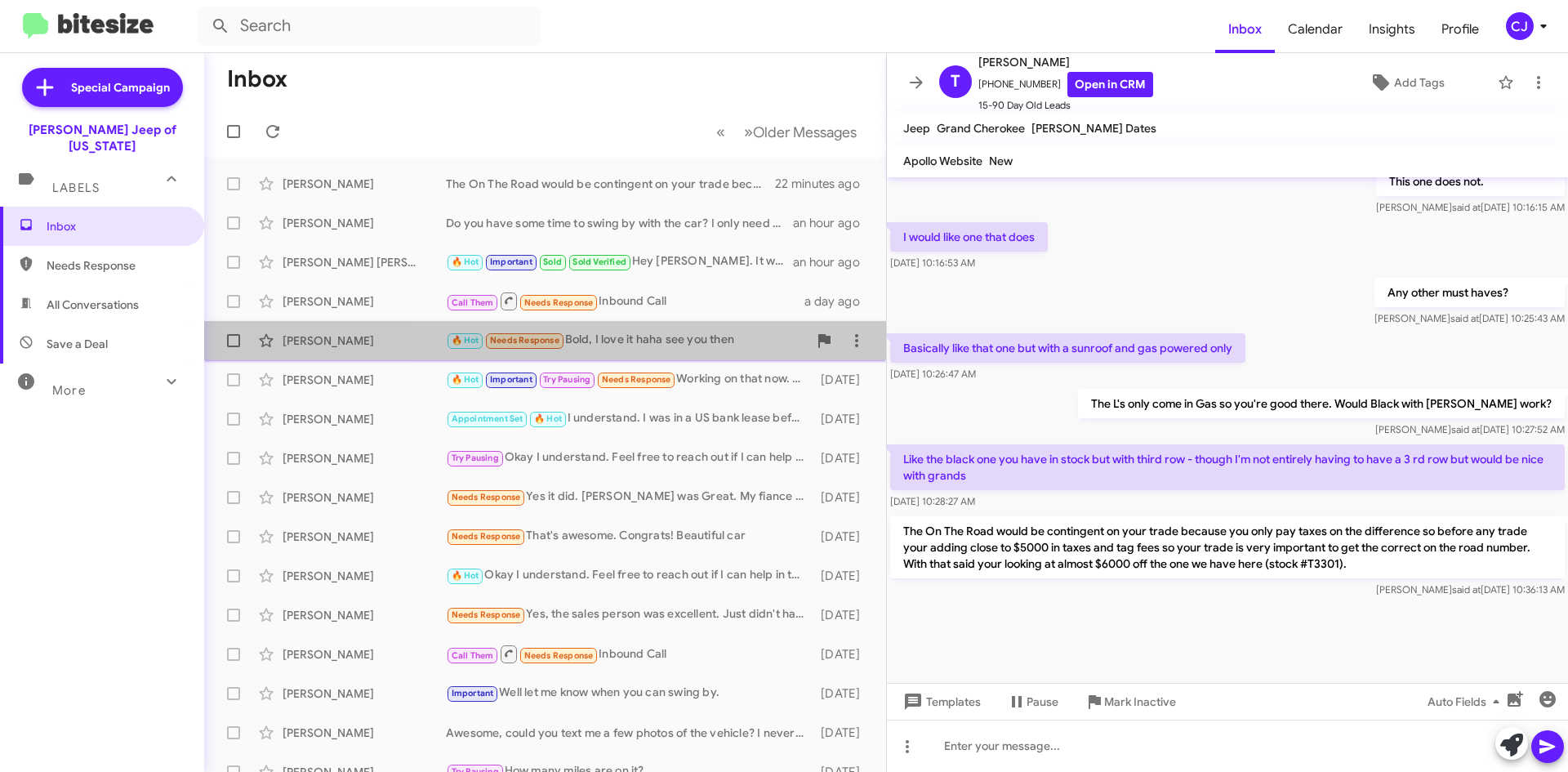
click at [702, 339] on div "🔥 Hot Needs Response Bold, I love it haha see you then" at bounding box center [626, 340] width 362 height 19
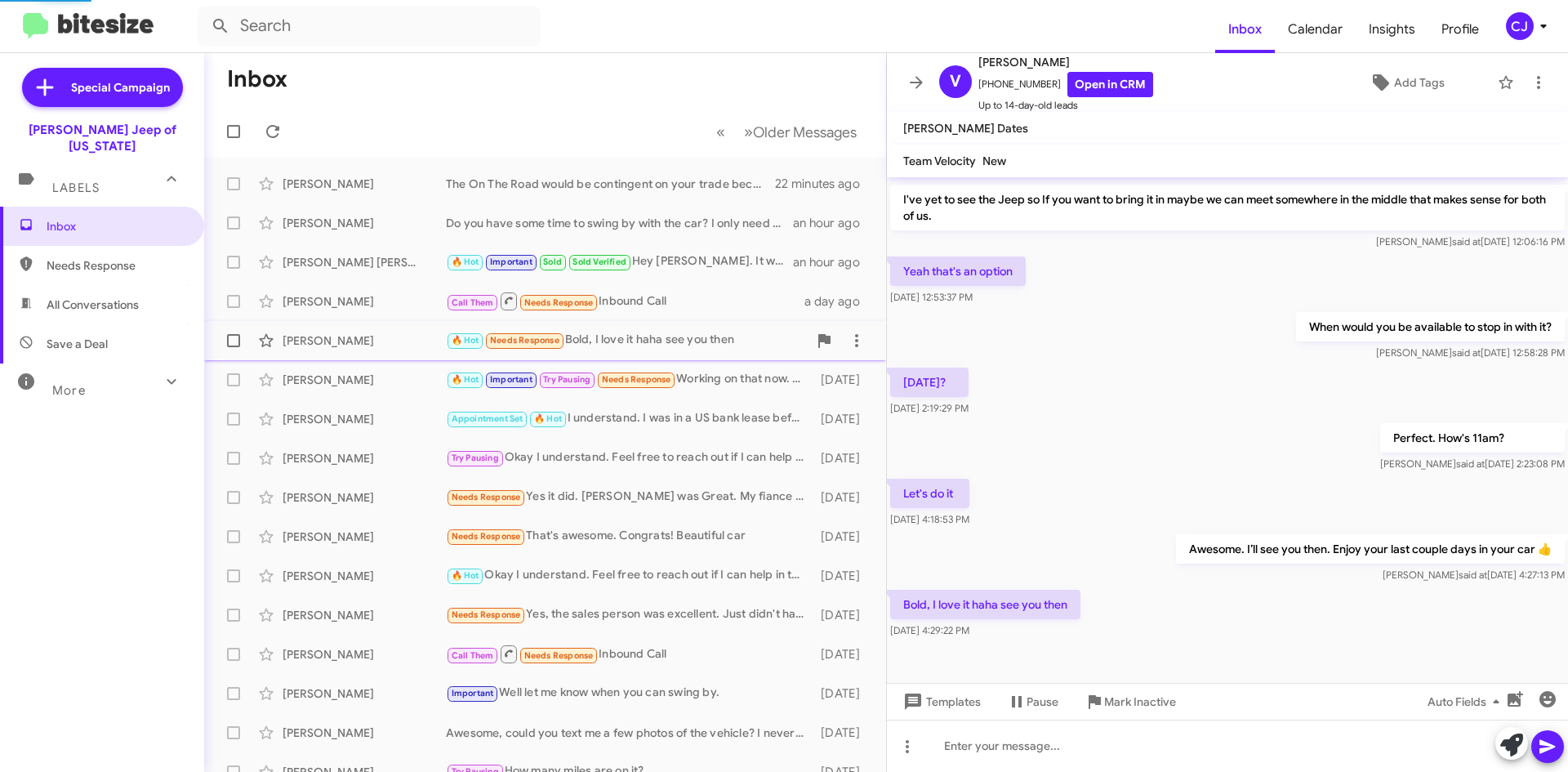
scroll to position [156, 0]
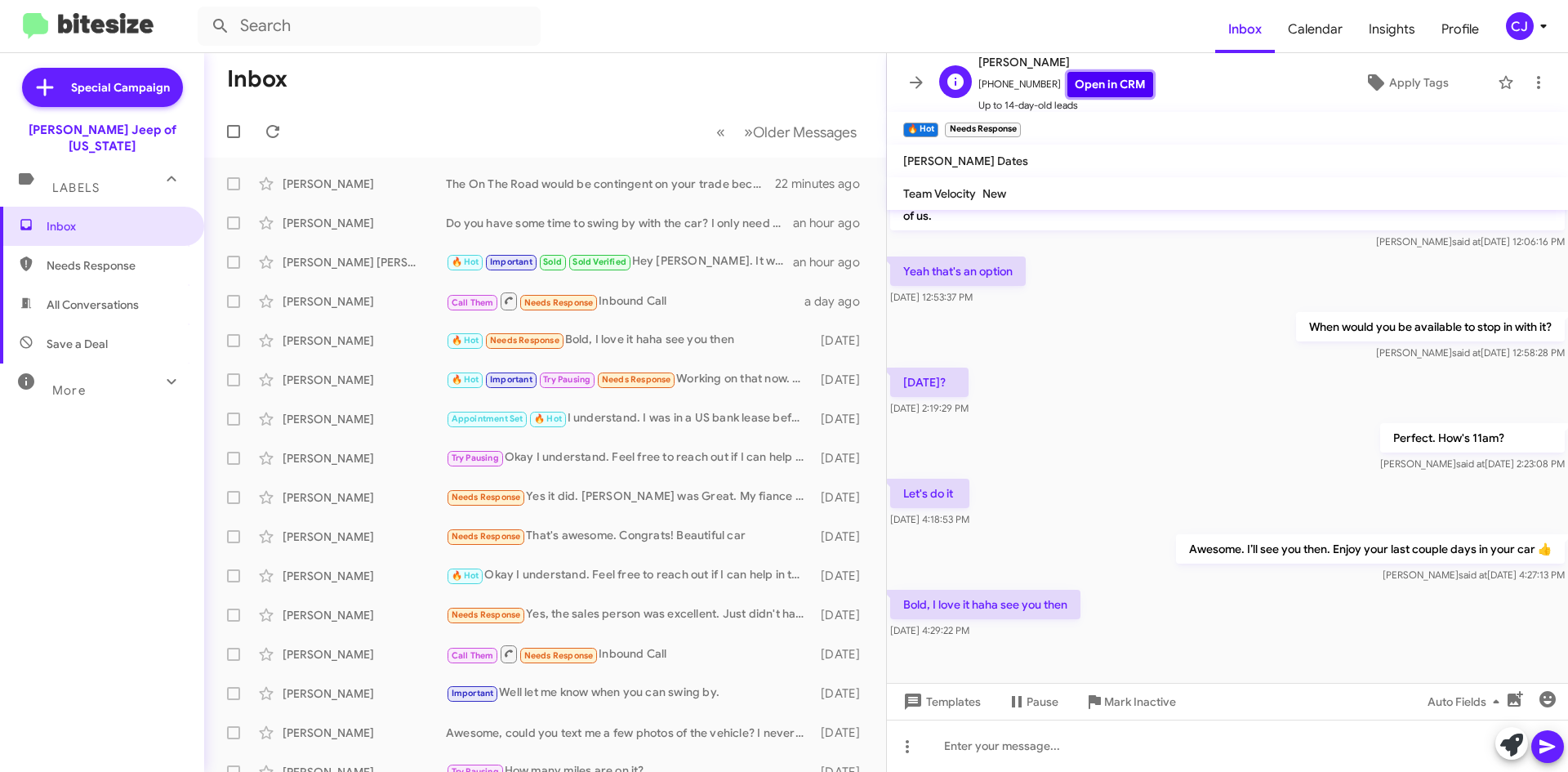
click at [1077, 82] on link "Open in CRM" at bounding box center [1110, 84] width 86 height 25
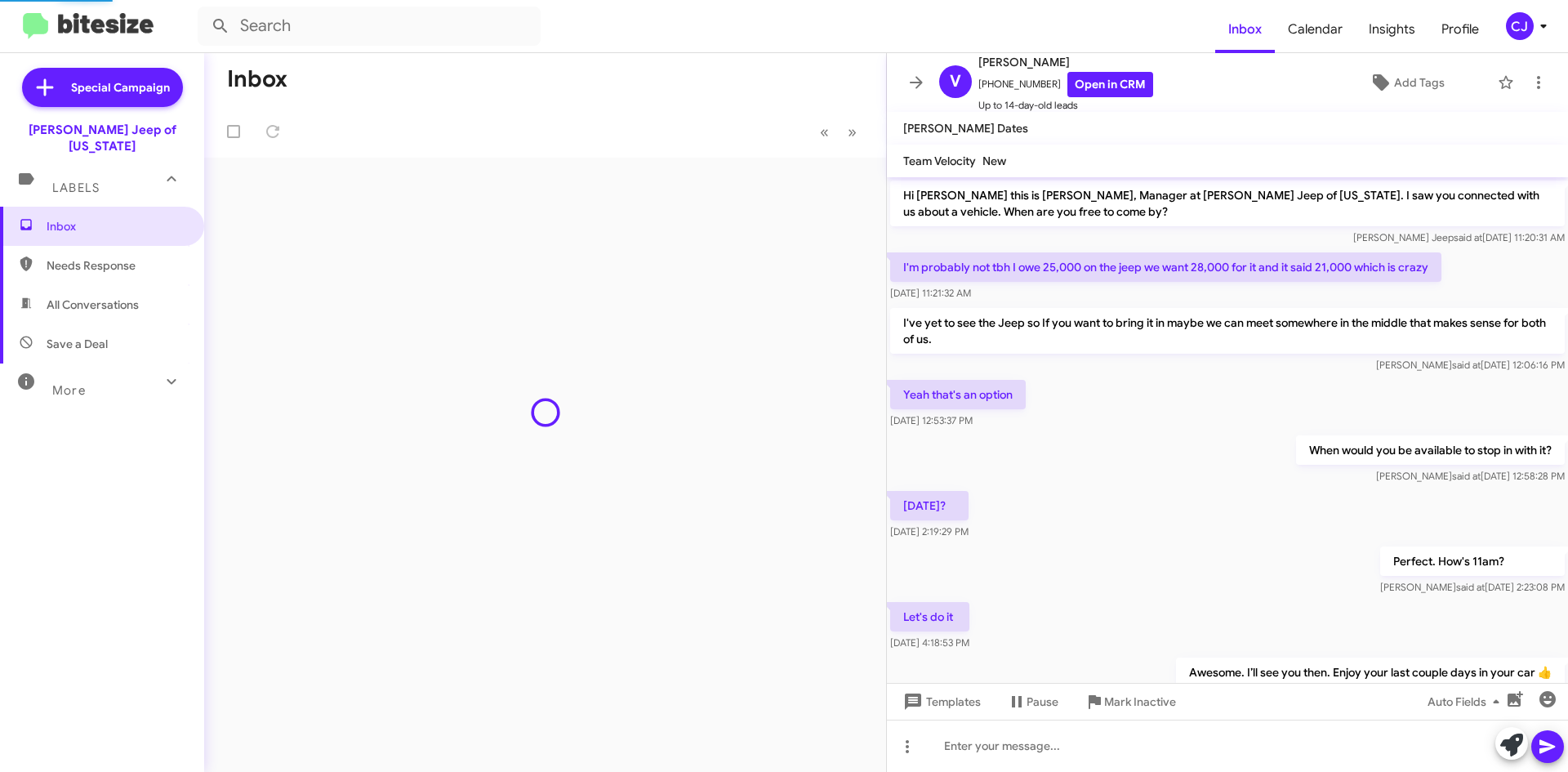
scroll to position [123, 0]
